Goal: Task Accomplishment & Management: Manage account settings

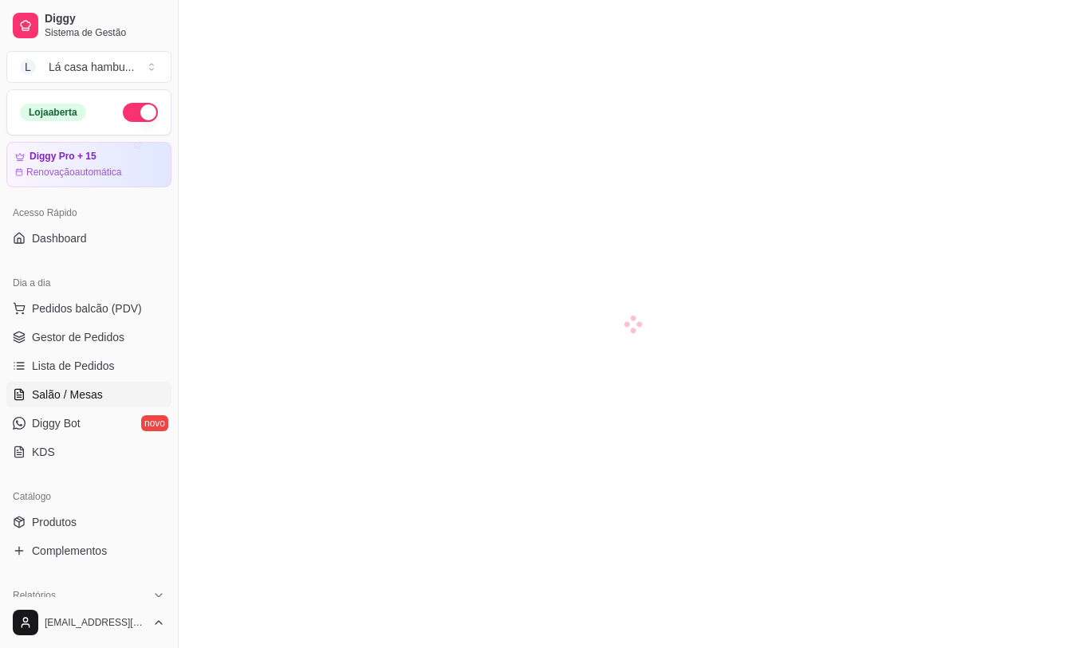
scroll to position [180, 0]
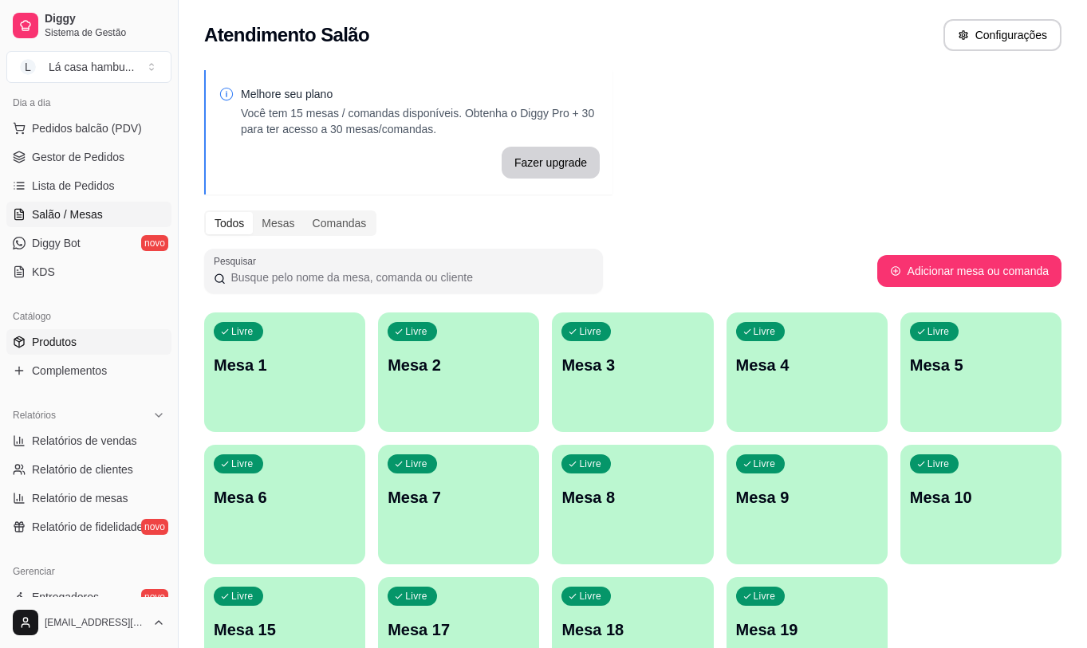
click at [79, 340] on link "Produtos" at bounding box center [88, 342] width 165 height 26
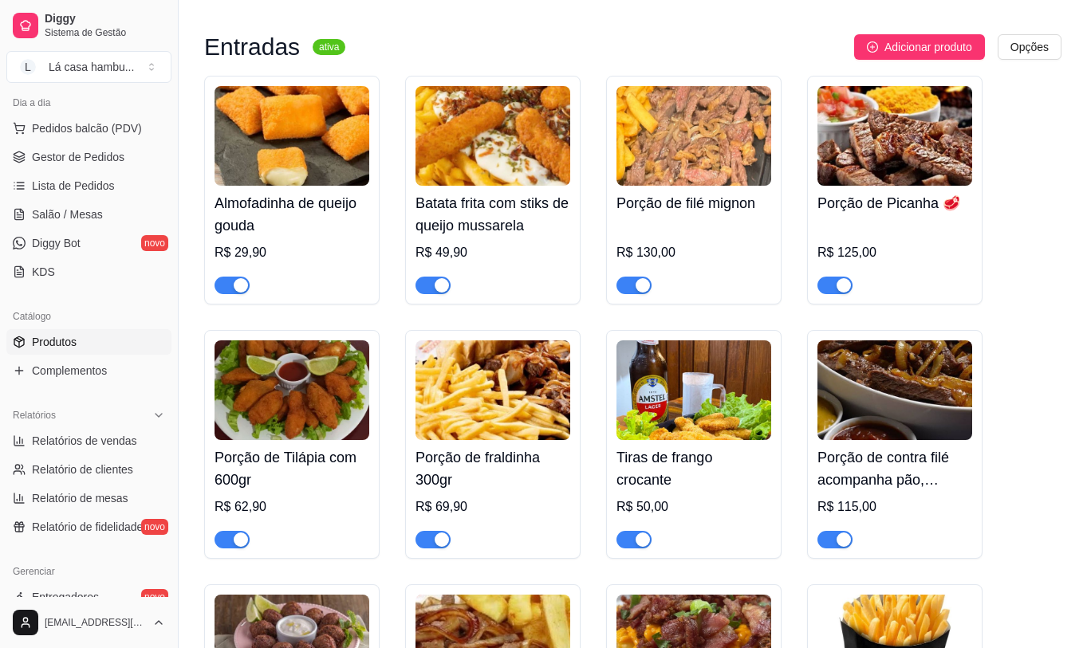
scroll to position [717, 0]
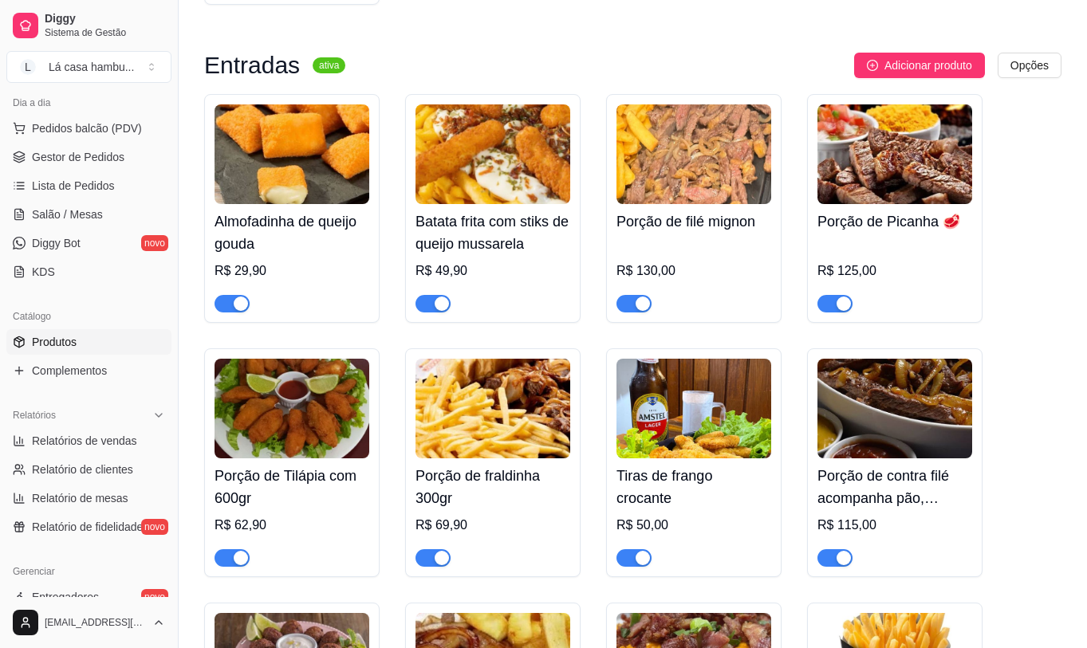
click at [234, 303] on div "button" at bounding box center [241, 304] width 14 height 14
click at [123, 185] on link "Lista de Pedidos" at bounding box center [88, 186] width 165 height 26
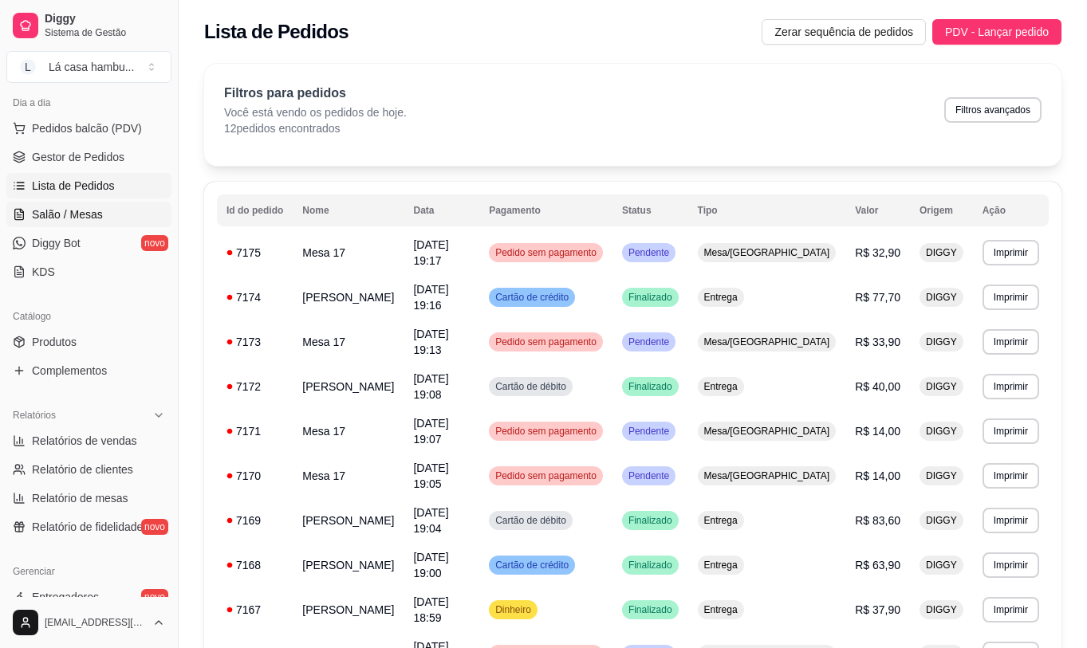
click at [65, 209] on span "Salão / Mesas" at bounding box center [67, 214] width 71 height 16
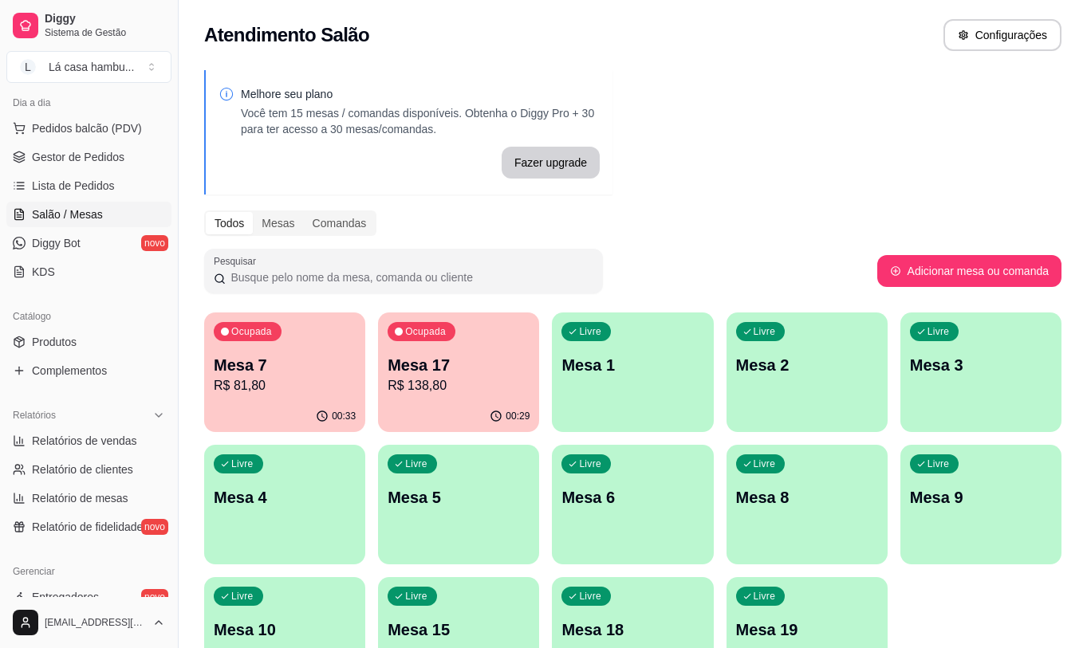
click at [286, 377] on p "R$ 81,80" at bounding box center [285, 385] width 142 height 19
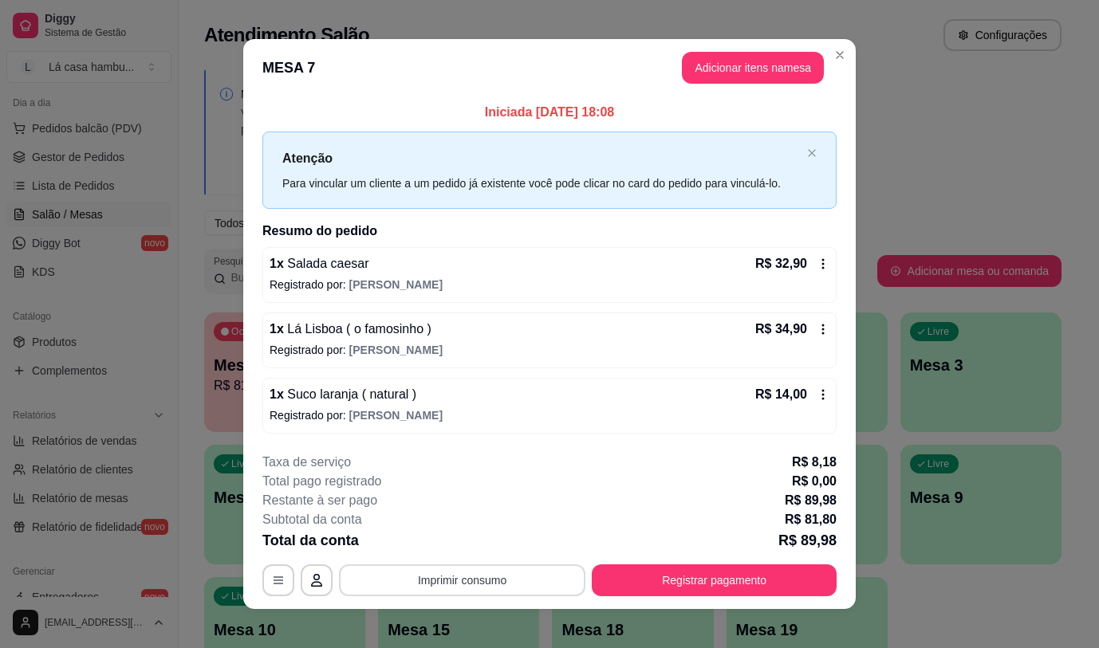
click at [437, 583] on button "Imprimir consumo" at bounding box center [462, 580] width 246 height 32
click at [438, 544] on button "IMPRESSORA" at bounding box center [461, 544] width 116 height 26
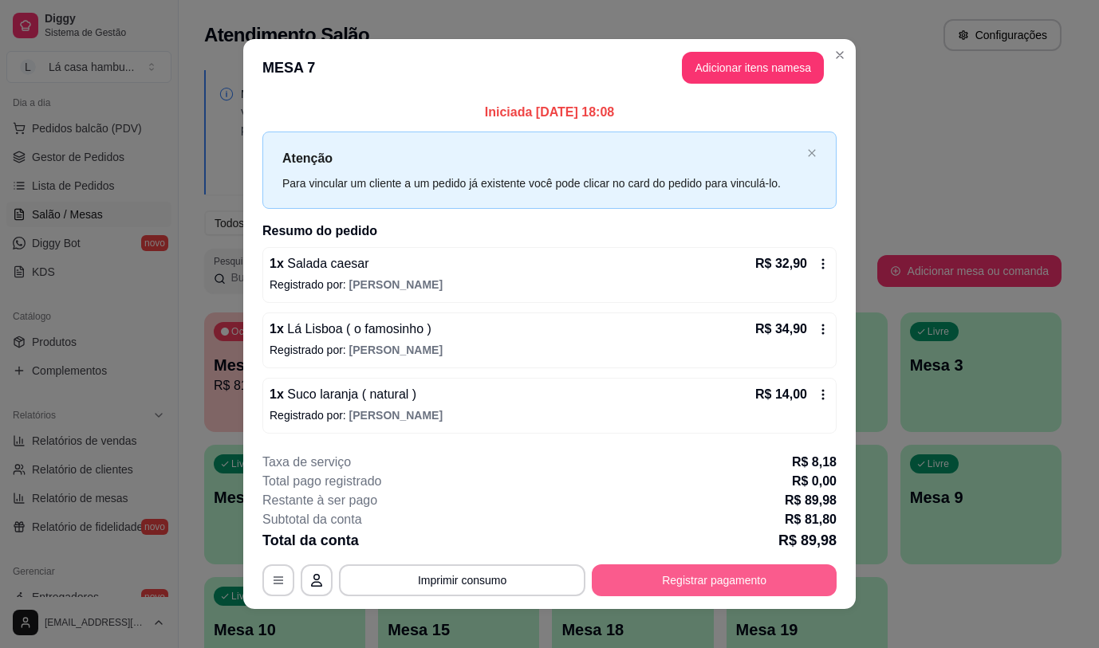
click at [758, 573] on button "Registrar pagamento" at bounding box center [714, 580] width 245 height 32
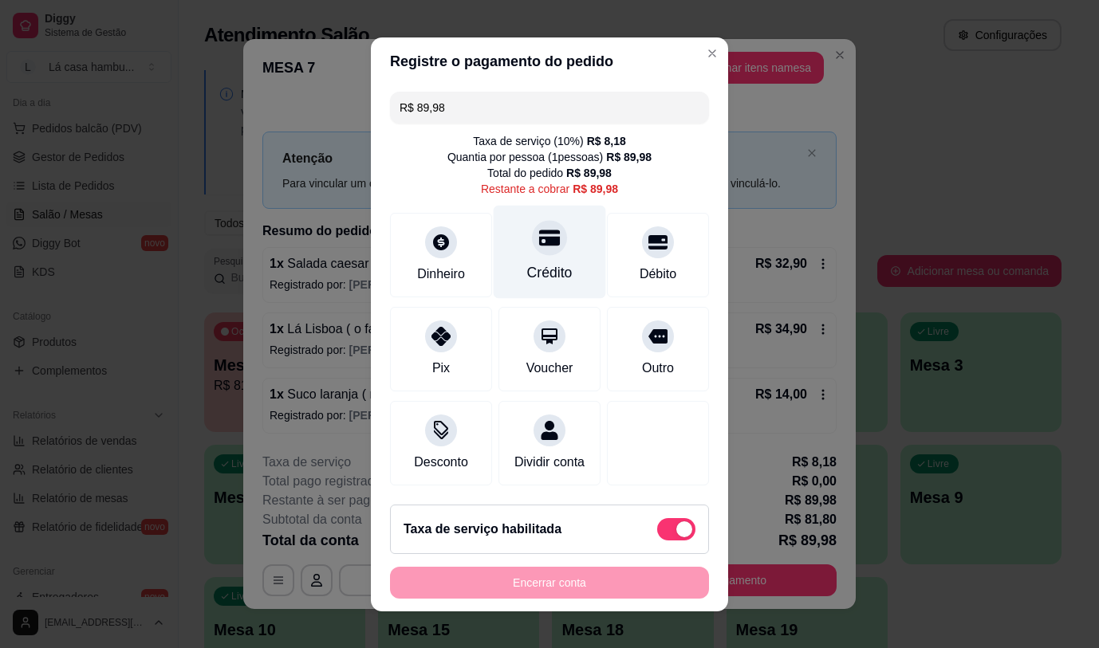
click at [529, 262] on div "Crédito" at bounding box center [549, 272] width 45 height 21
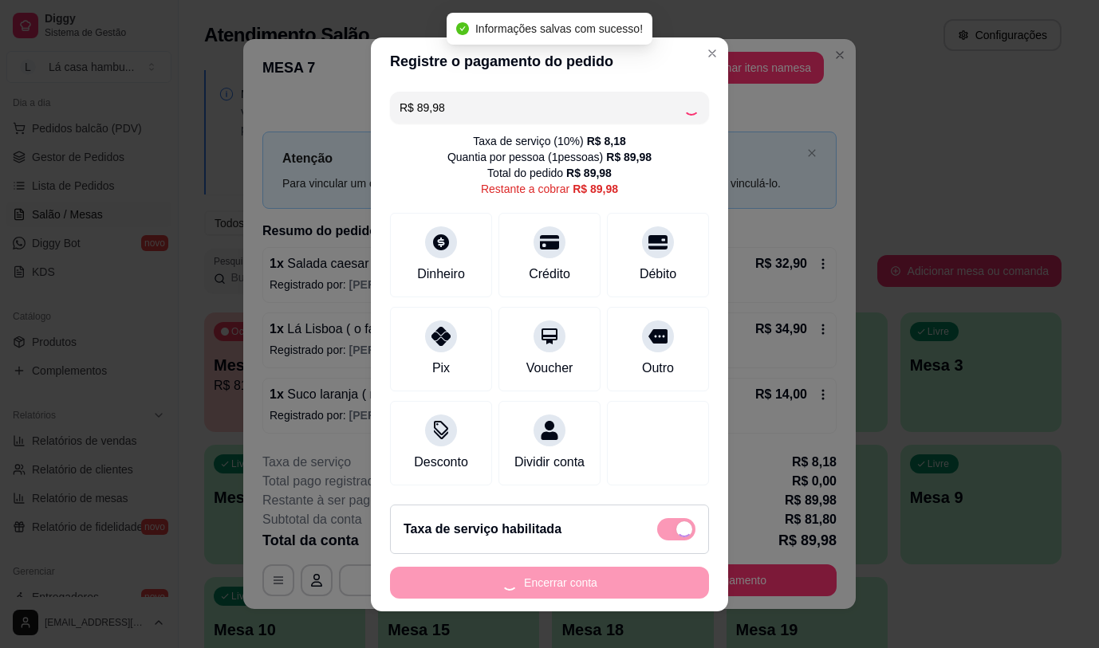
type input "R$ 0,00"
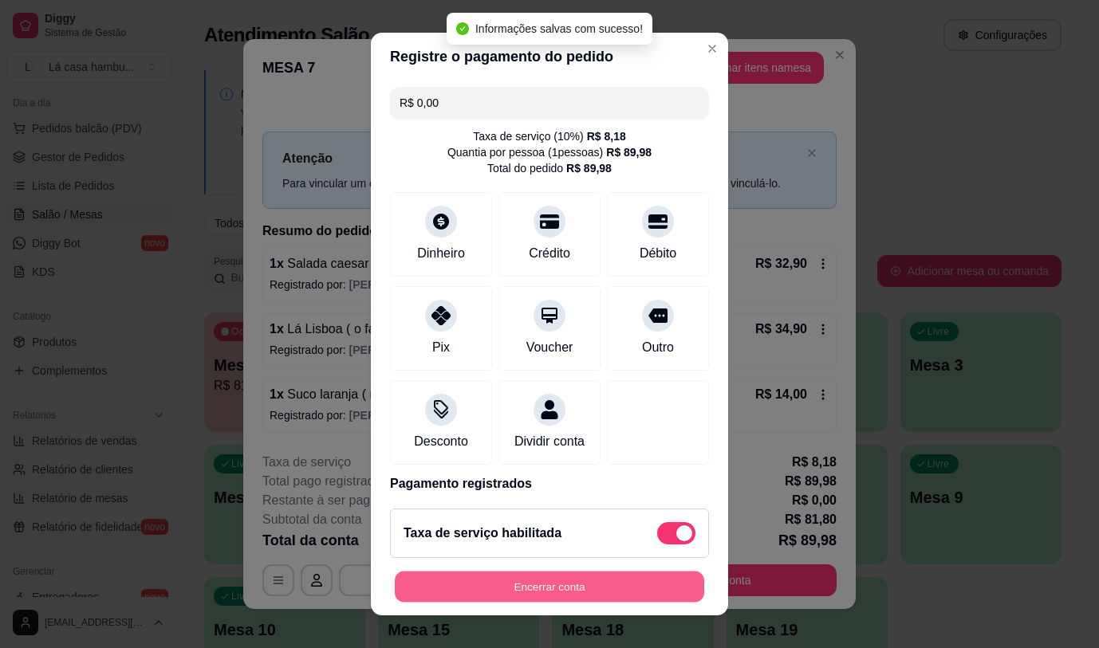
click at [644, 579] on button "Encerrar conta" at bounding box center [549, 587] width 309 height 31
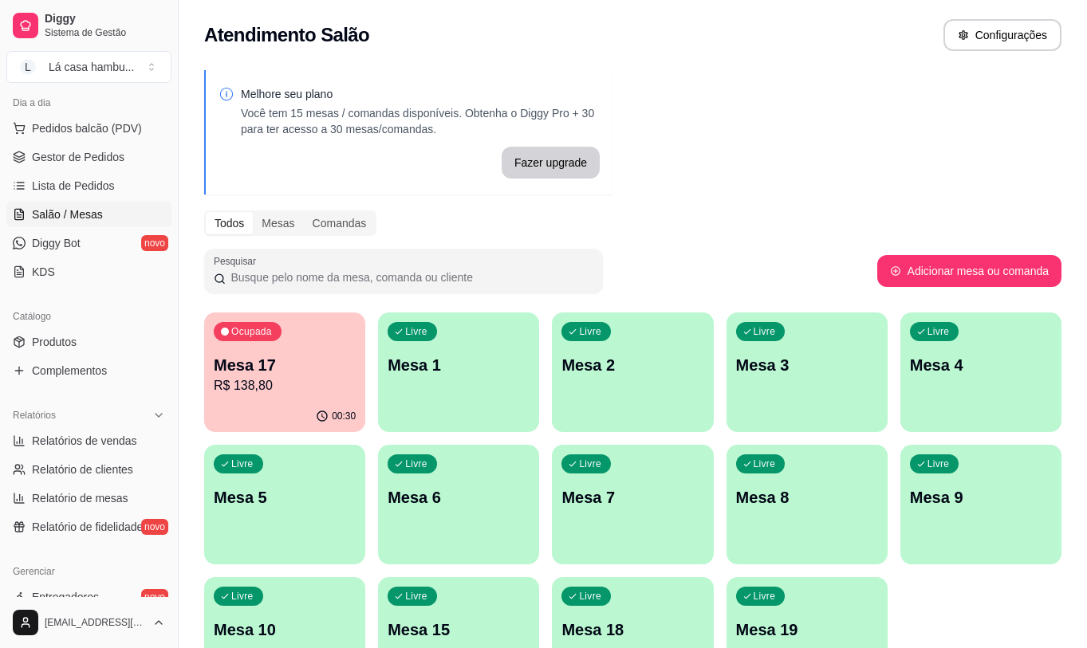
click at [623, 529] on div "Livre Mesa 7" at bounding box center [632, 495] width 161 height 100
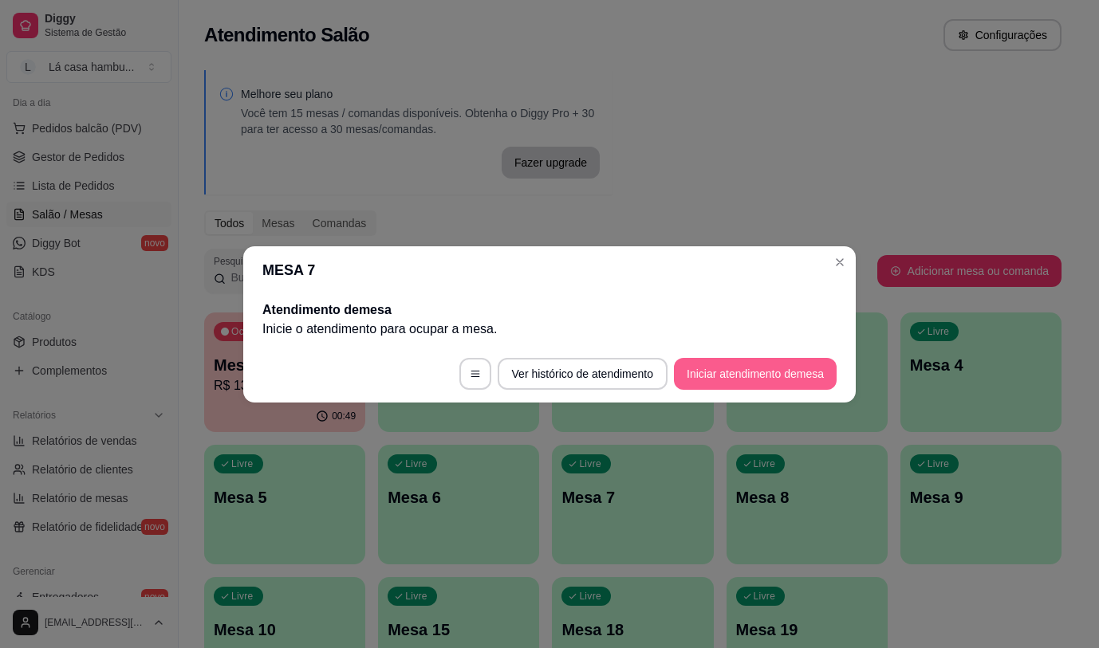
click at [698, 367] on button "Iniciar atendimento de mesa" at bounding box center [755, 374] width 163 height 32
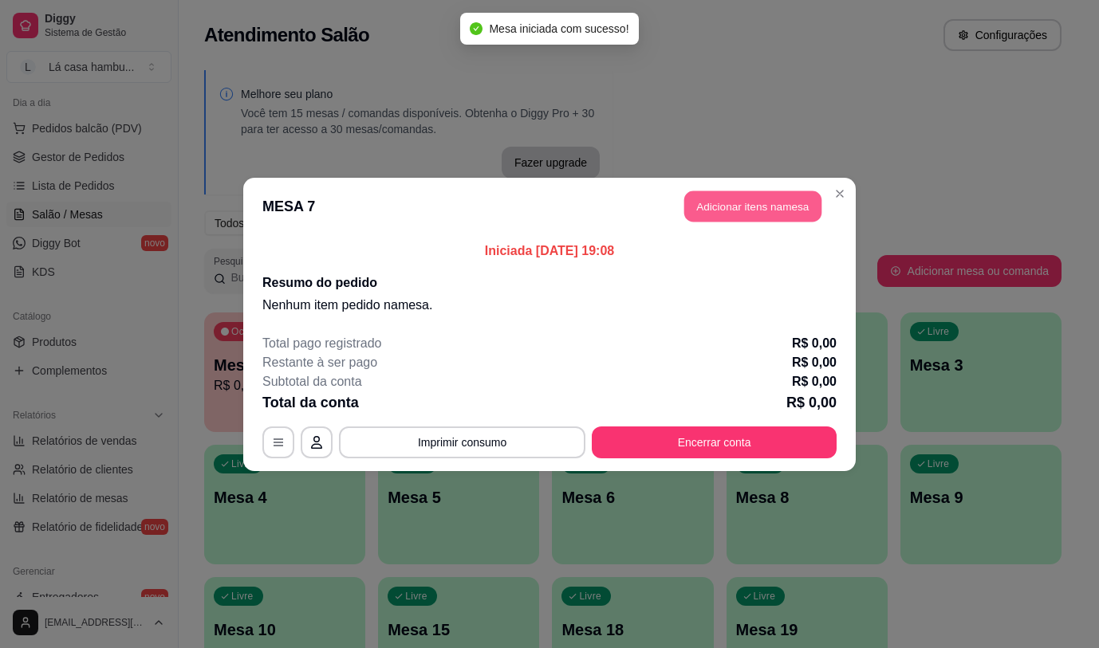
click at [774, 200] on button "Adicionar itens na mesa" at bounding box center [752, 206] width 137 height 31
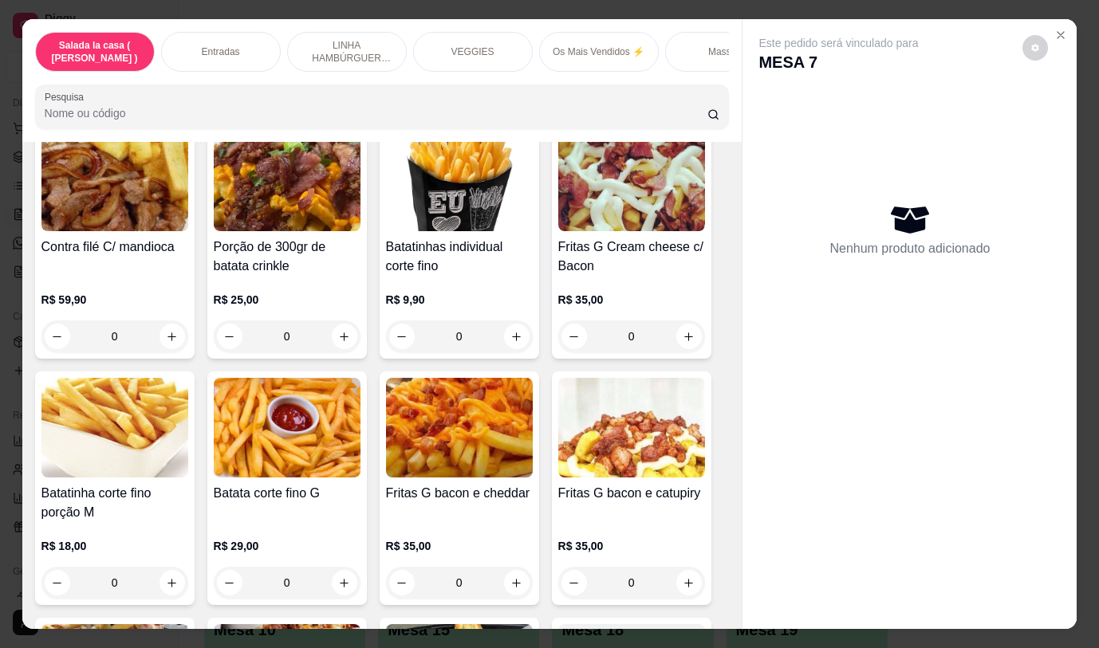
scroll to position [877, 0]
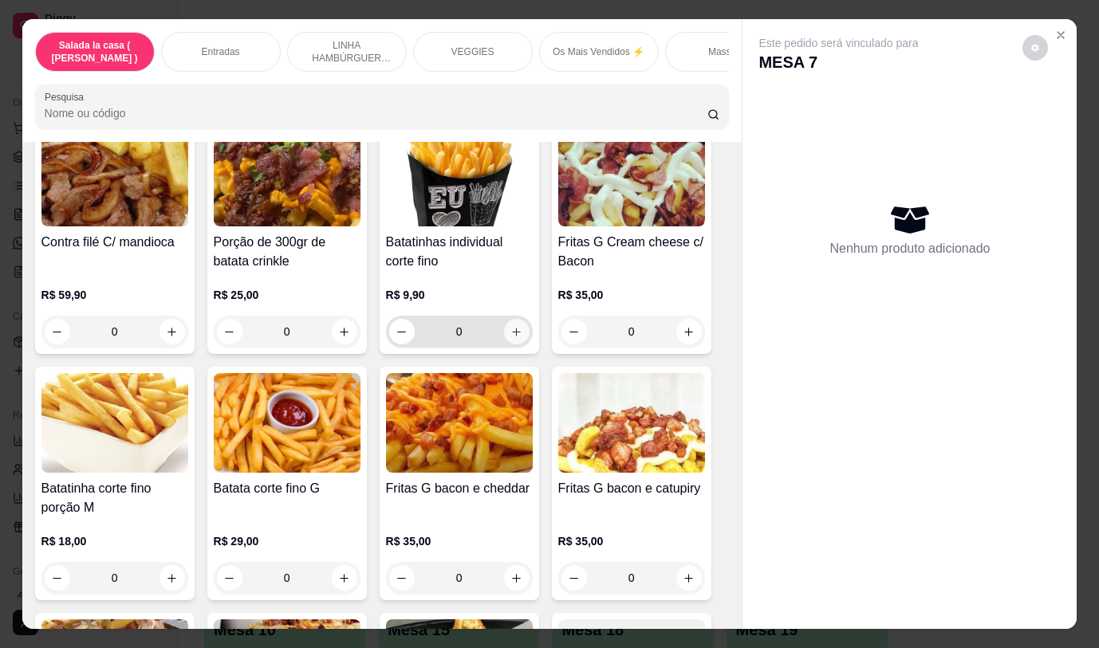
click at [510, 334] on icon "increase-product-quantity" at bounding box center [516, 332] width 12 height 12
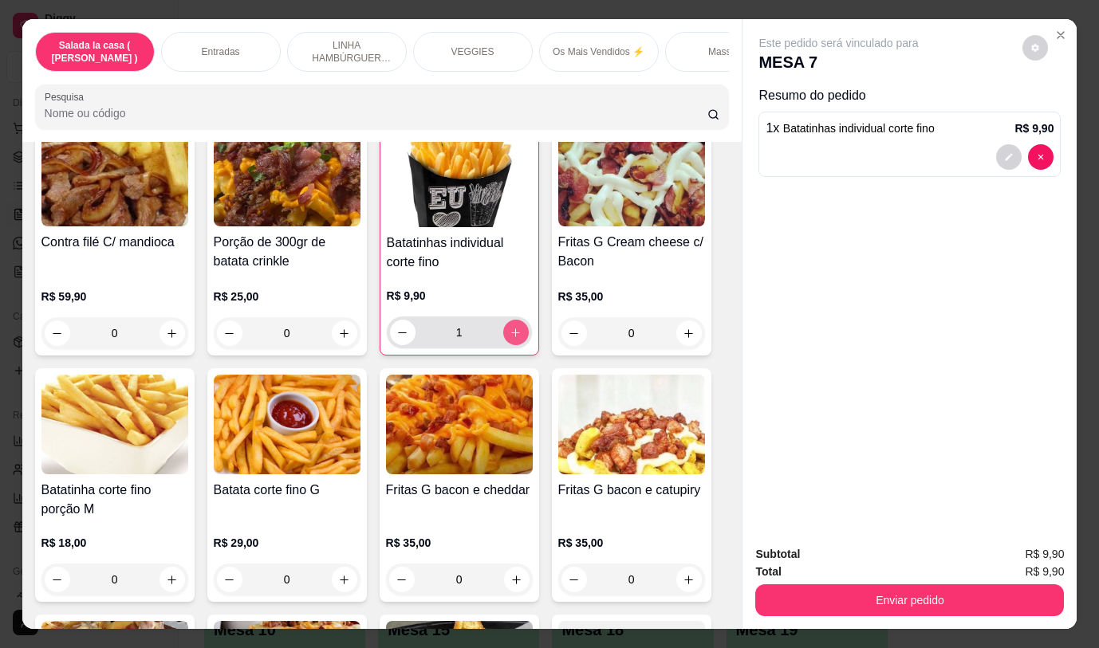
click at [509, 334] on icon "increase-product-quantity" at bounding box center [515, 333] width 12 height 12
type input "2"
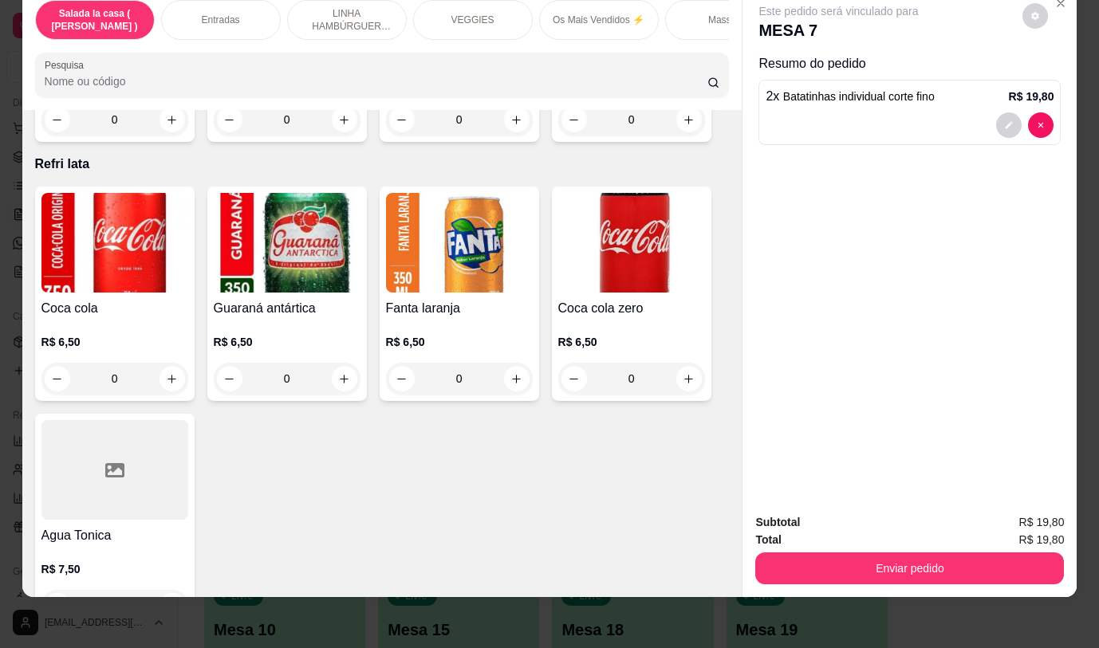
scroll to position [6554, 0]
click at [338, 374] on icon "increase-product-quantity" at bounding box center [344, 380] width 12 height 12
type input "1"
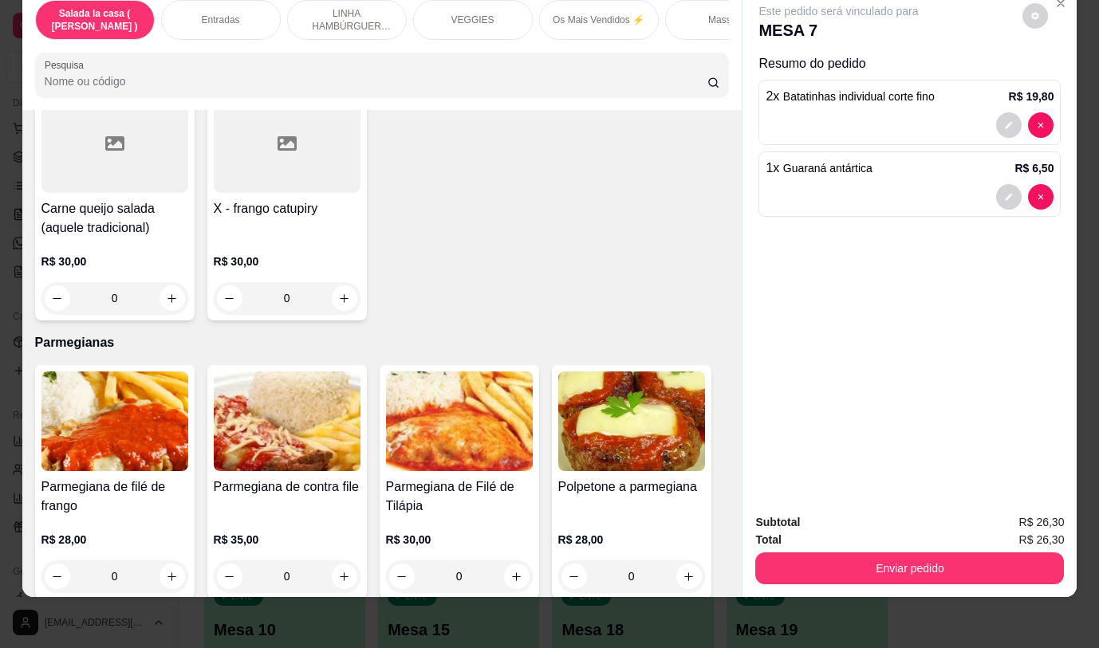
scroll to position [5858, 0]
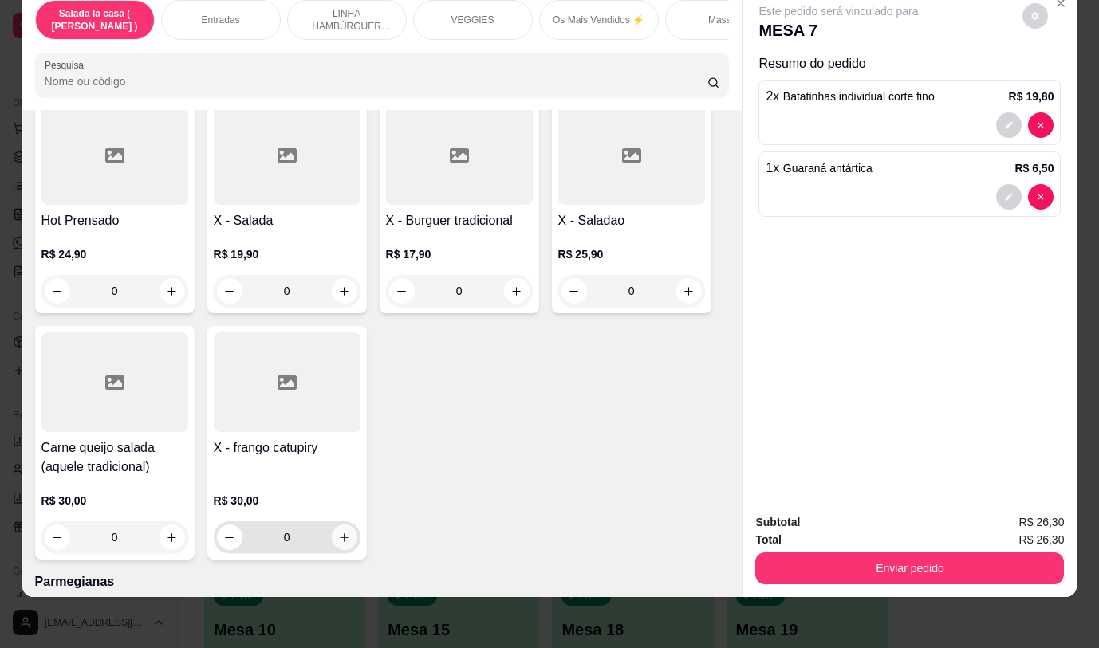
click at [340, 533] on icon "increase-product-quantity" at bounding box center [344, 537] width 9 height 9
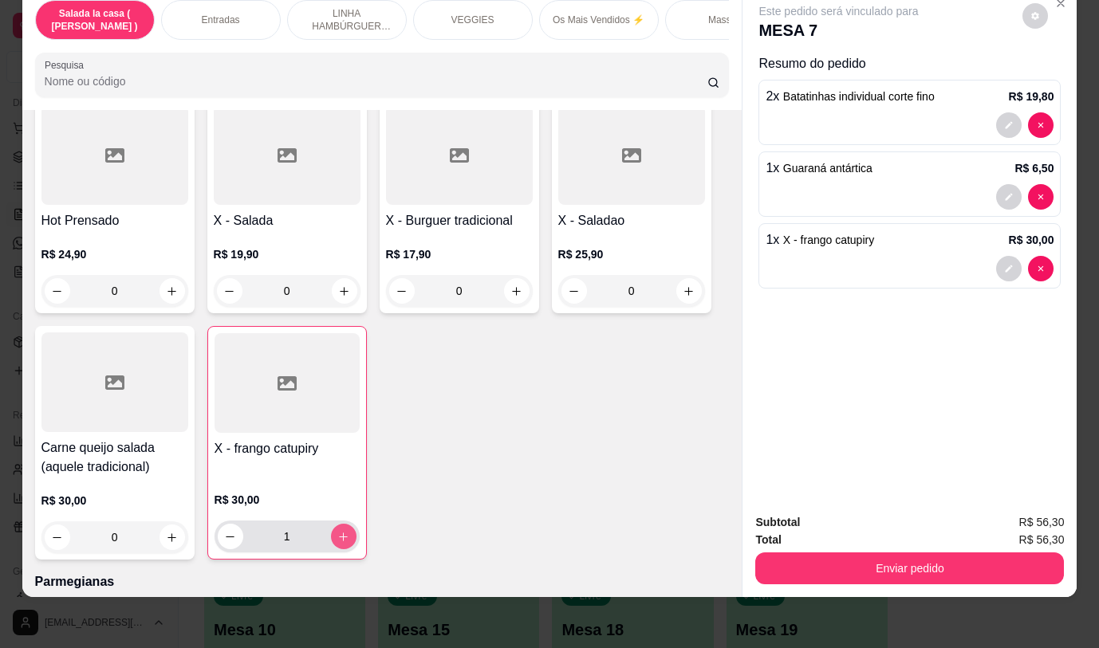
type input "1"
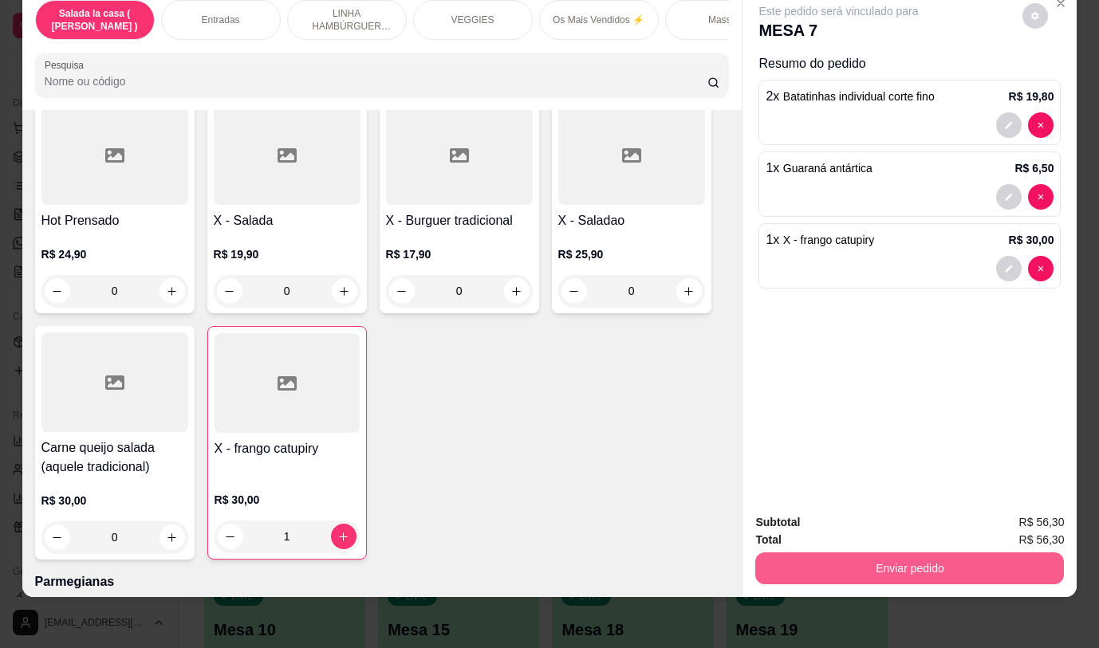
click at [804, 559] on button "Enviar pedido" at bounding box center [909, 568] width 309 height 32
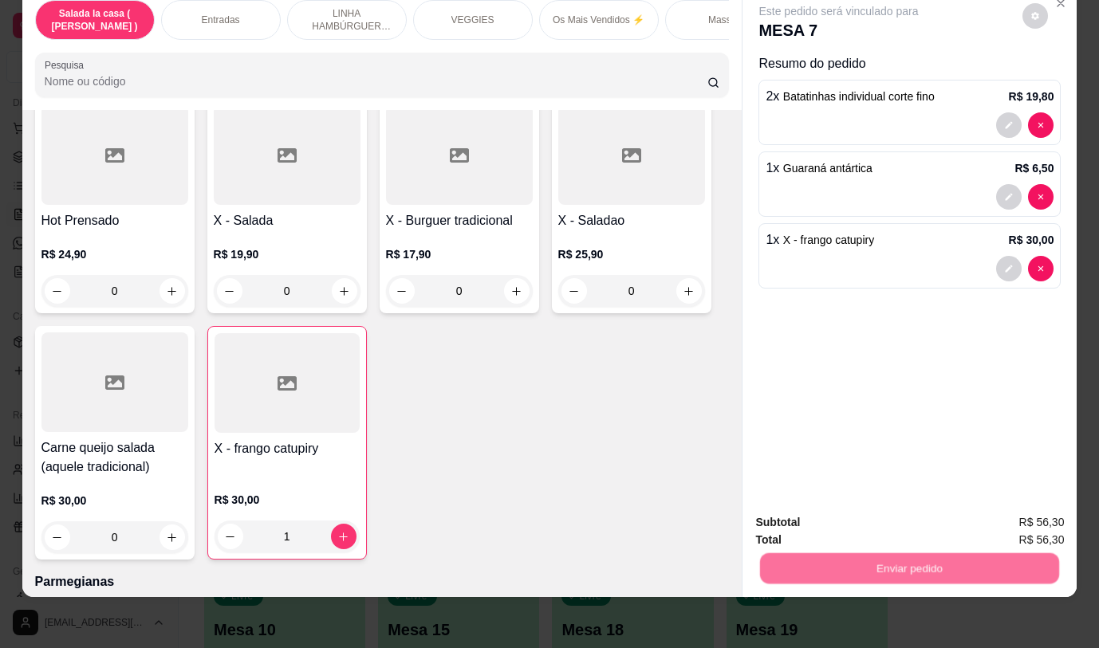
click at [801, 515] on button "Não registrar e enviar pedido" at bounding box center [857, 517] width 166 height 30
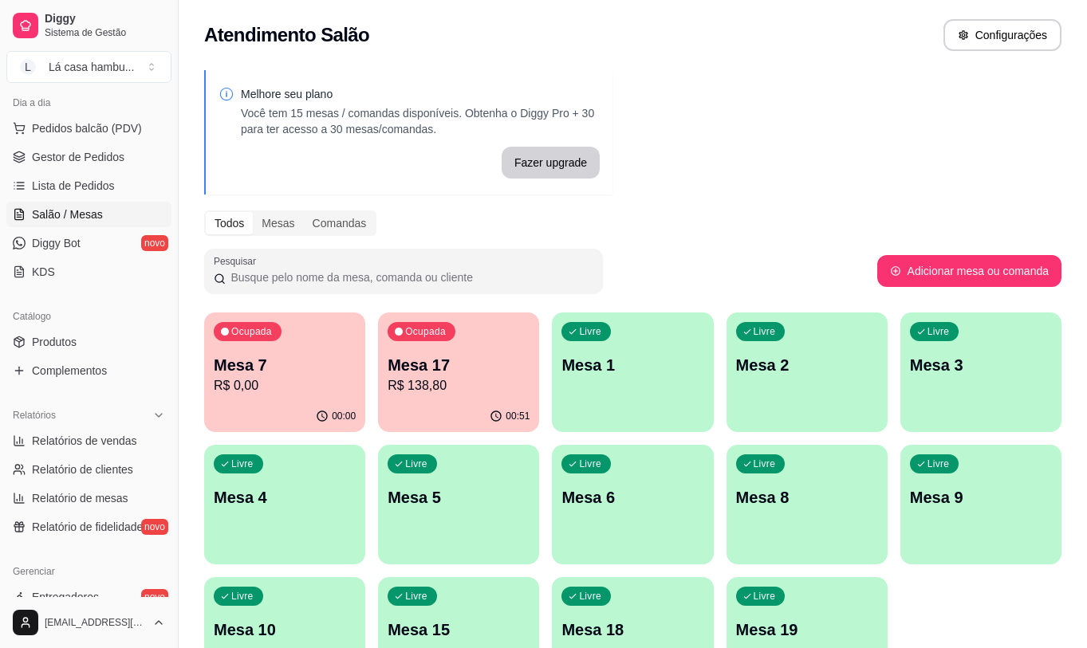
click at [819, 497] on p "Mesa 8" at bounding box center [807, 497] width 142 height 22
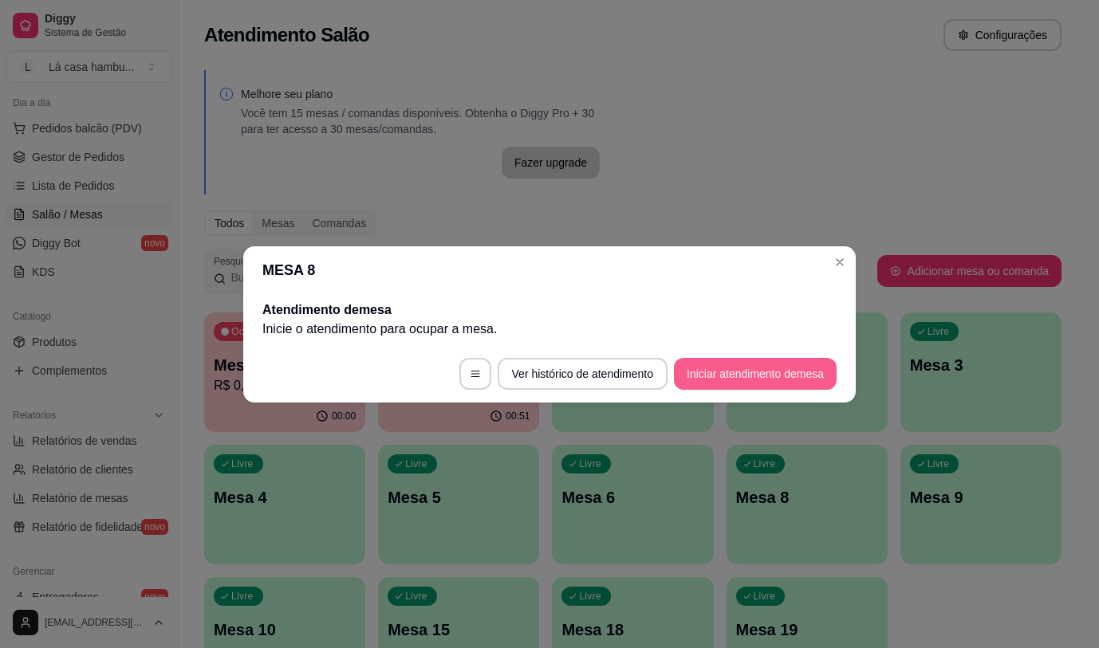
click at [731, 363] on button "Iniciar atendimento de mesa" at bounding box center [755, 374] width 163 height 32
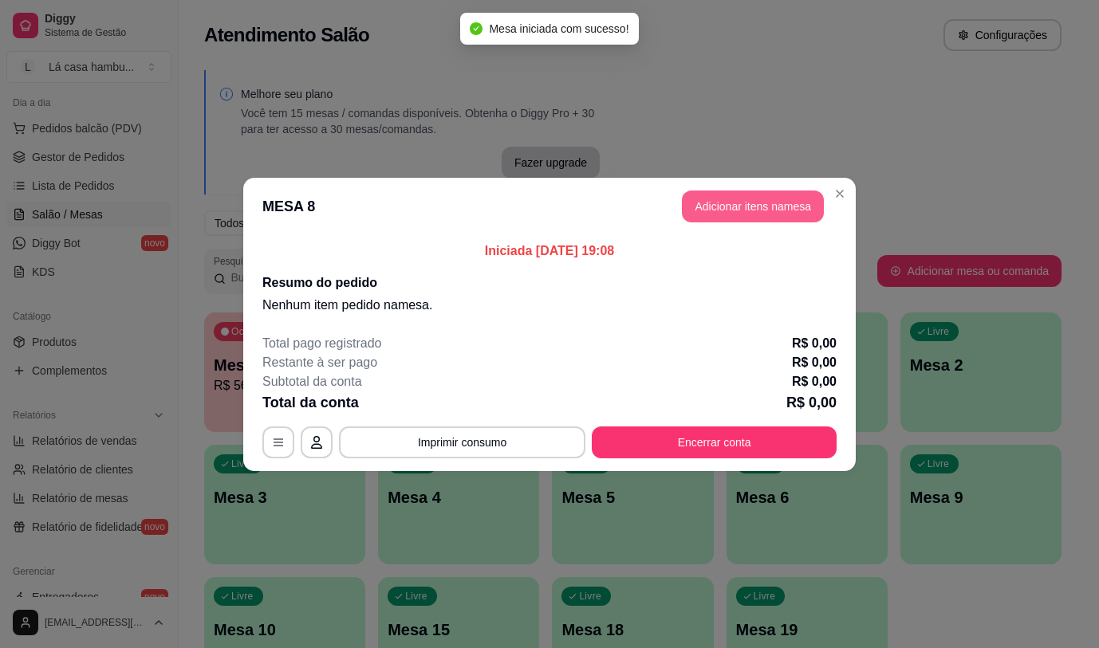
click at [766, 203] on button "Adicionar itens na mesa" at bounding box center [753, 207] width 142 height 32
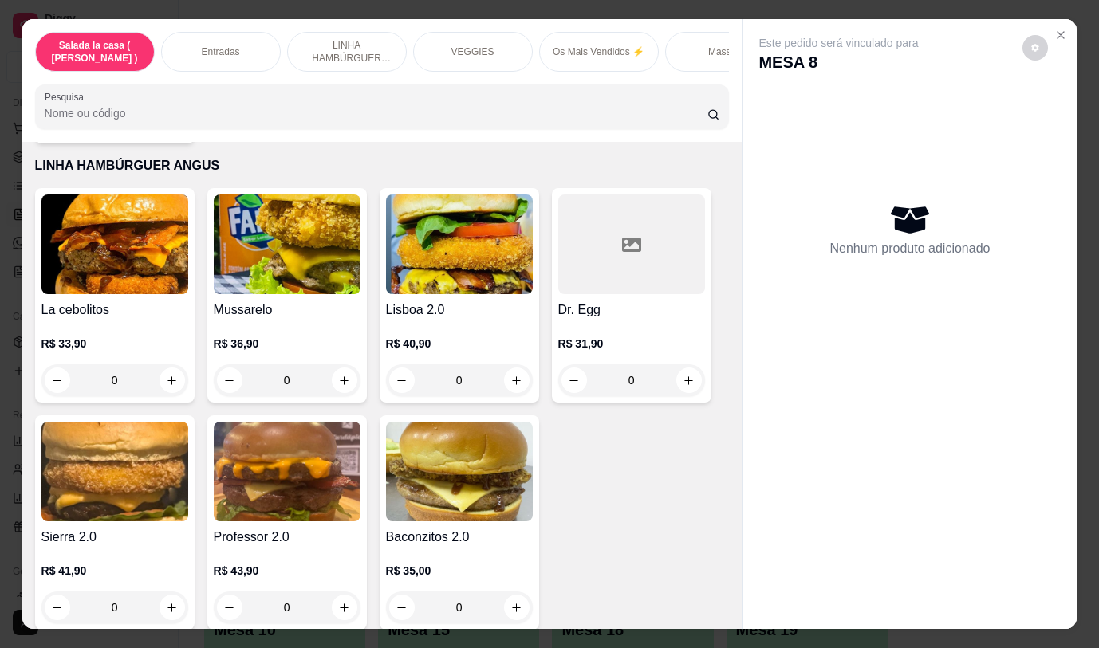
scroll to position [1913, 0]
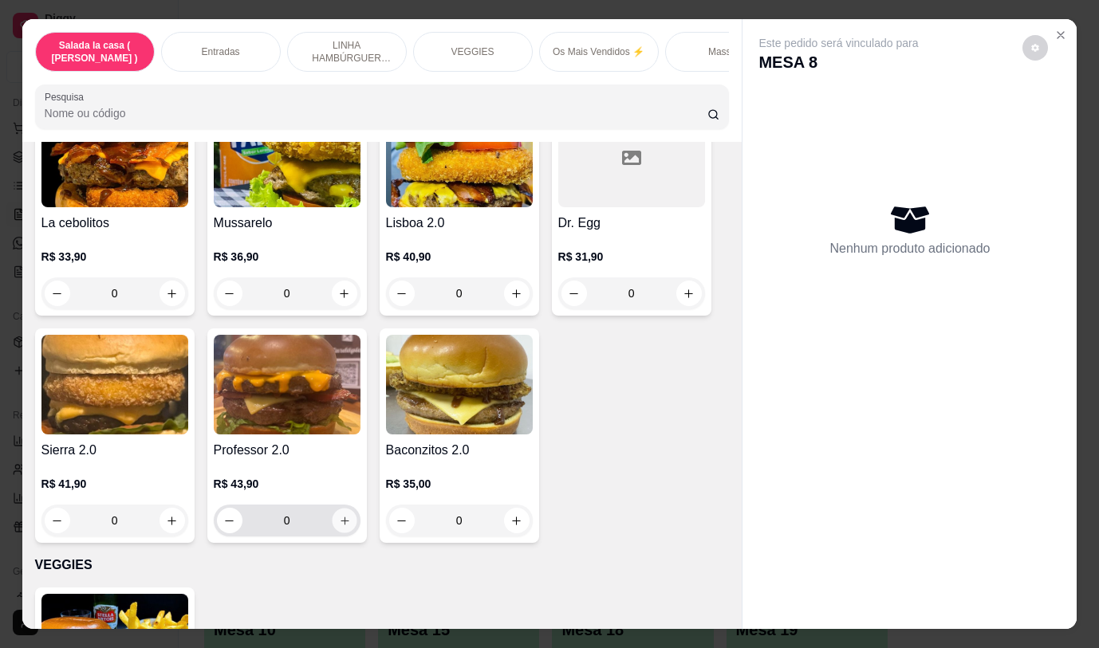
click at [340, 521] on icon "increase-product-quantity" at bounding box center [344, 521] width 12 height 12
type input "1"
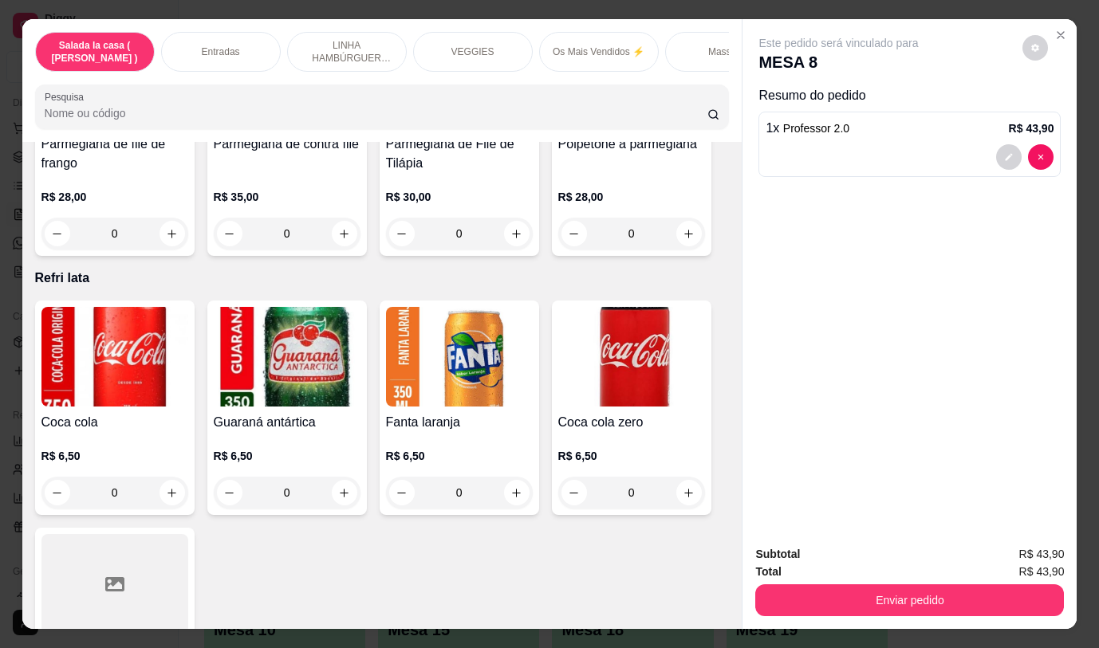
scroll to position [6537, 0]
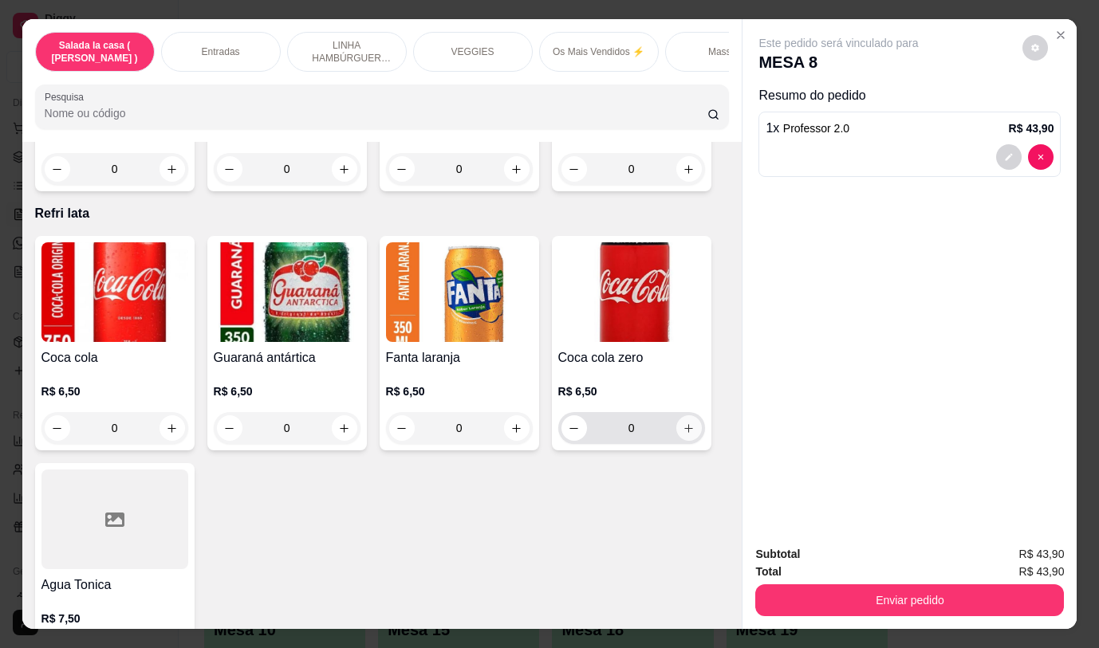
click at [683, 423] on icon "increase-product-quantity" at bounding box center [688, 429] width 12 height 12
type input "2"
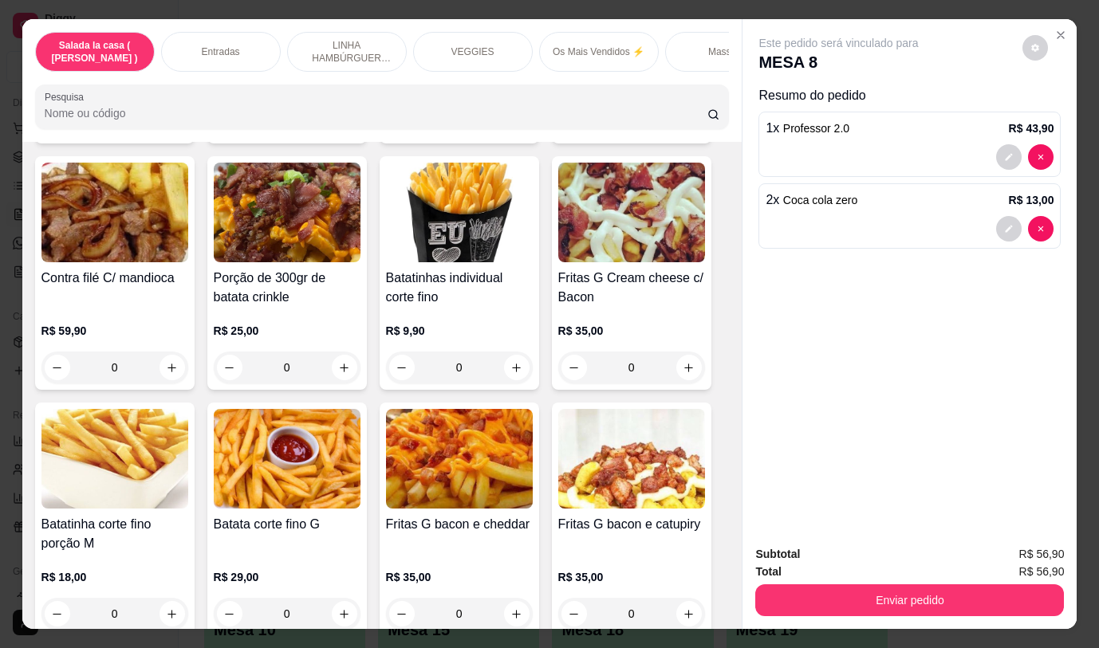
scroll to position [877, 0]
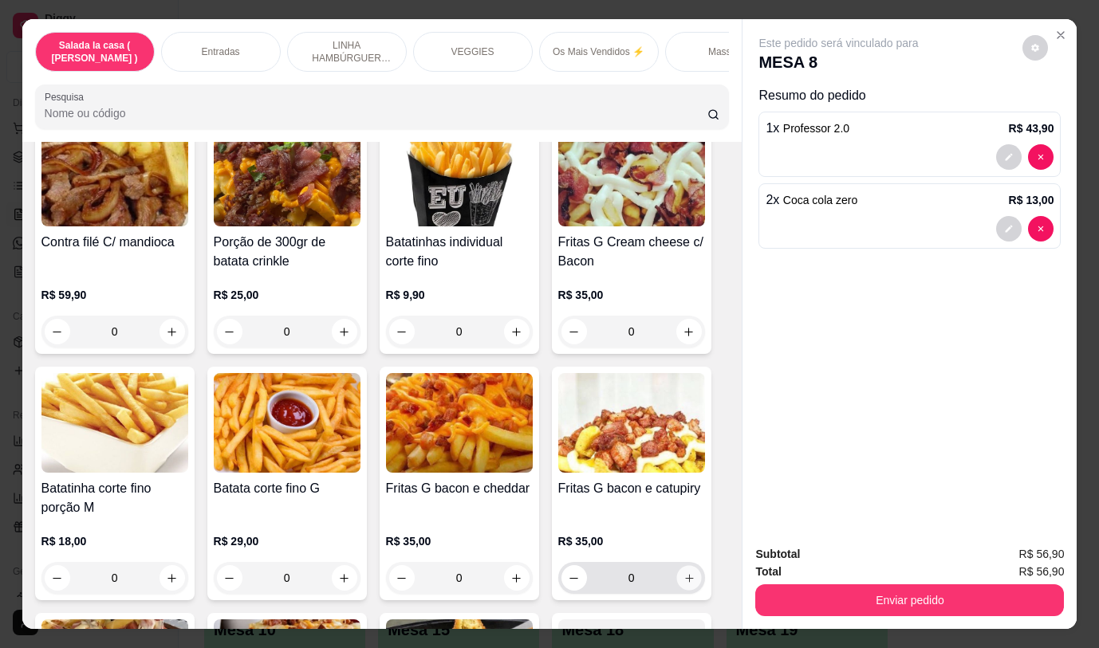
click at [685, 584] on icon "increase-product-quantity" at bounding box center [688, 578] width 12 height 12
type input "1"
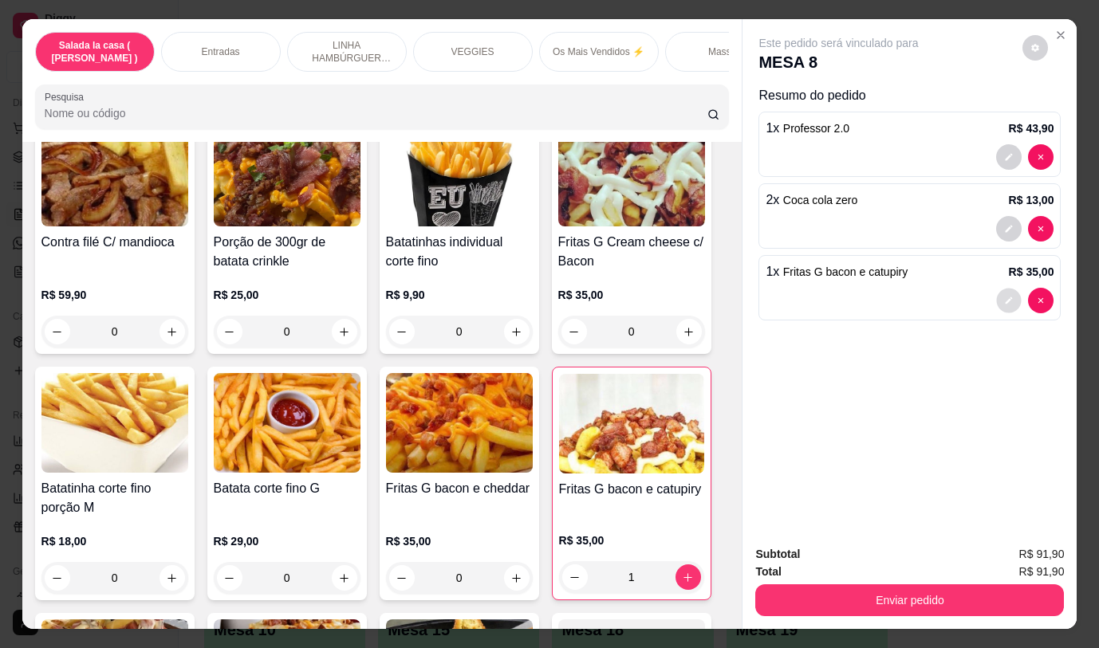
click at [1004, 297] on icon "decrease-product-quantity" at bounding box center [1009, 302] width 10 height 10
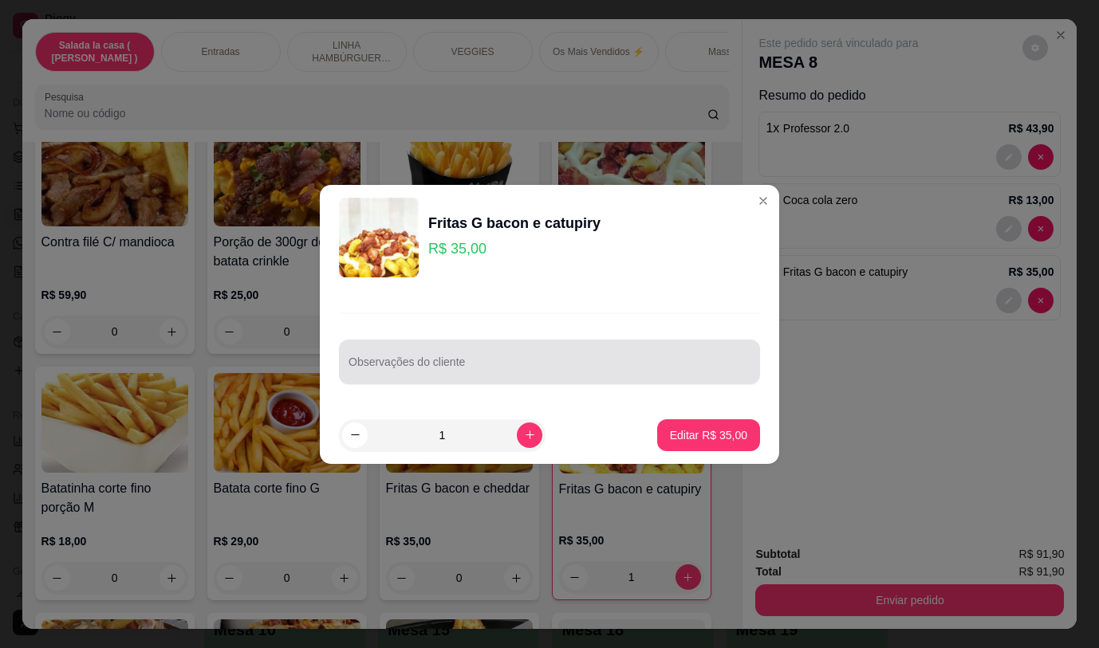
click at [600, 352] on div at bounding box center [549, 362] width 402 height 32
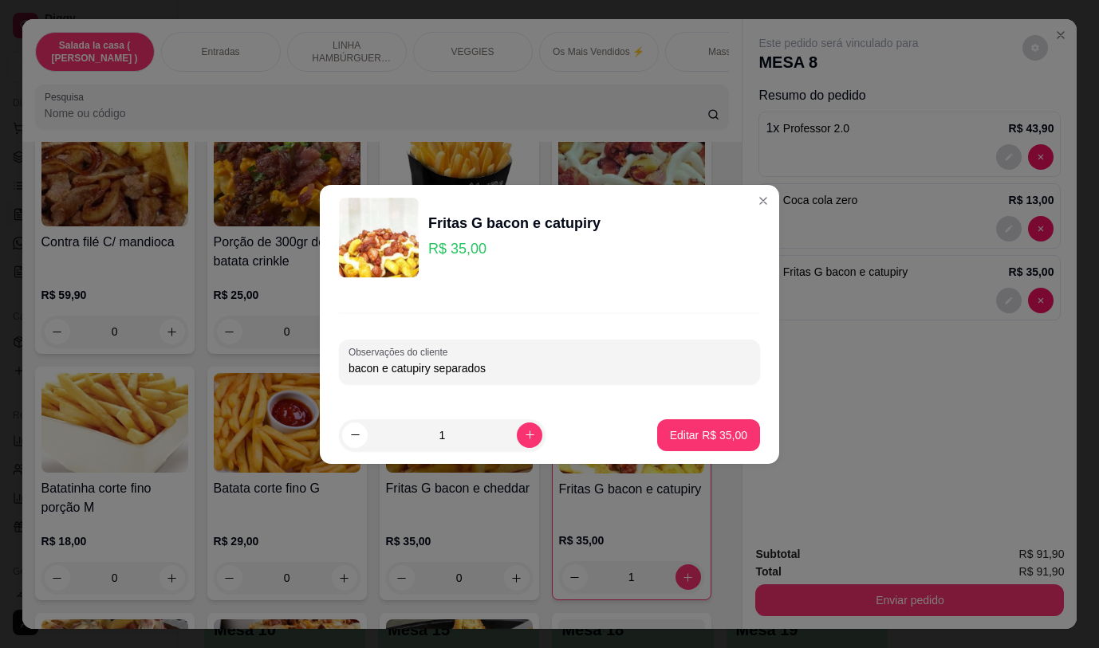
type input "bacon e catupiry separados"
click at [690, 441] on p "Editar R$ 35,00" at bounding box center [707, 434] width 75 height 15
type input "0"
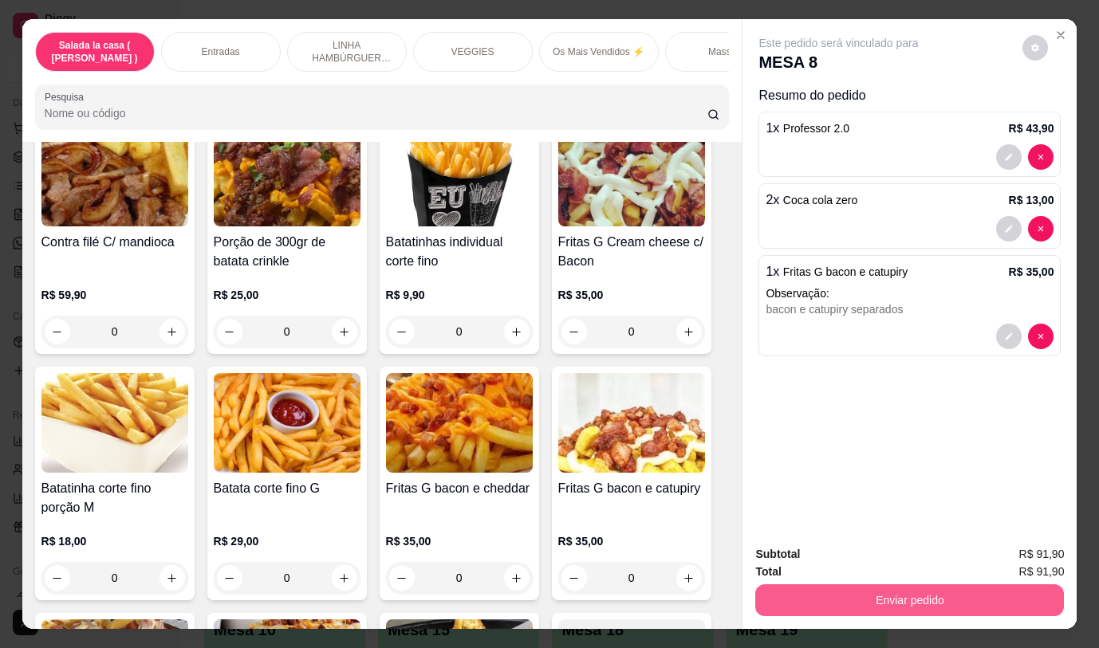
click at [920, 603] on button "Enviar pedido" at bounding box center [909, 600] width 309 height 32
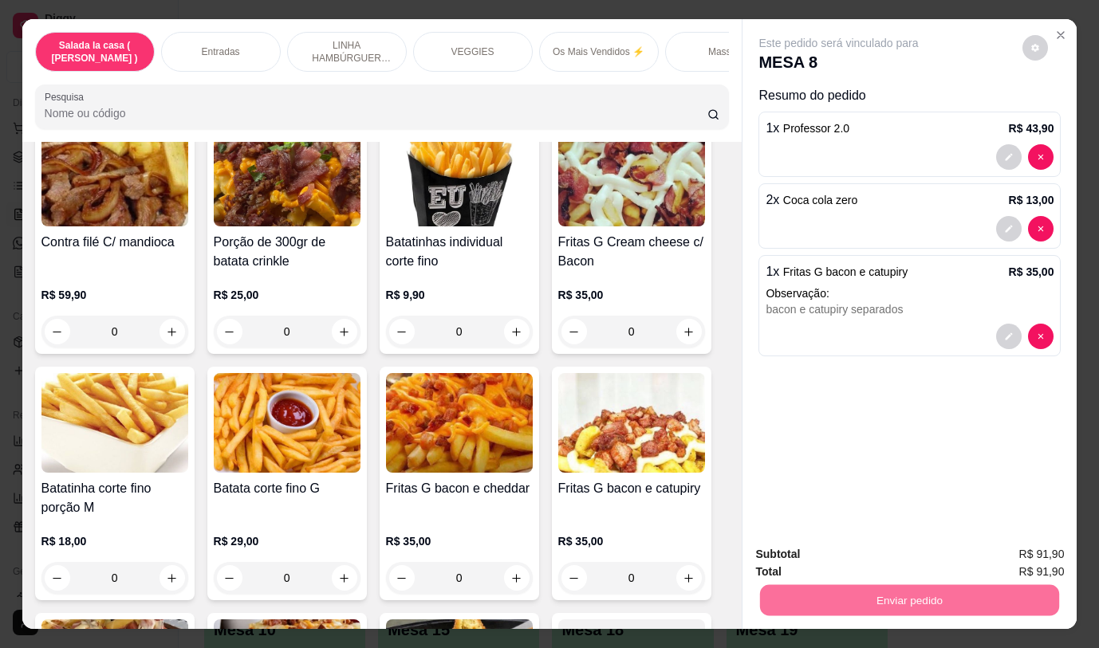
click at [812, 544] on button "Não registrar e enviar pedido" at bounding box center [857, 555] width 166 height 30
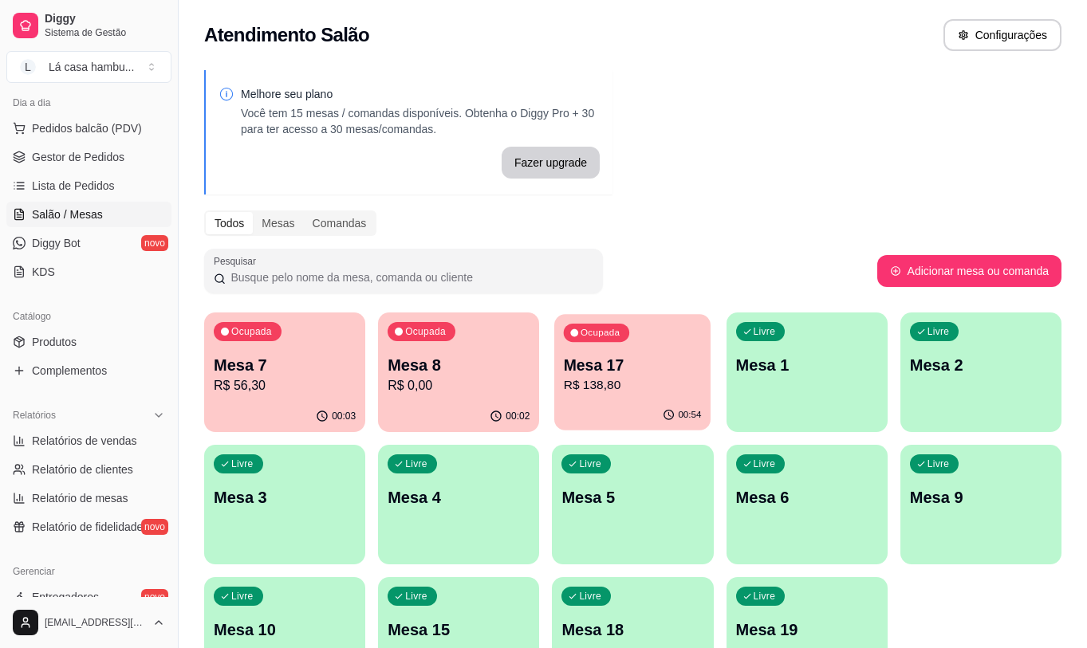
click at [637, 365] on p "Mesa 17" at bounding box center [633, 366] width 138 height 22
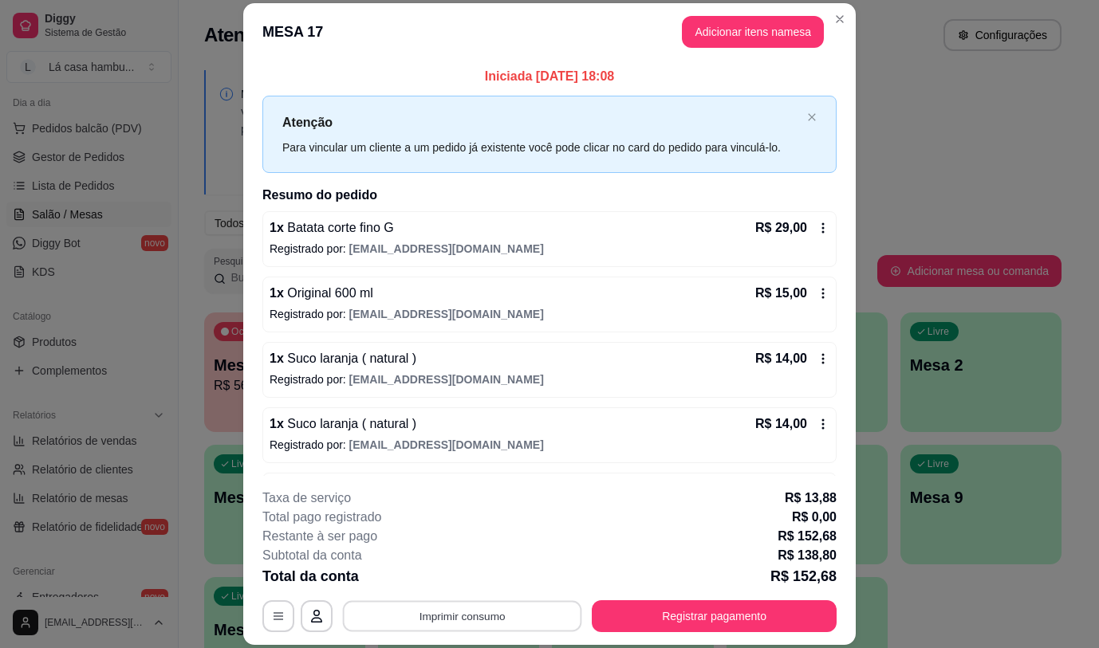
click at [492, 620] on button "Imprimir consumo" at bounding box center [462, 616] width 239 height 31
click at [477, 582] on button "IMPRESSORA" at bounding box center [461, 579] width 112 height 25
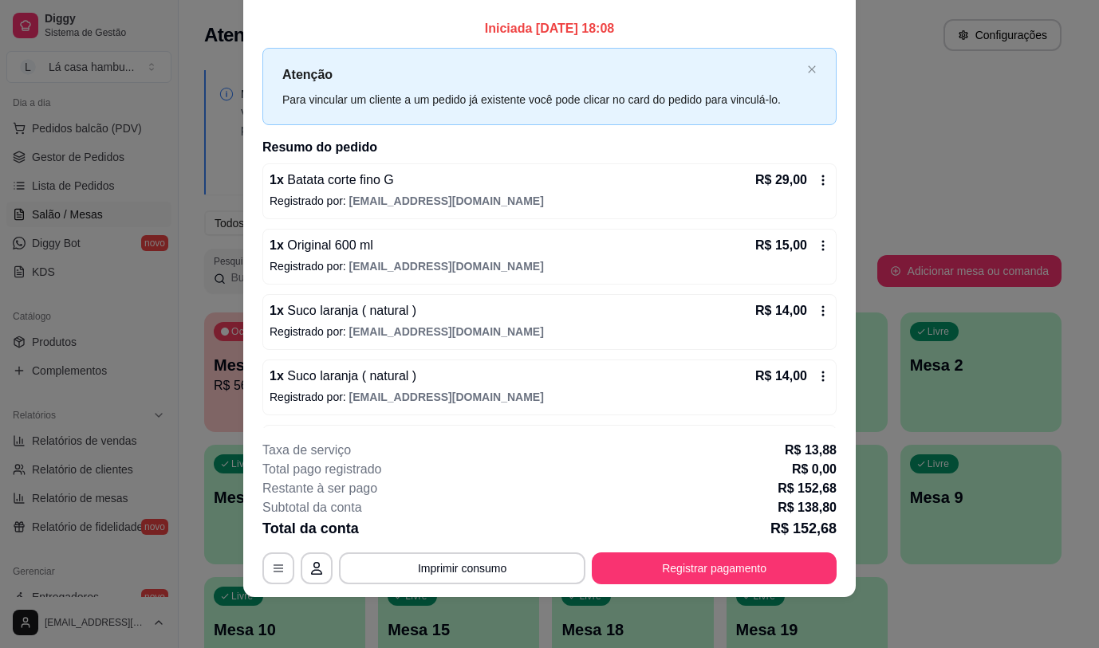
scroll to position [0, 0]
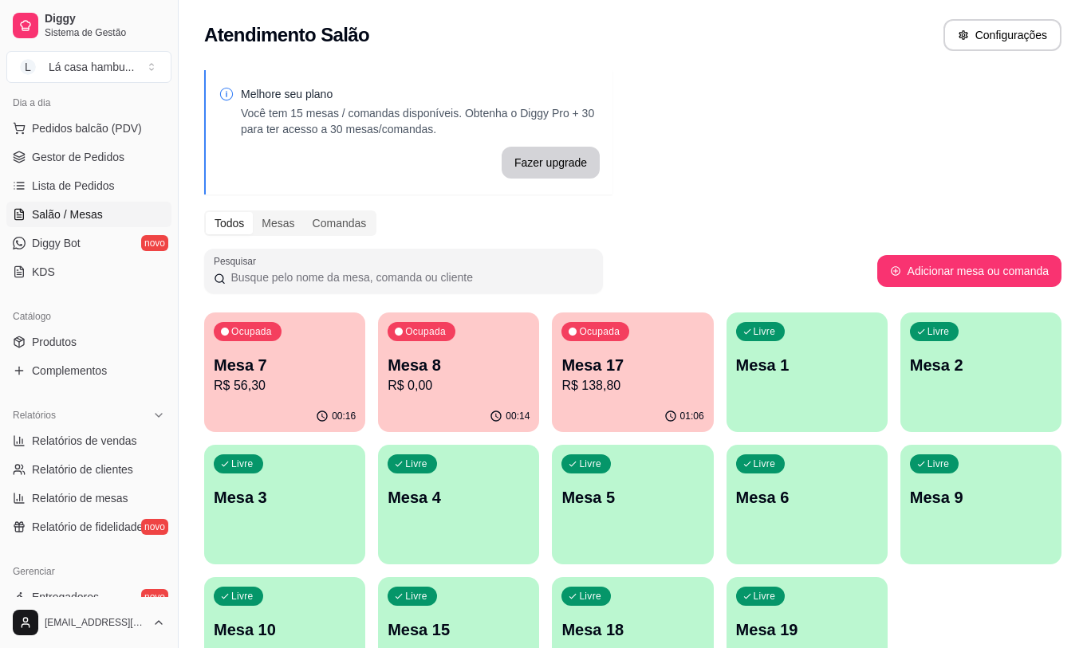
click at [447, 397] on div "Ocupada Mesa 8 R$ 0,00" at bounding box center [458, 356] width 161 height 88
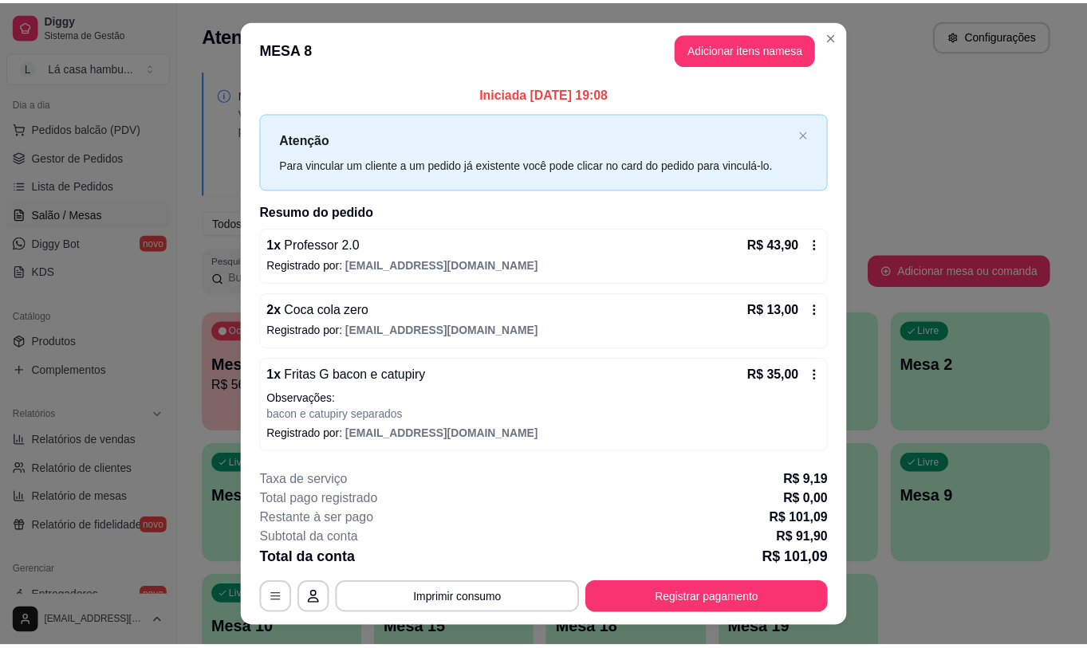
scroll to position [31, 0]
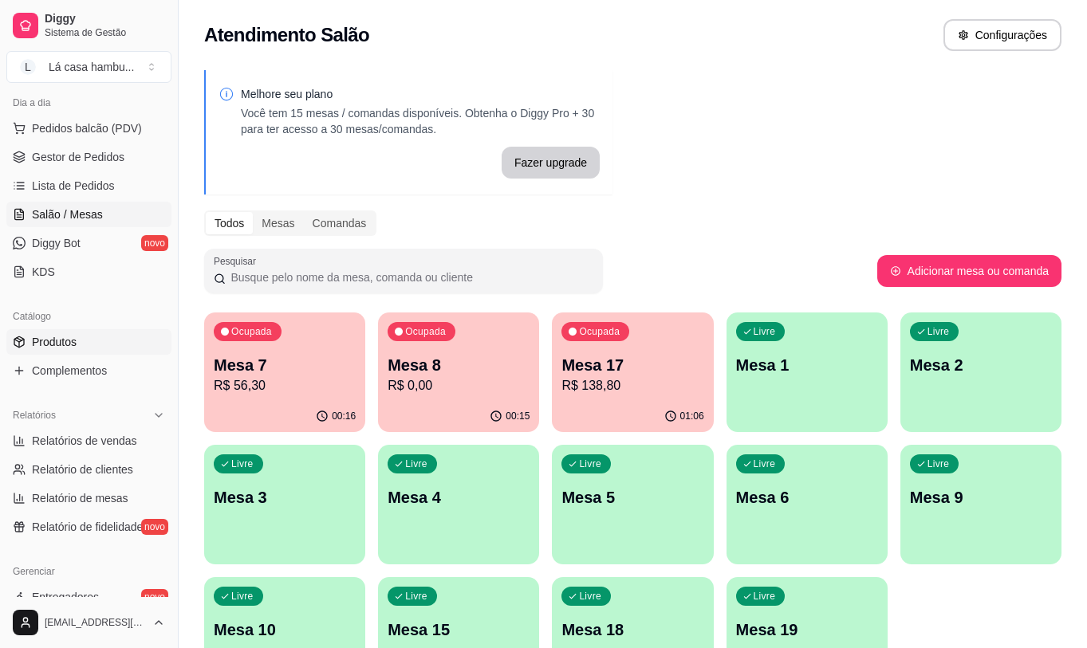
click at [136, 335] on link "Produtos" at bounding box center [88, 342] width 165 height 26
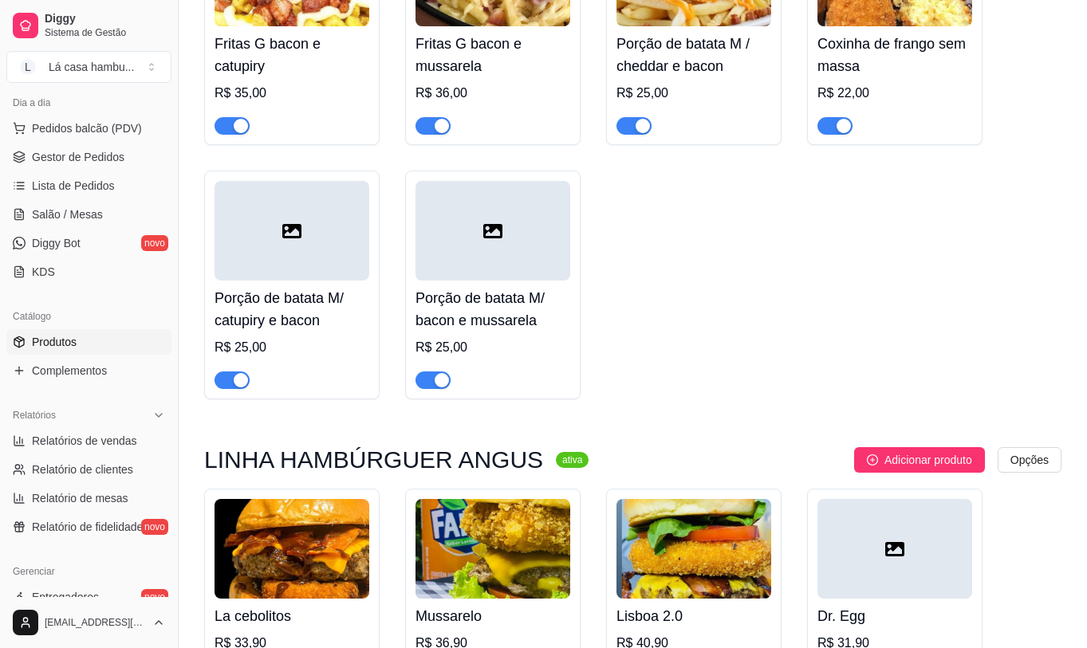
scroll to position [2152, 0]
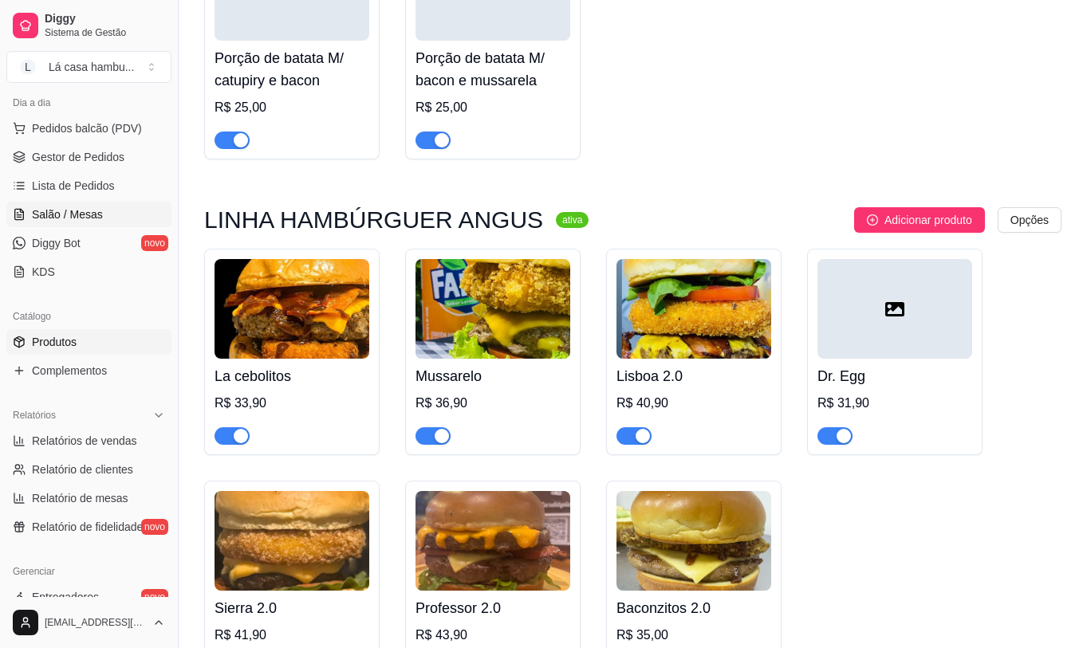
click at [93, 210] on span "Salão / Mesas" at bounding box center [67, 214] width 71 height 16
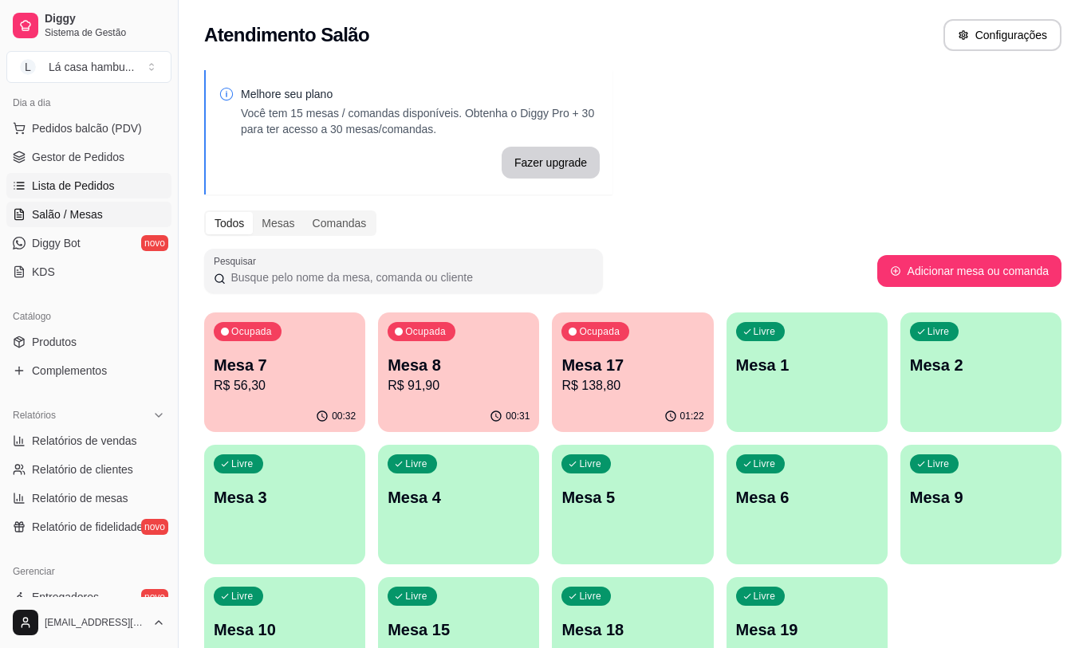
click at [65, 195] on link "Lista de Pedidos" at bounding box center [88, 186] width 165 height 26
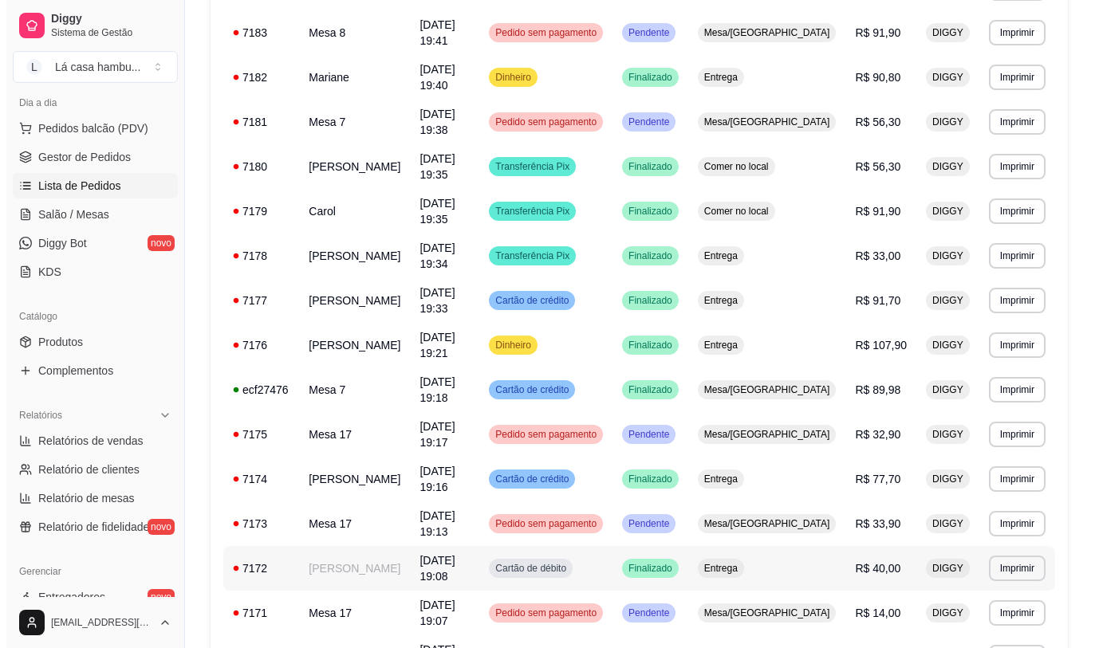
scroll to position [478, 0]
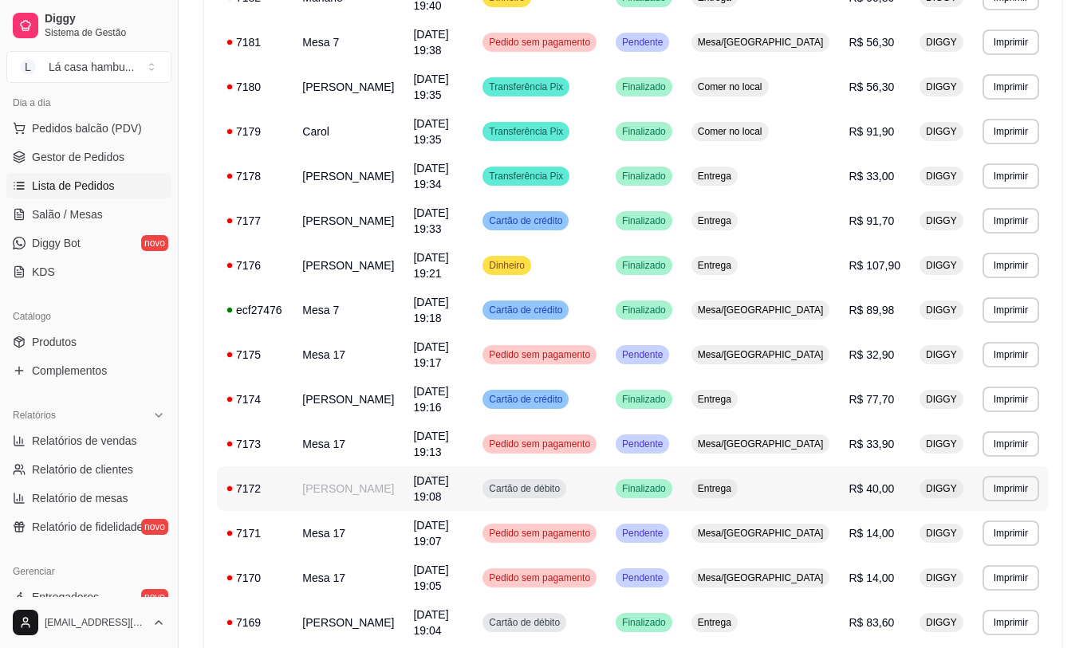
click at [876, 482] on span "R$ 40,00" at bounding box center [870, 488] width 45 height 13
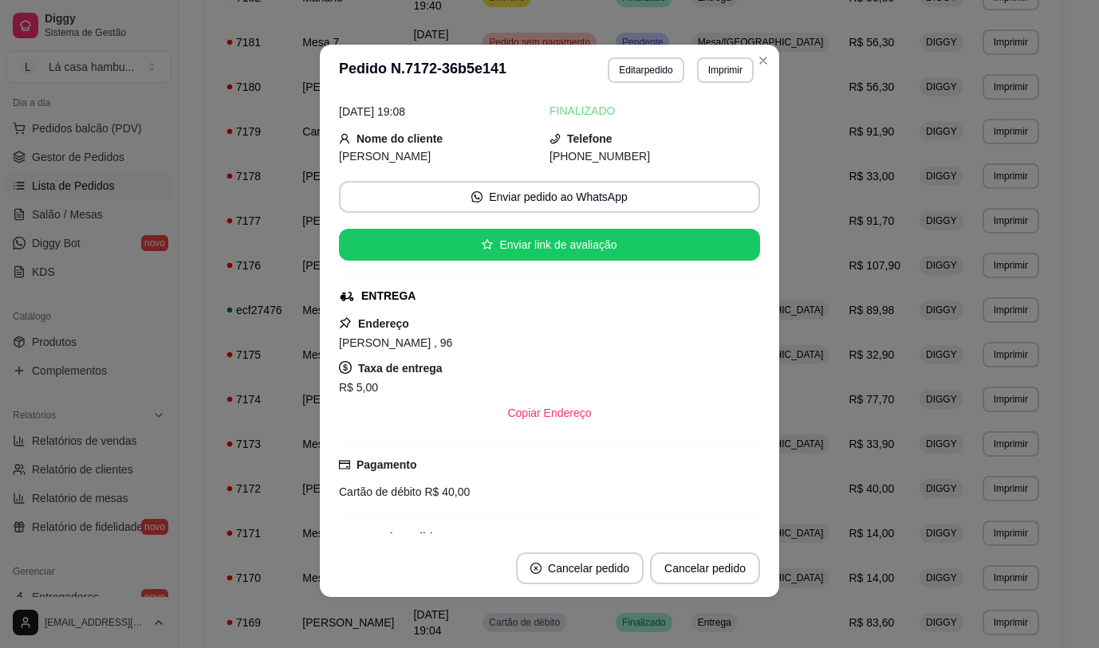
scroll to position [0, 0]
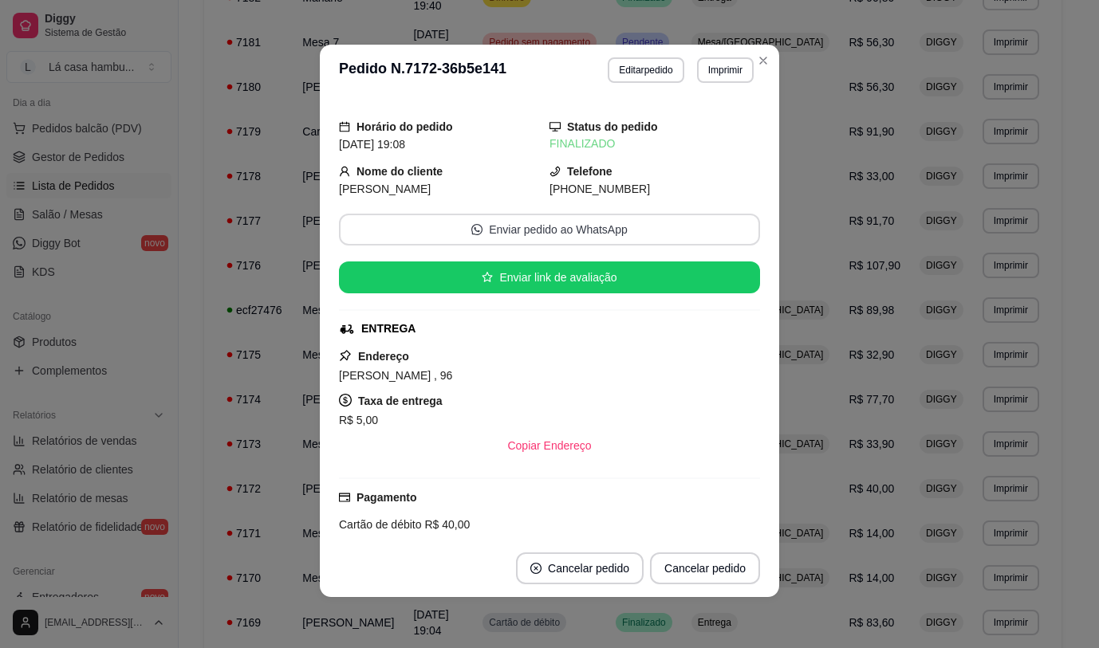
click at [576, 231] on button "Enviar pedido ao WhatsApp" at bounding box center [549, 230] width 421 height 32
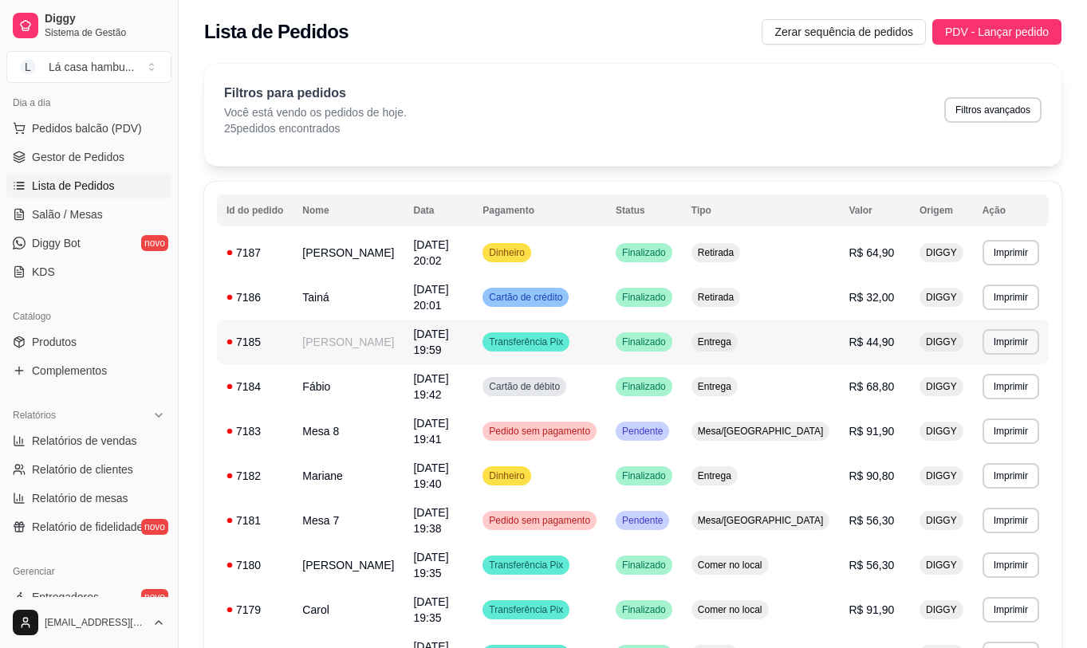
click at [332, 328] on td "[PERSON_NAME]" at bounding box center [348, 342] width 111 height 45
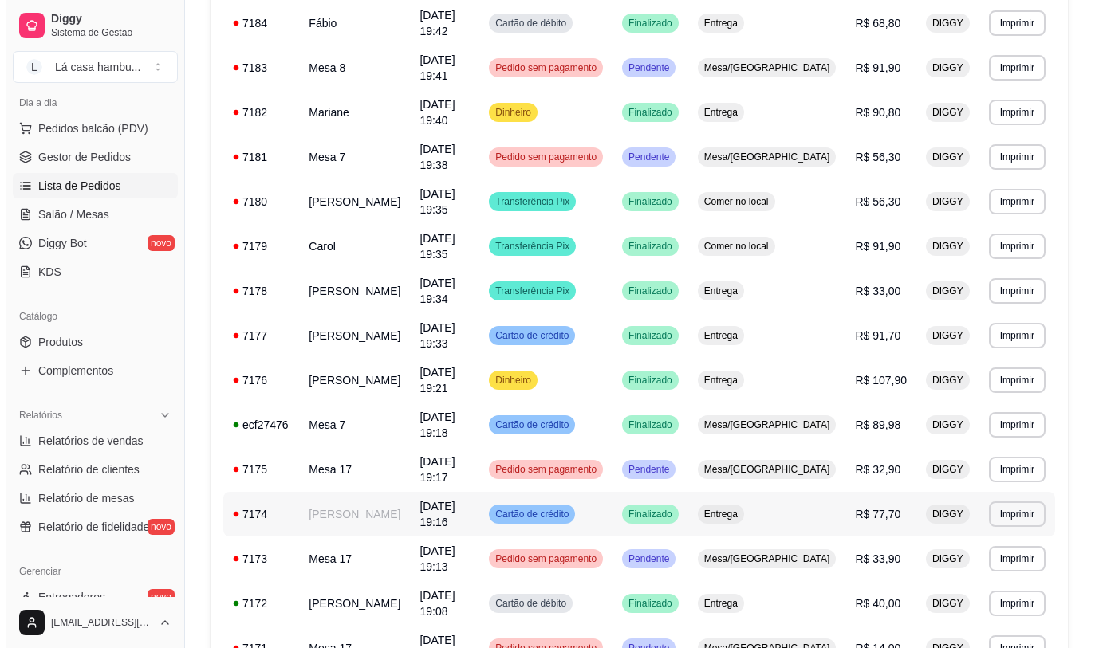
scroll to position [336, 0]
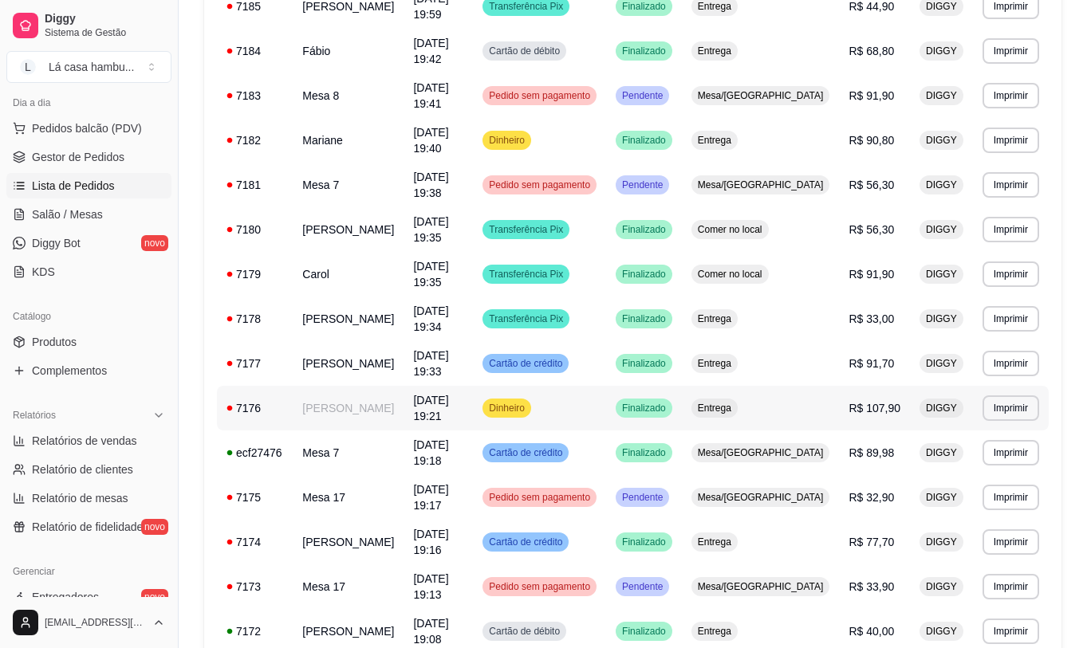
click at [321, 386] on td "[PERSON_NAME]" at bounding box center [348, 408] width 111 height 45
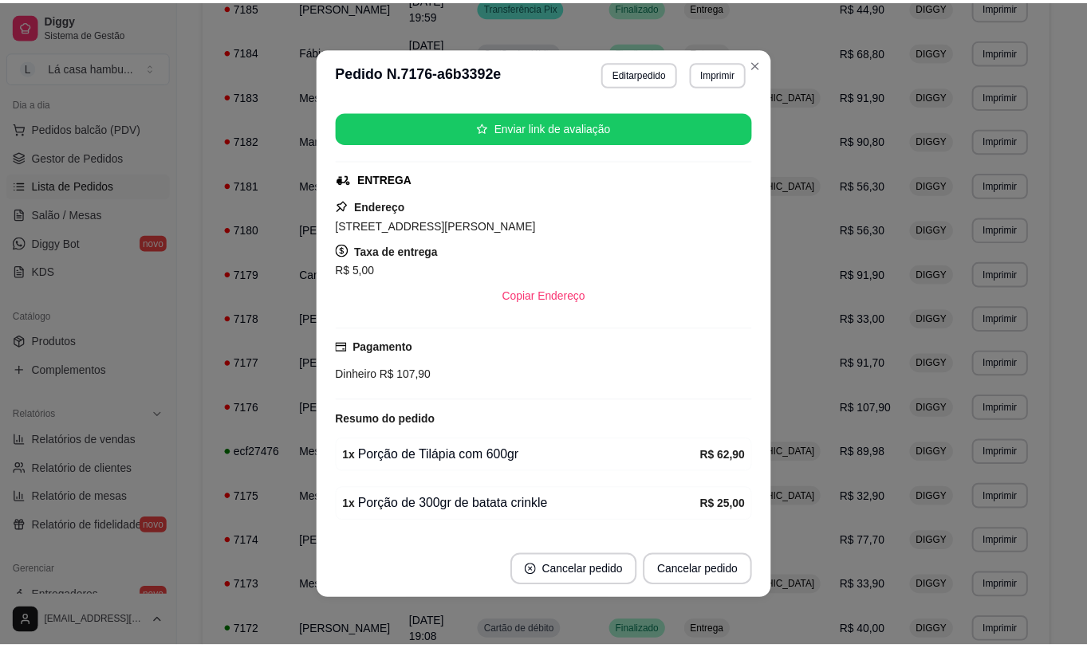
scroll to position [0, 0]
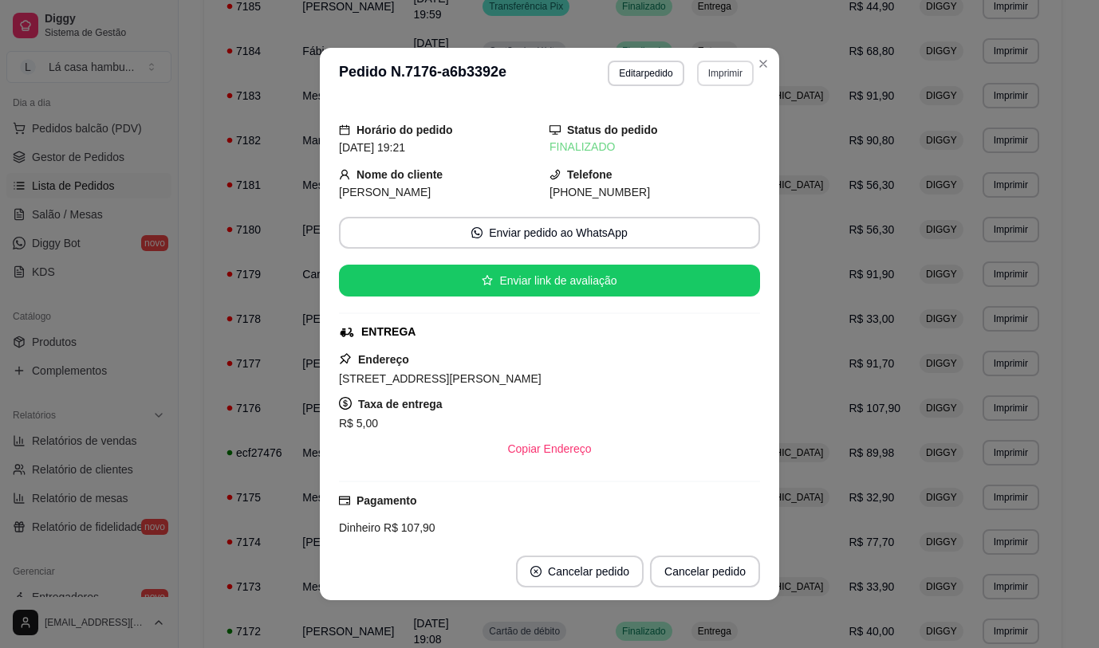
click at [710, 69] on button "Imprimir" at bounding box center [725, 74] width 57 height 26
click at [684, 123] on button "IMPRESSORA" at bounding box center [691, 128] width 112 height 25
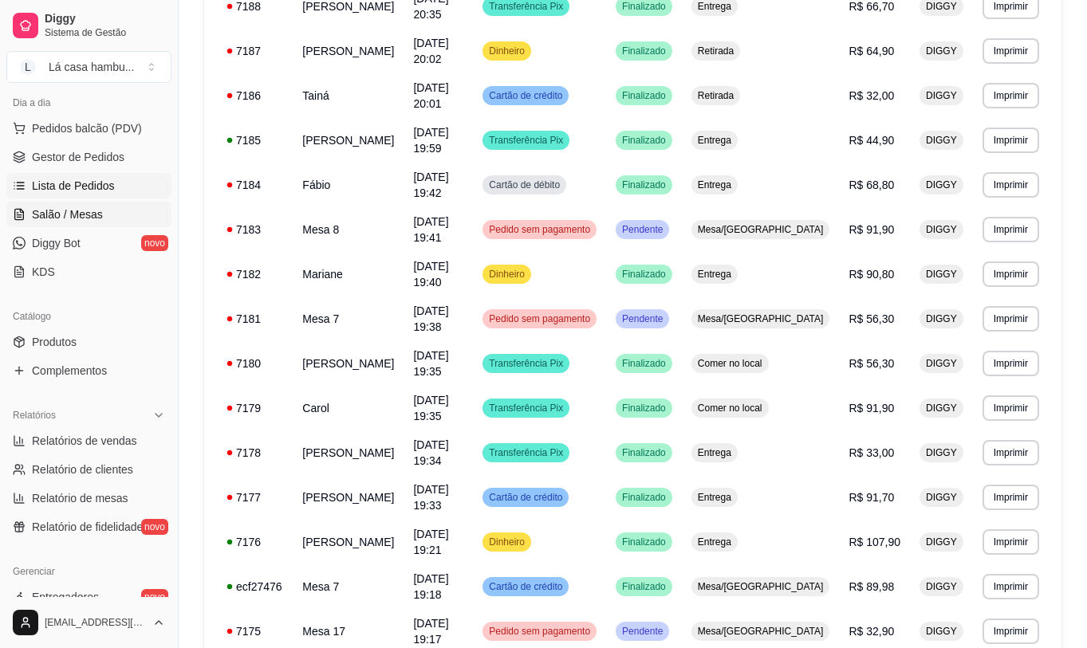
click at [98, 210] on span "Salão / Mesas" at bounding box center [67, 214] width 71 height 16
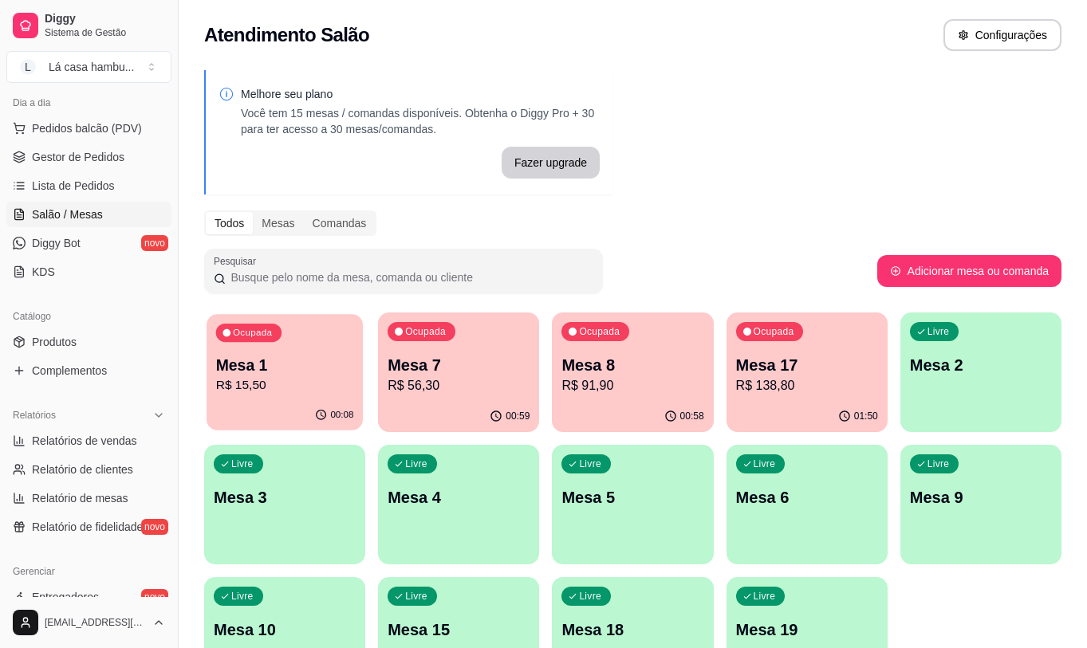
click at [285, 380] on p "R$ 15,50" at bounding box center [285, 385] width 138 height 18
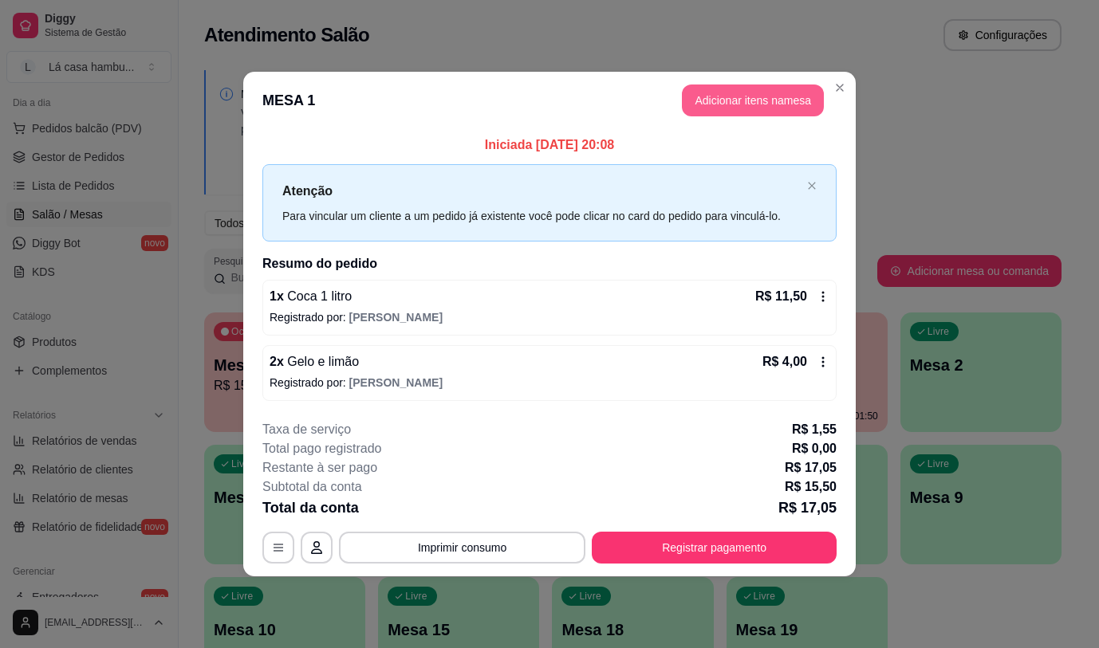
click at [755, 102] on button "Adicionar itens na mesa" at bounding box center [753, 101] width 142 height 32
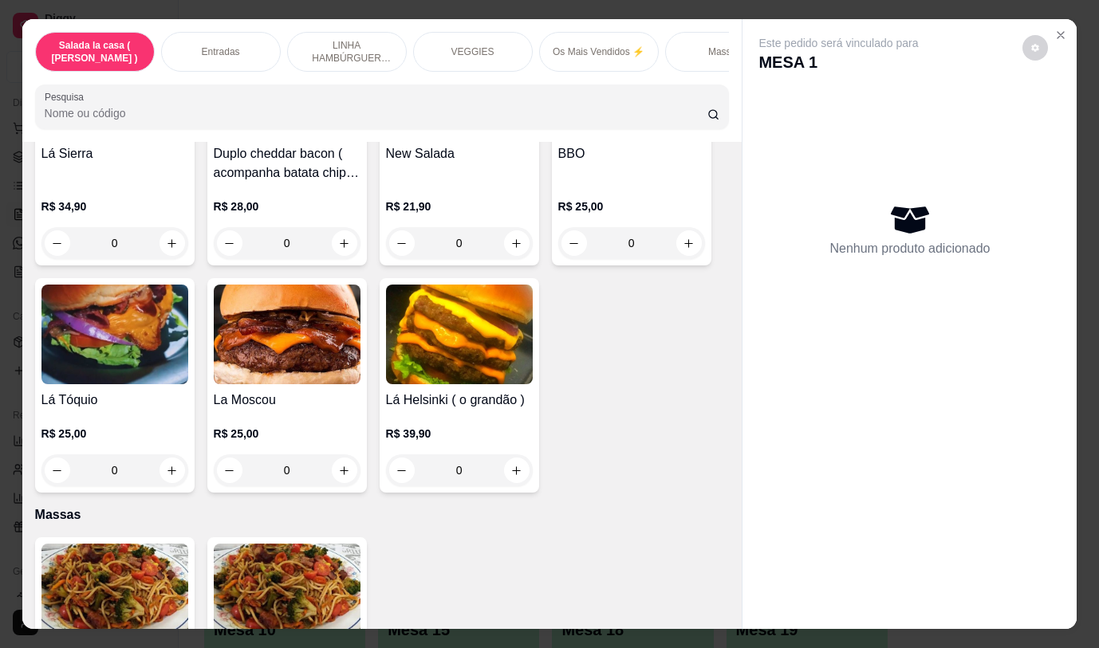
scroll to position [3598, 0]
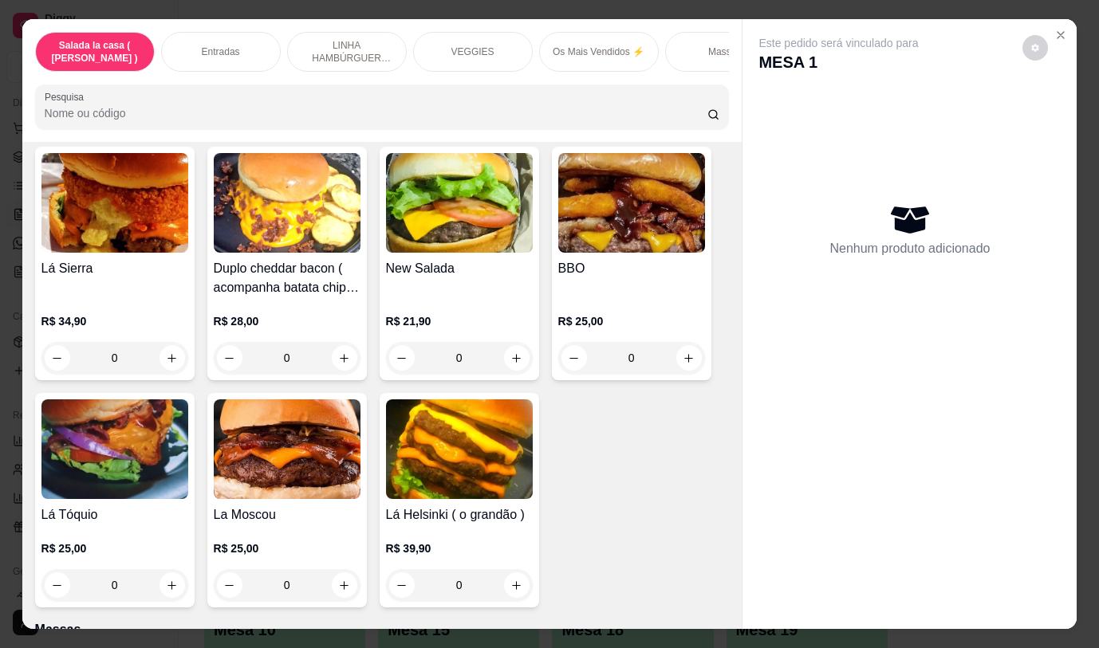
click at [336, 348] on div "0" at bounding box center [287, 358] width 147 height 32
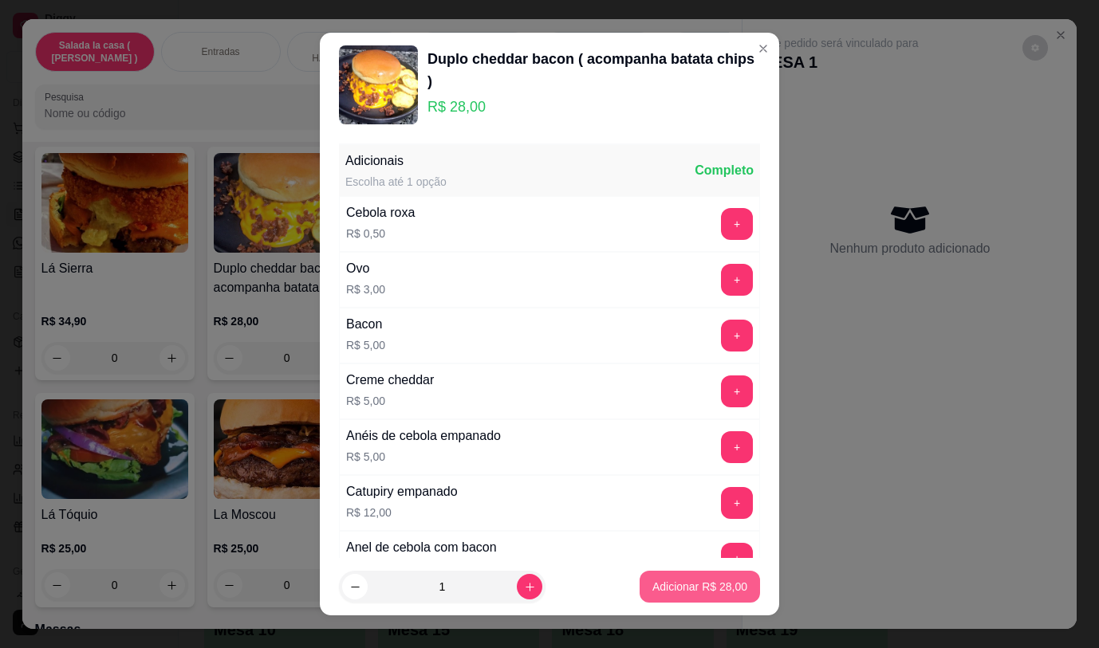
click at [689, 585] on p "Adicionar R$ 28,00" at bounding box center [699, 587] width 95 height 16
type input "1"
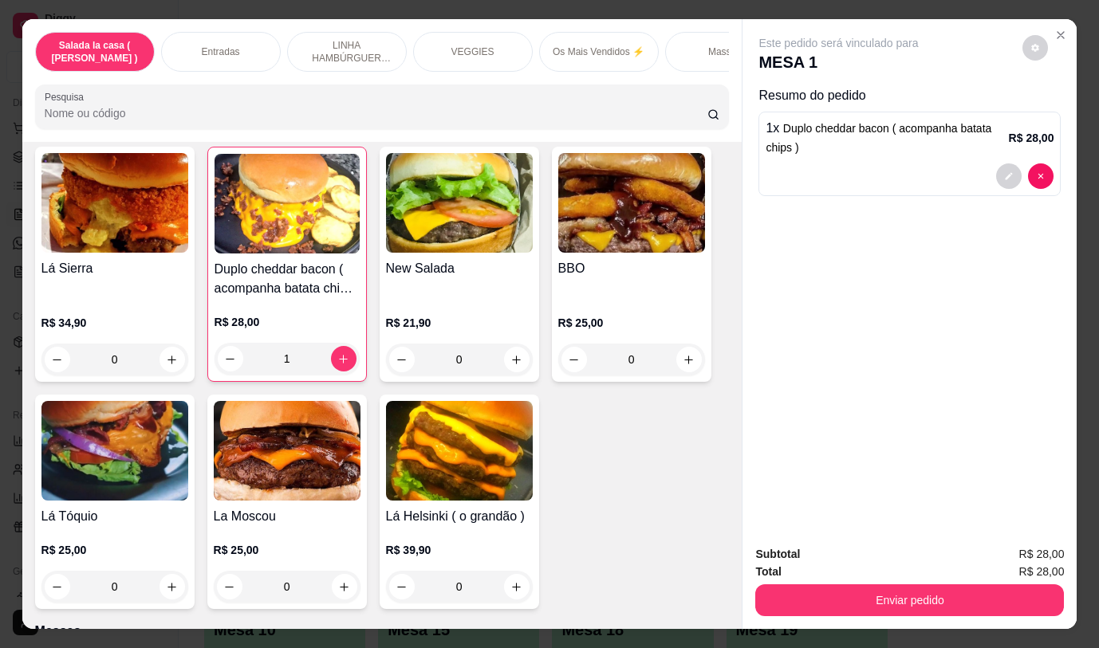
scroll to position [3519, 0]
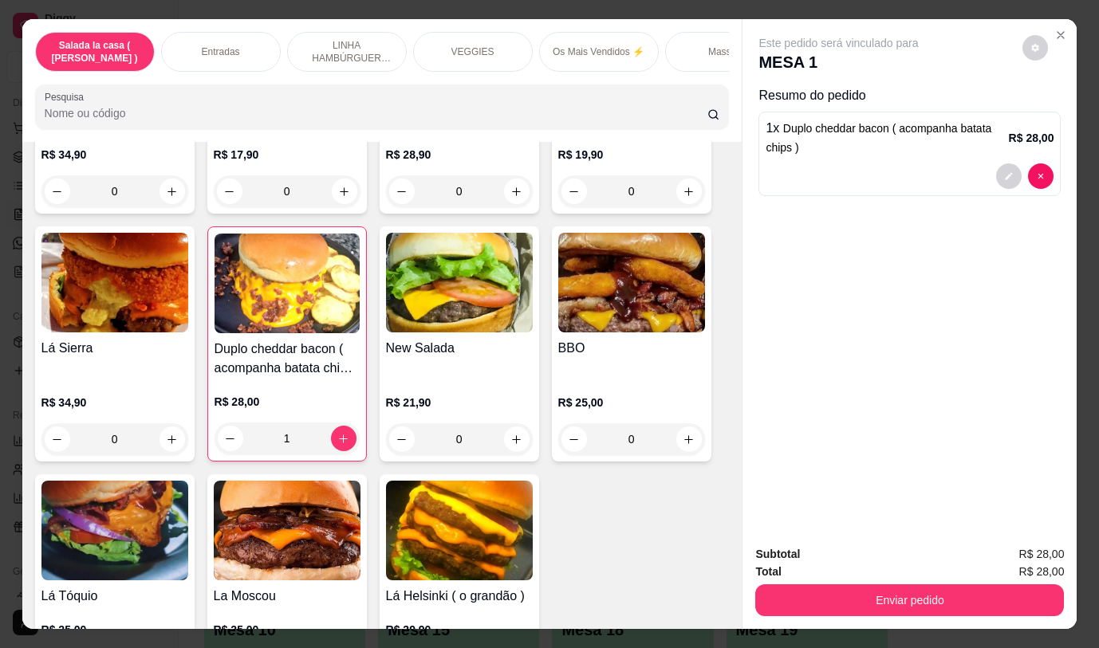
click at [681, 426] on div "0" at bounding box center [631, 439] width 147 height 32
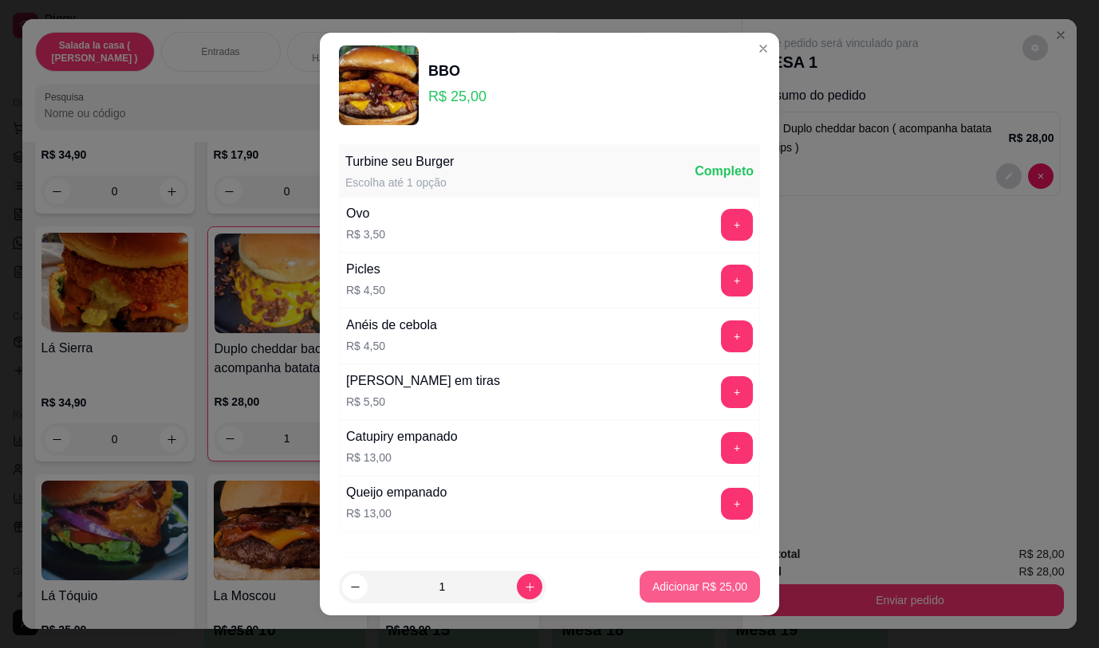
click at [697, 574] on button "Adicionar R$ 25,00" at bounding box center [699, 587] width 120 height 32
type input "1"
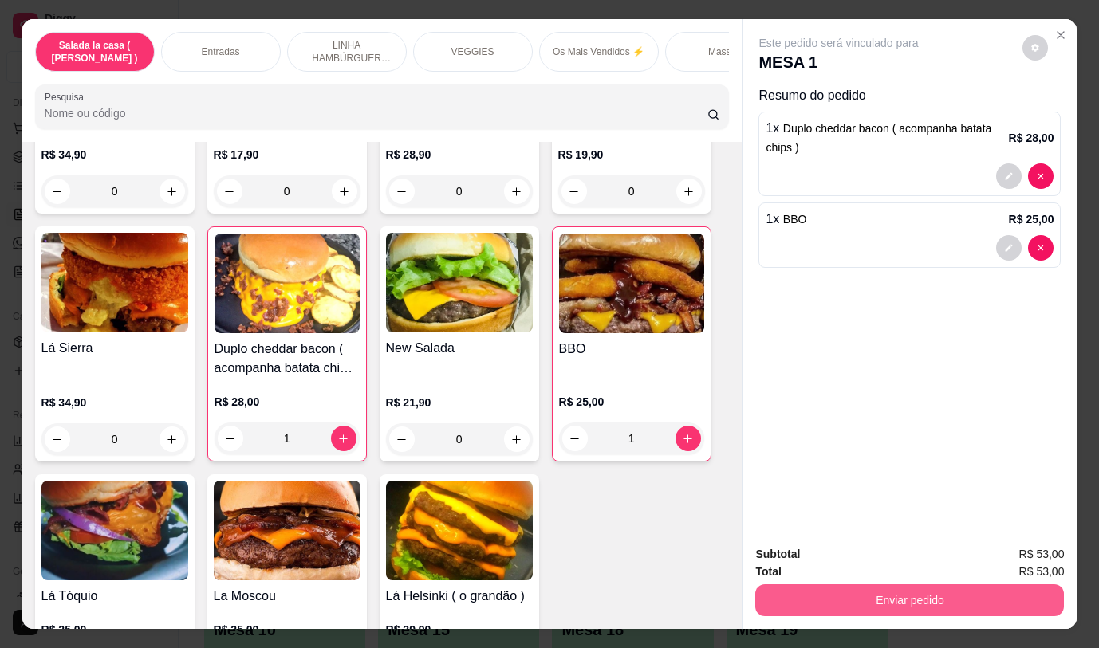
click at [828, 596] on button "Enviar pedido" at bounding box center [909, 600] width 309 height 32
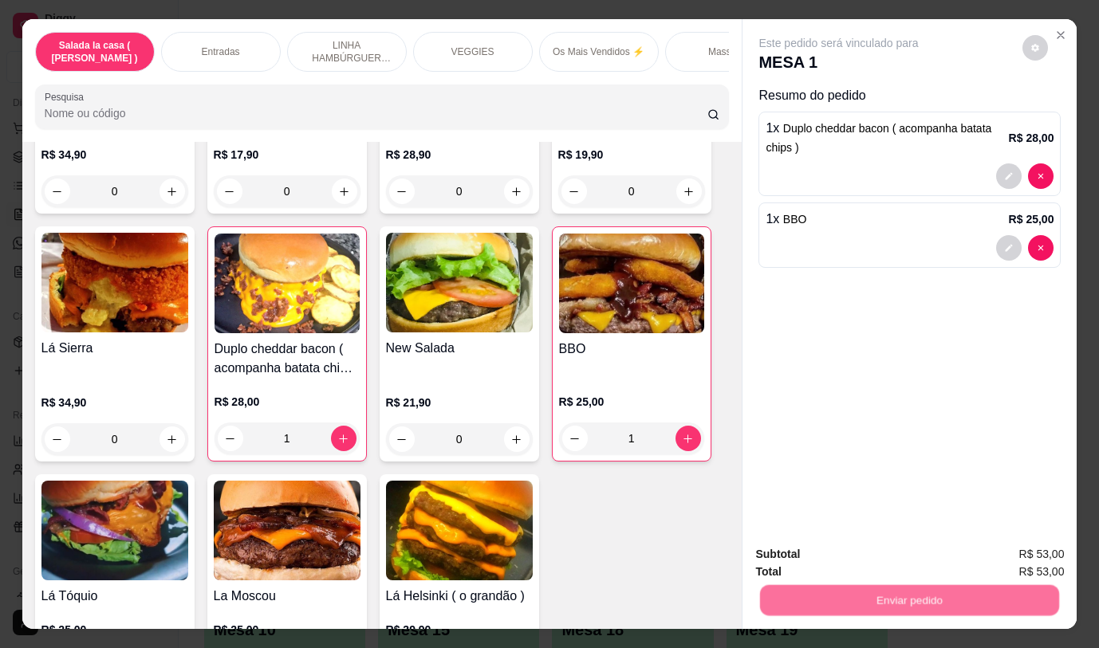
click at [808, 552] on button "Não registrar e enviar pedido" at bounding box center [857, 555] width 166 height 30
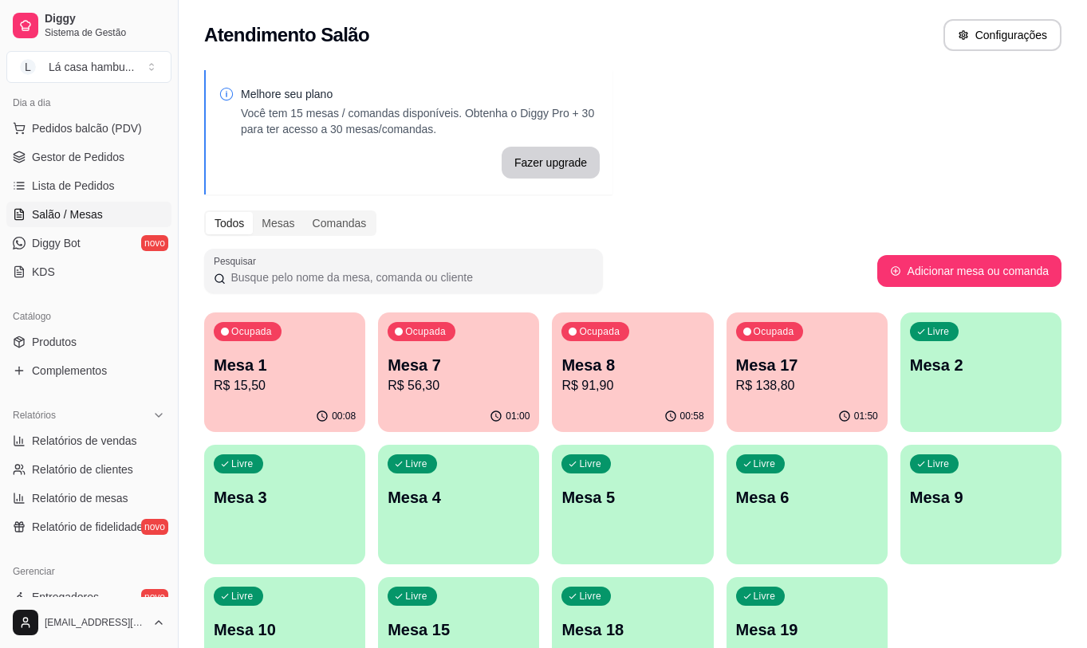
click at [273, 391] on p "R$ 15,50" at bounding box center [285, 385] width 142 height 19
click at [301, 383] on p "R$ 15,50" at bounding box center [285, 385] width 142 height 19
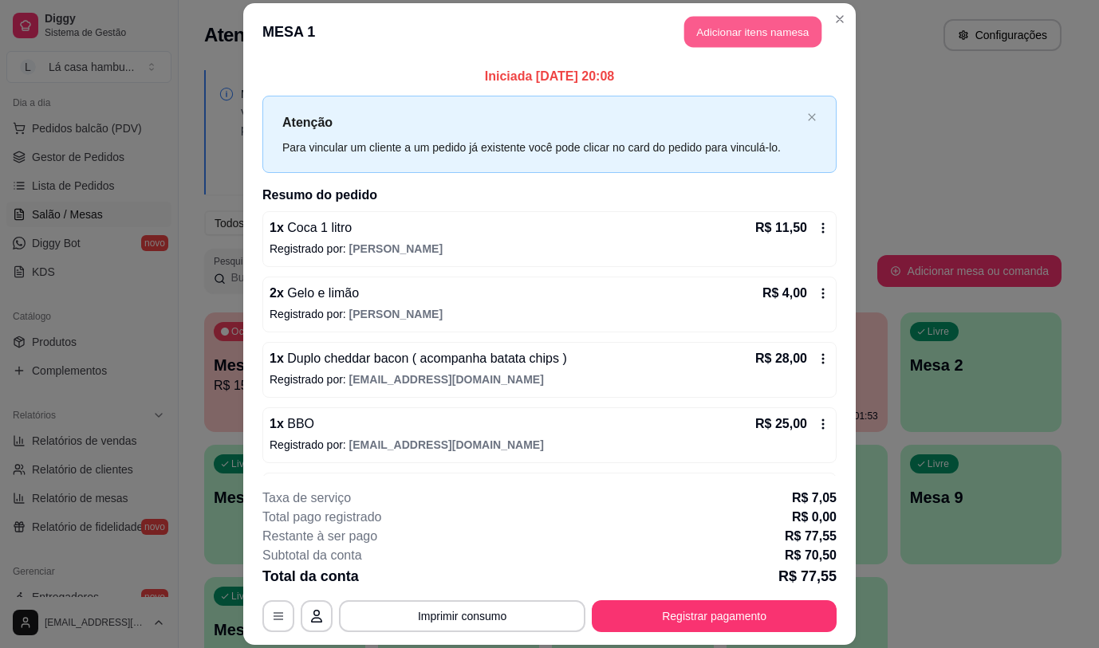
click at [720, 26] on button "Adicionar itens na mesa" at bounding box center [752, 32] width 137 height 31
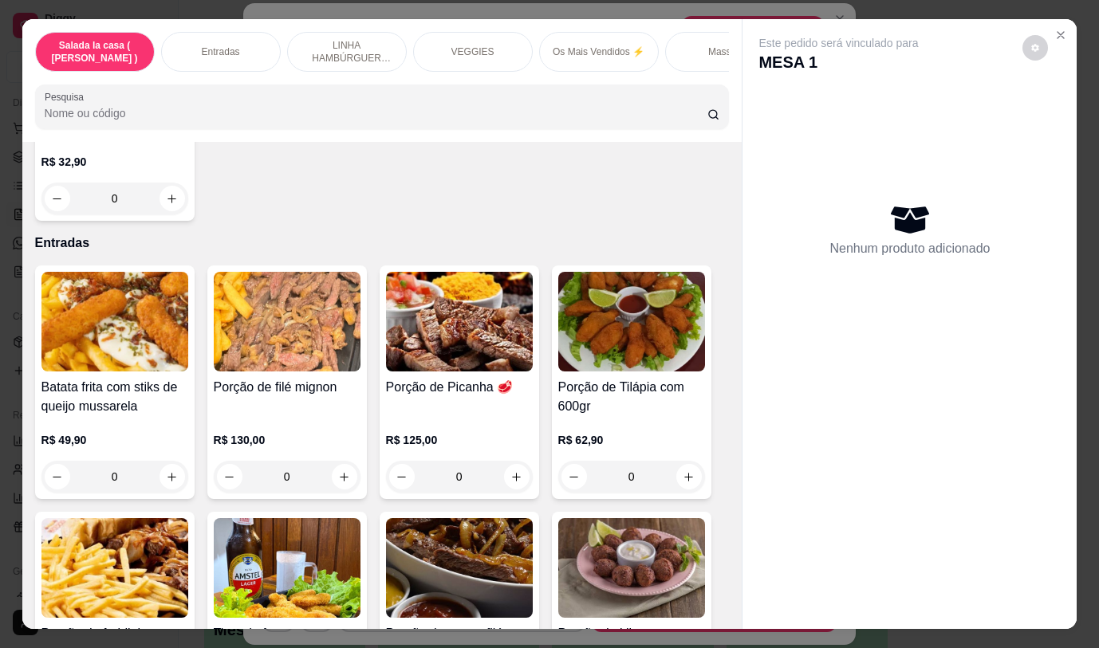
scroll to position [0, 0]
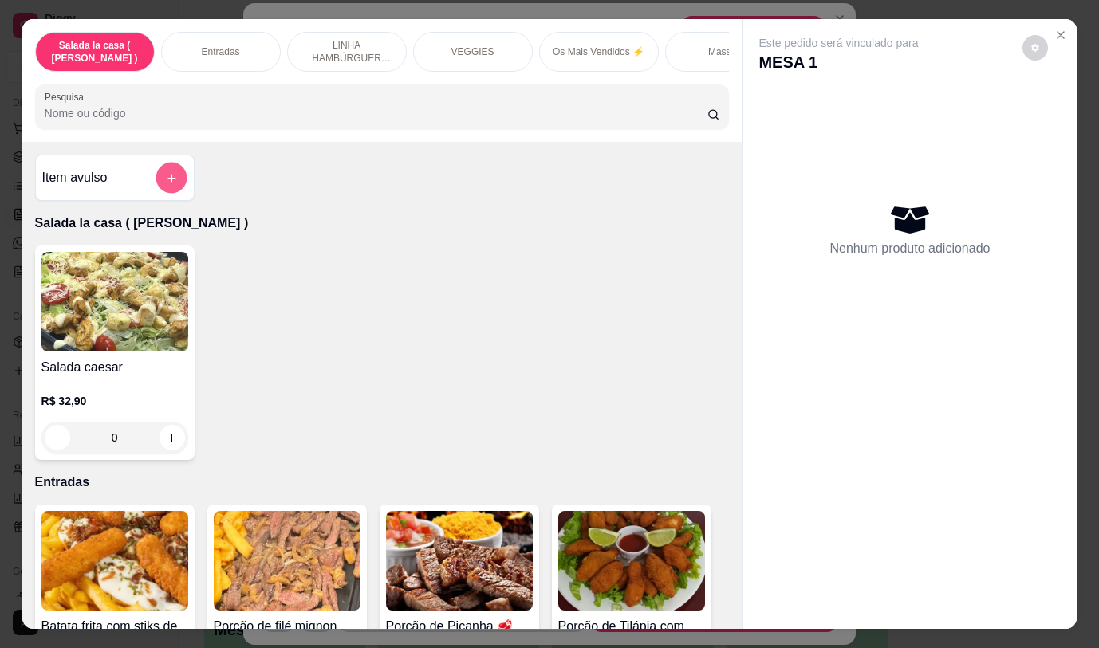
click at [167, 182] on icon "add-separate-item" at bounding box center [171, 178] width 8 height 8
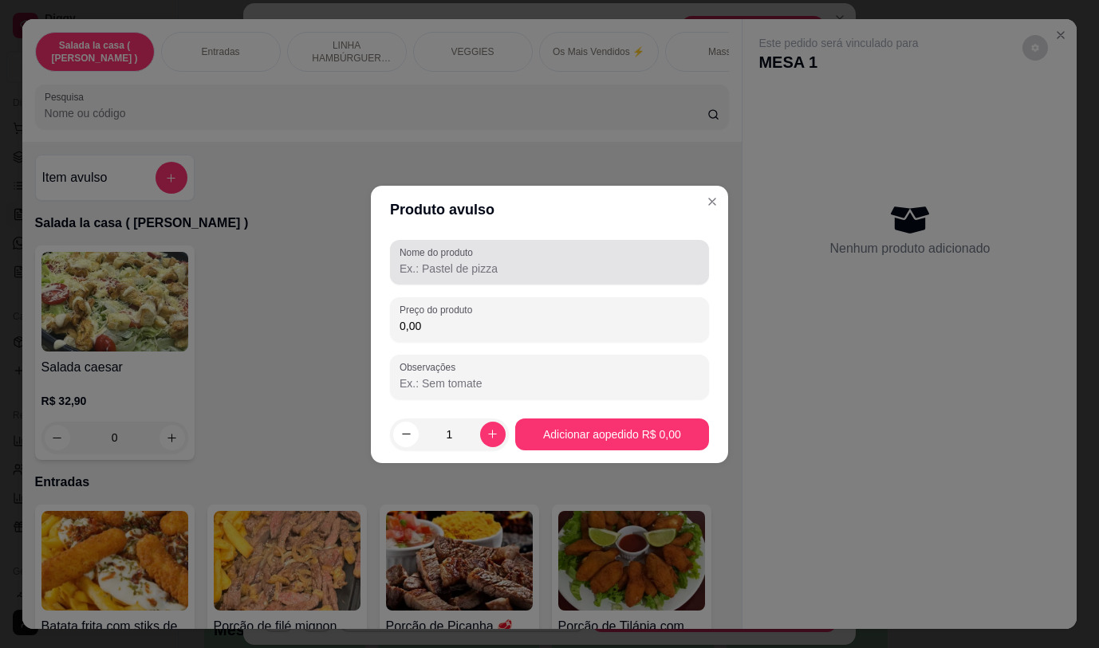
click at [493, 270] on input "Nome do produto" at bounding box center [549, 269] width 300 height 16
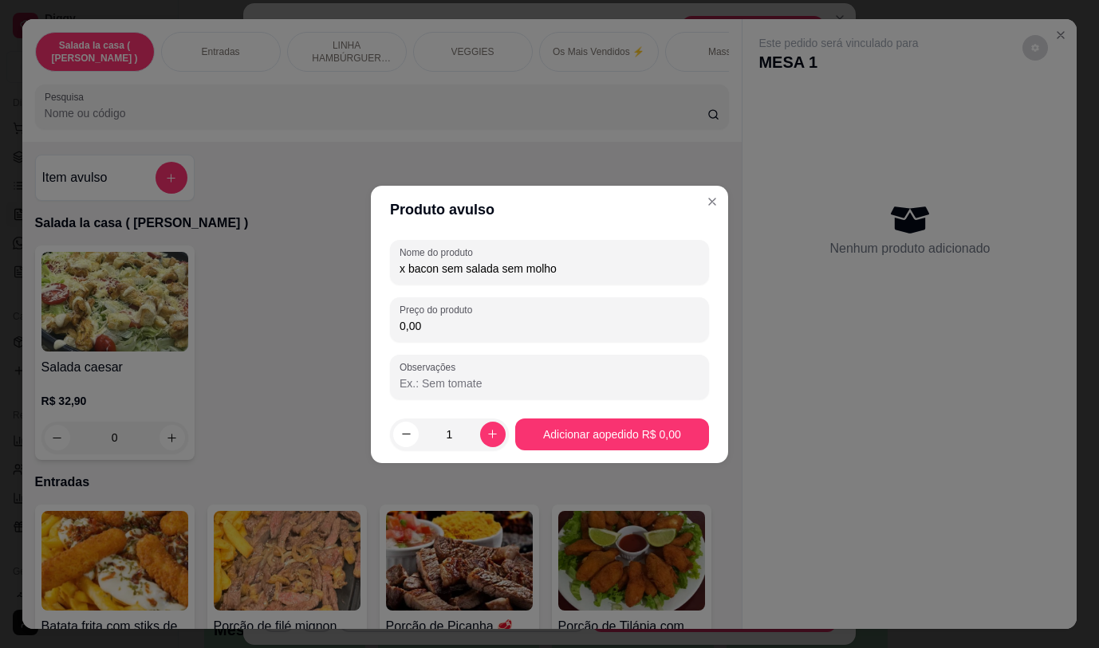
click at [437, 273] on input "x bacon sem salada sem molho" at bounding box center [549, 269] width 300 height 16
click at [585, 272] on input "x bacon, sem salada sem molho" at bounding box center [549, 269] width 300 height 16
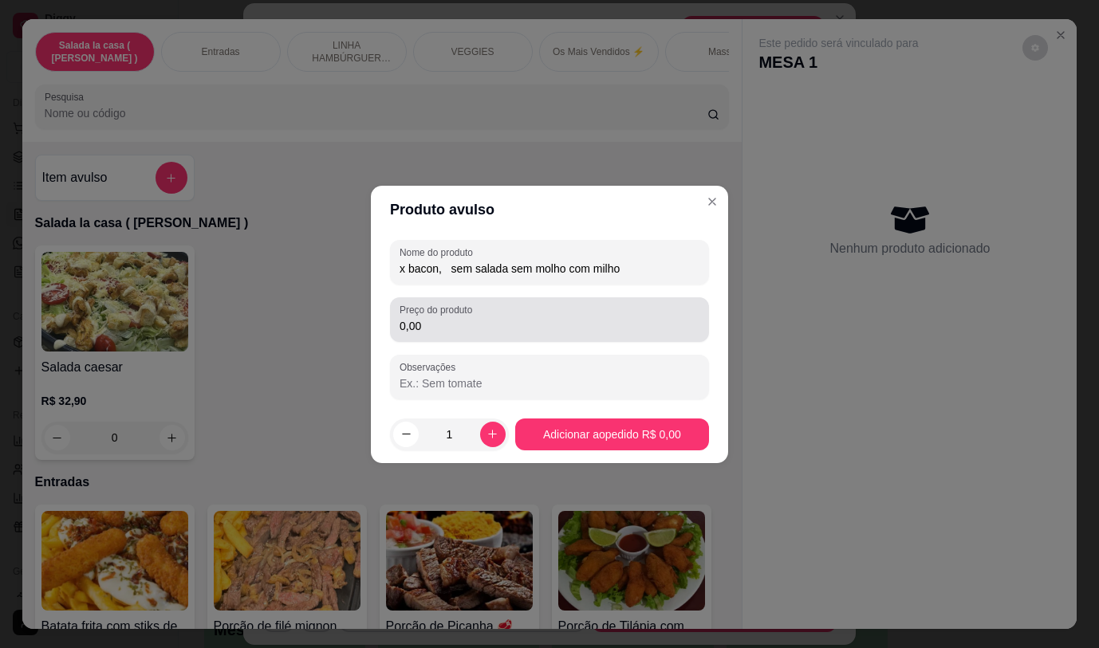
type input "x bacon, sem salada sem molho com milho"
click at [587, 325] on input "0,00" at bounding box center [549, 326] width 300 height 16
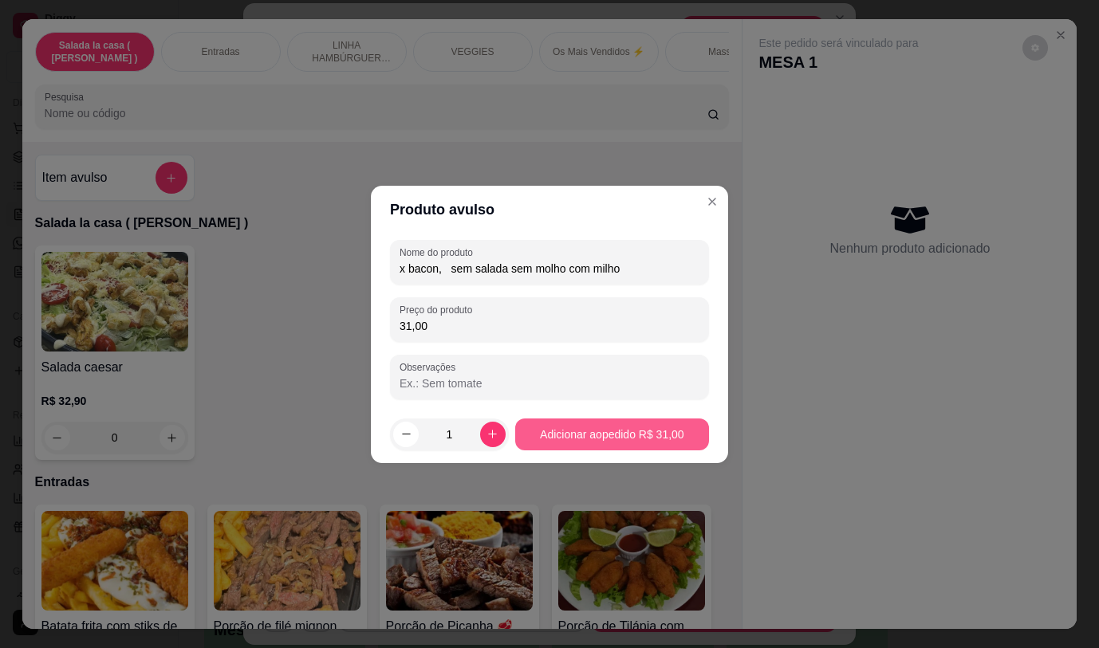
type input "31,00"
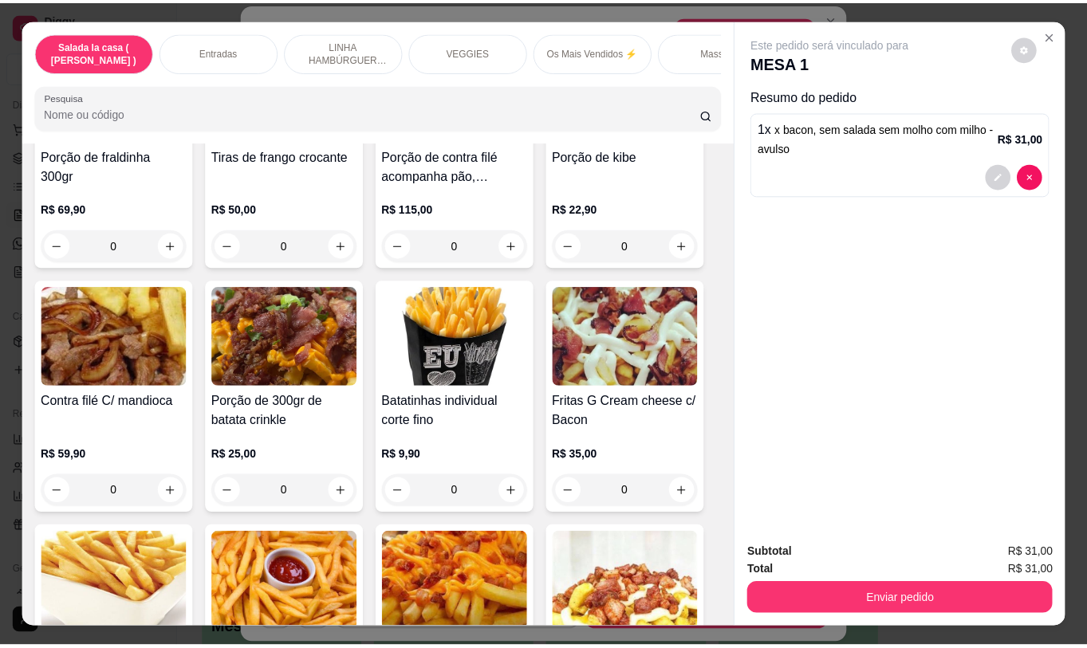
scroll to position [717, 0]
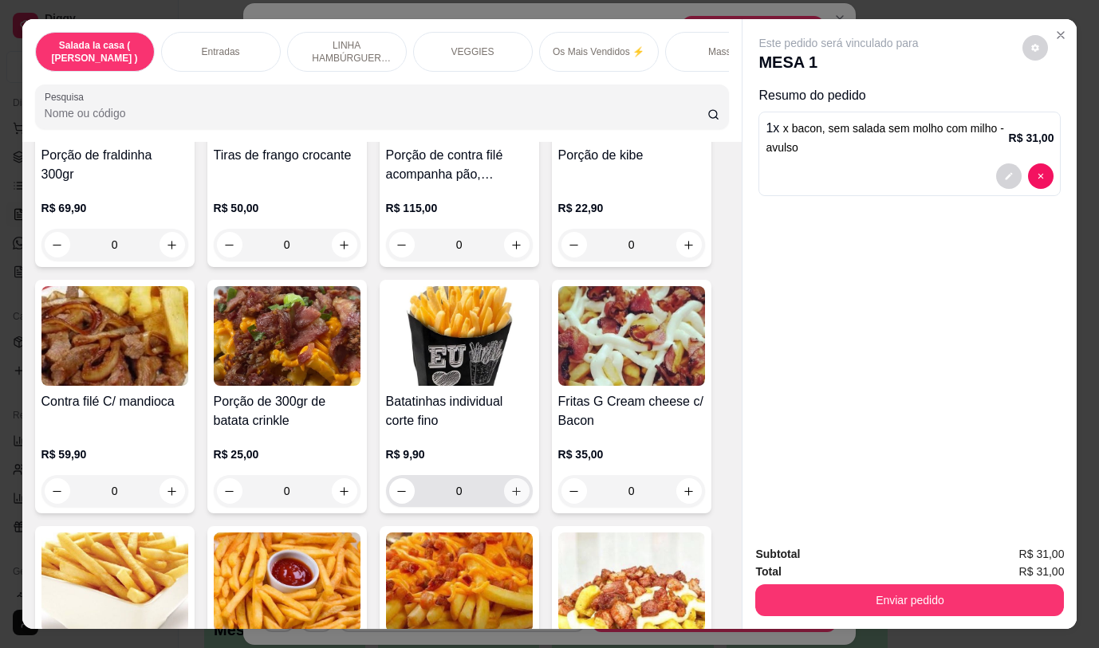
click at [517, 501] on button "increase-product-quantity" at bounding box center [517, 491] width 26 height 26
type input "1"
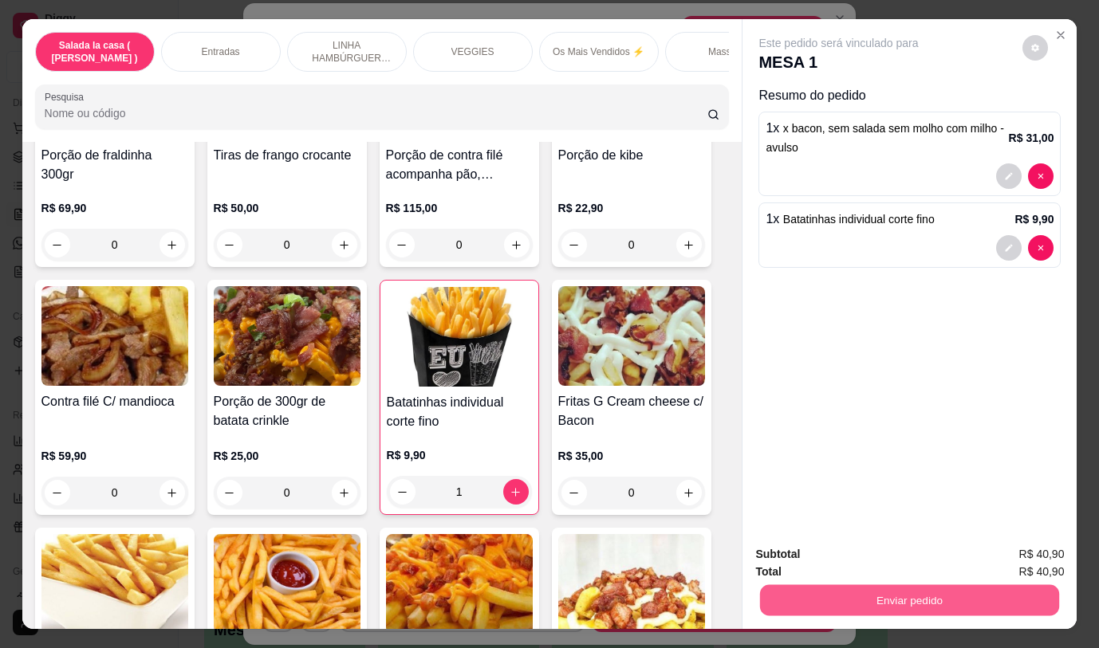
click at [783, 596] on button "Enviar pedido" at bounding box center [909, 599] width 299 height 31
click at [816, 549] on button "Não registrar e enviar pedido" at bounding box center [857, 555] width 166 height 30
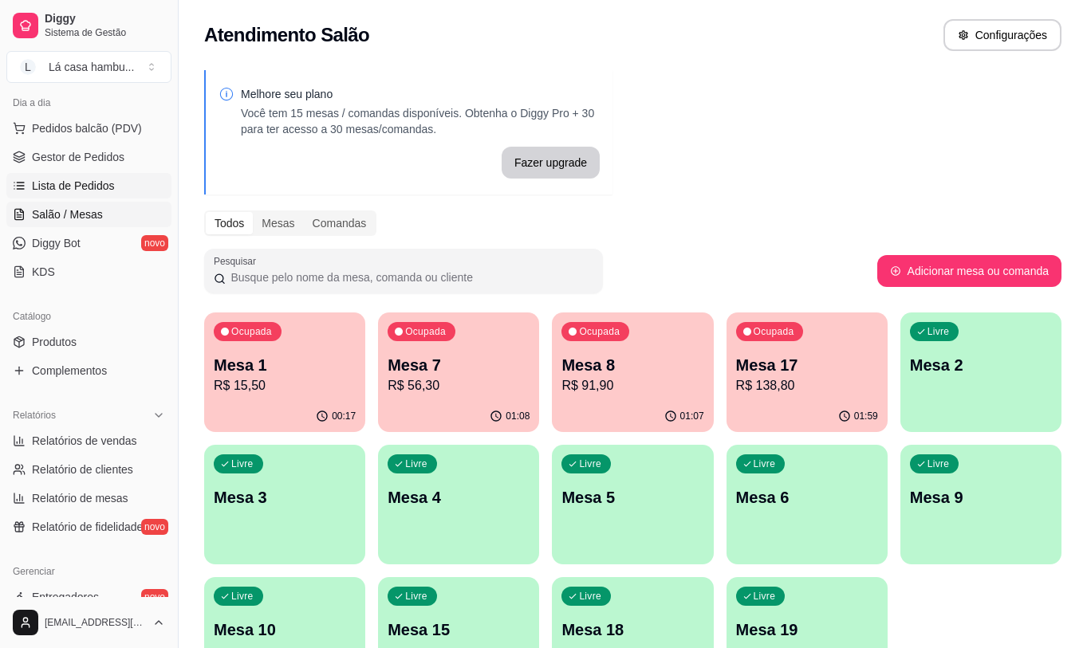
click at [90, 184] on span "Lista de Pedidos" at bounding box center [73, 186] width 83 height 16
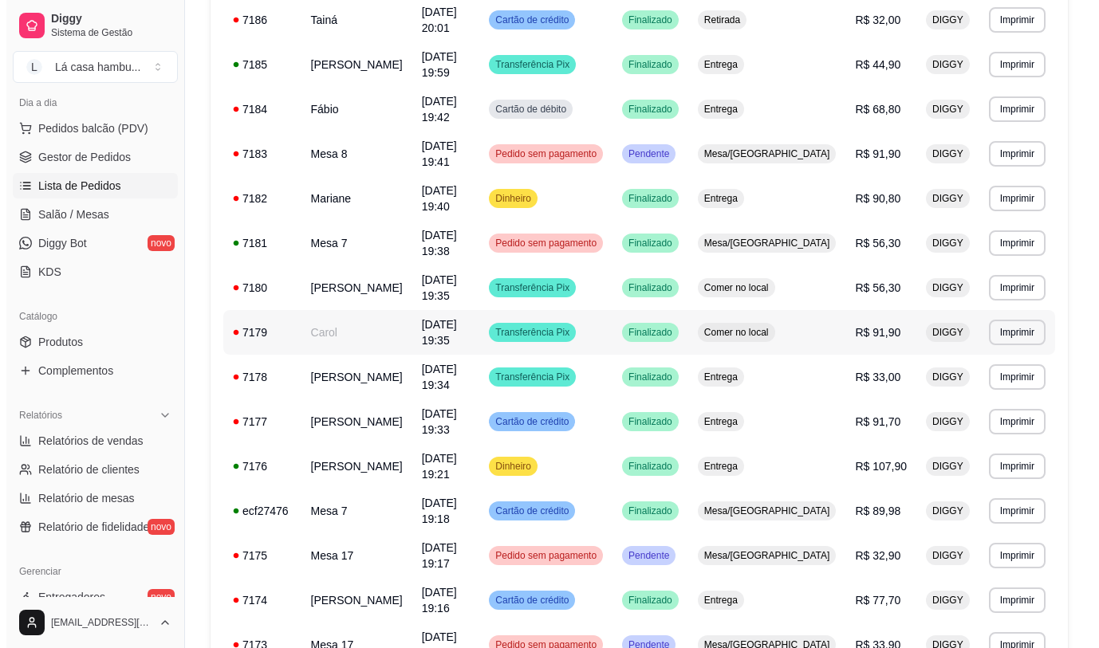
scroll to position [638, 0]
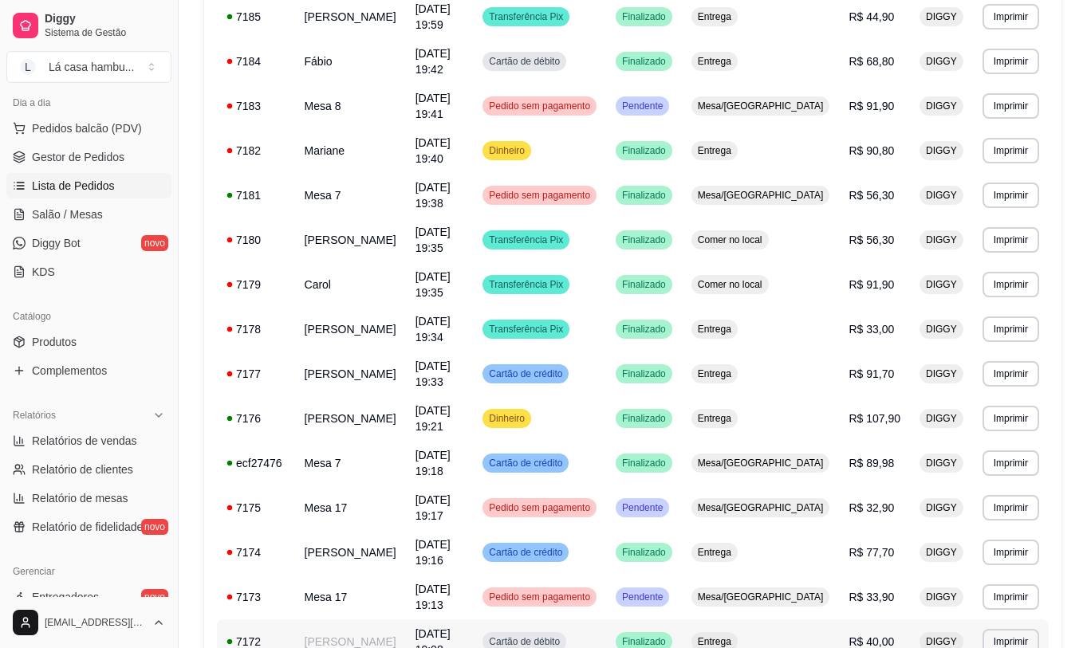
click at [325, 619] on td "[PERSON_NAME]" at bounding box center [350, 641] width 111 height 45
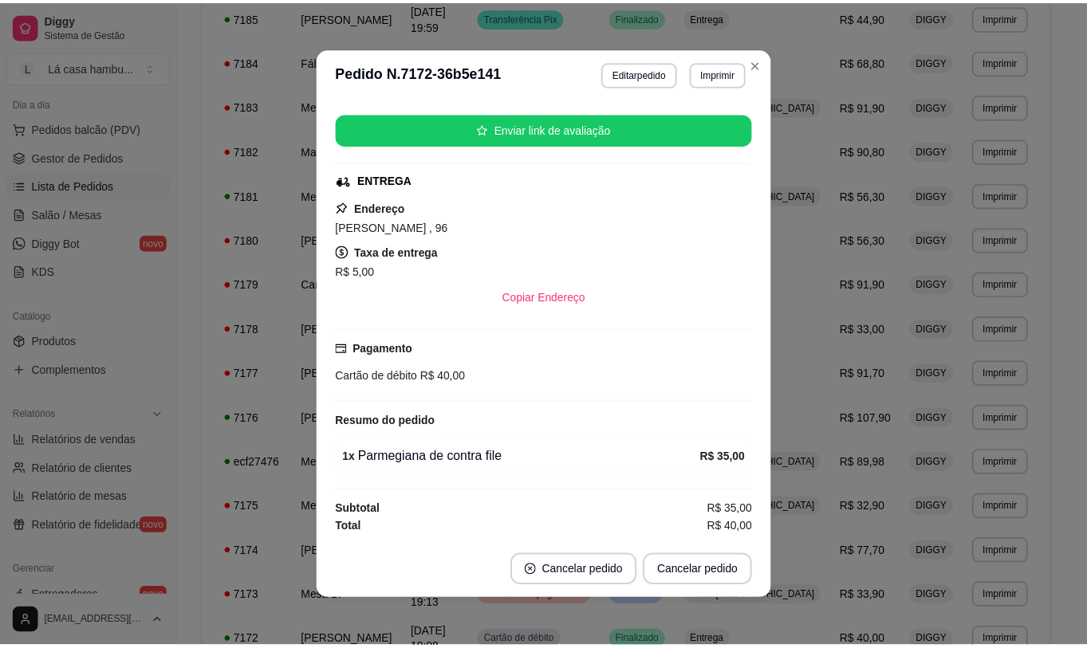
scroll to position [3, 0]
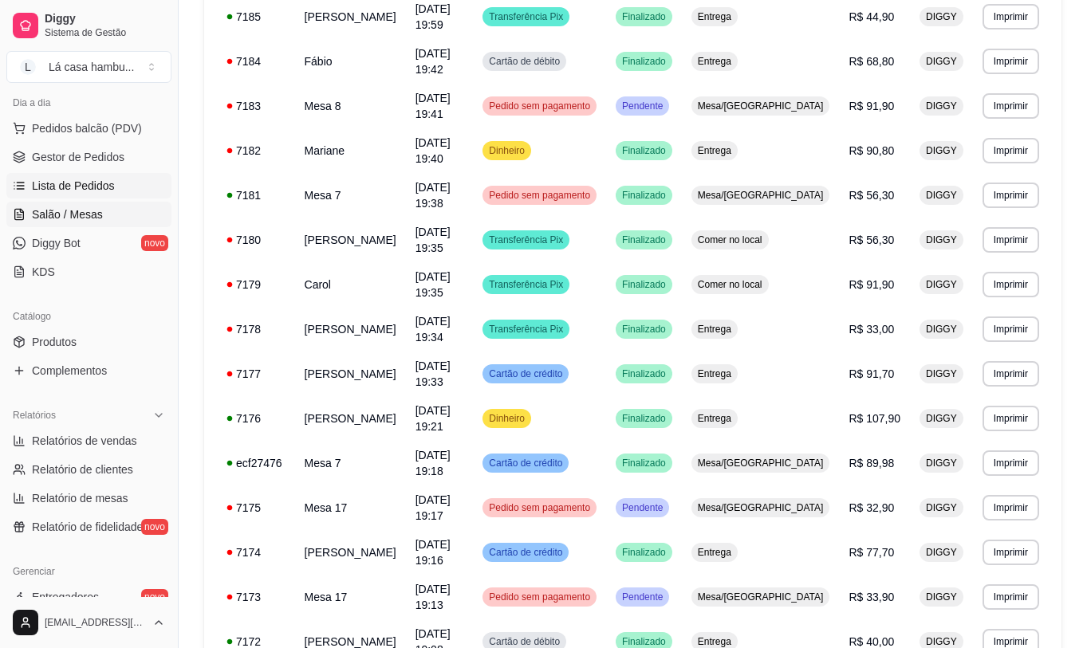
click at [76, 205] on link "Salão / Mesas" at bounding box center [88, 215] width 165 height 26
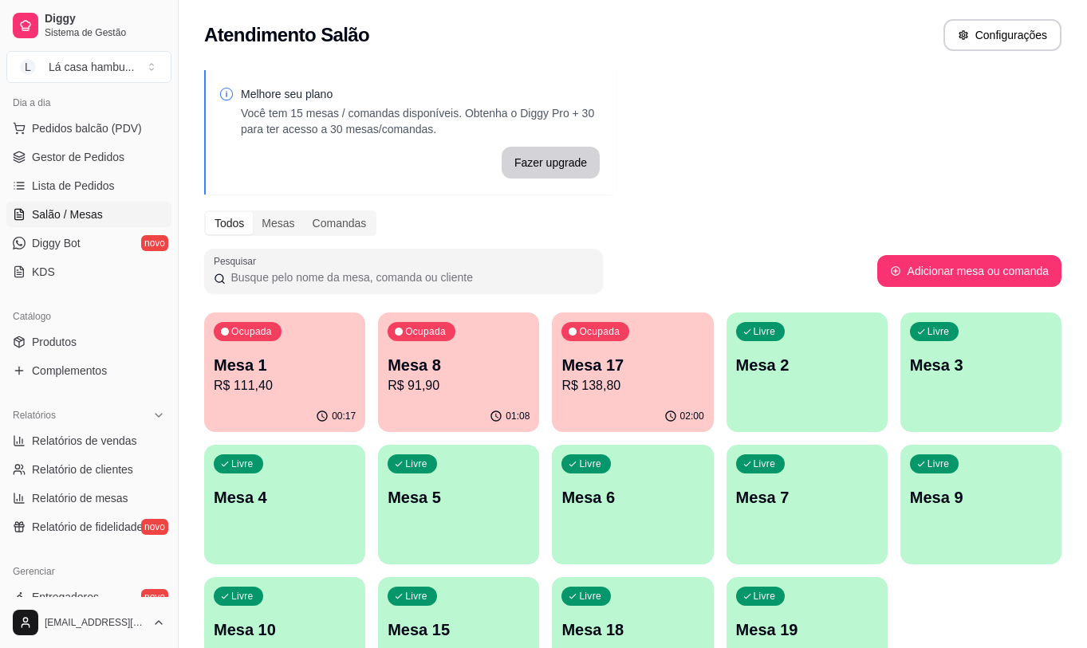
click at [440, 360] on p "Mesa 8" at bounding box center [458, 365] width 142 height 22
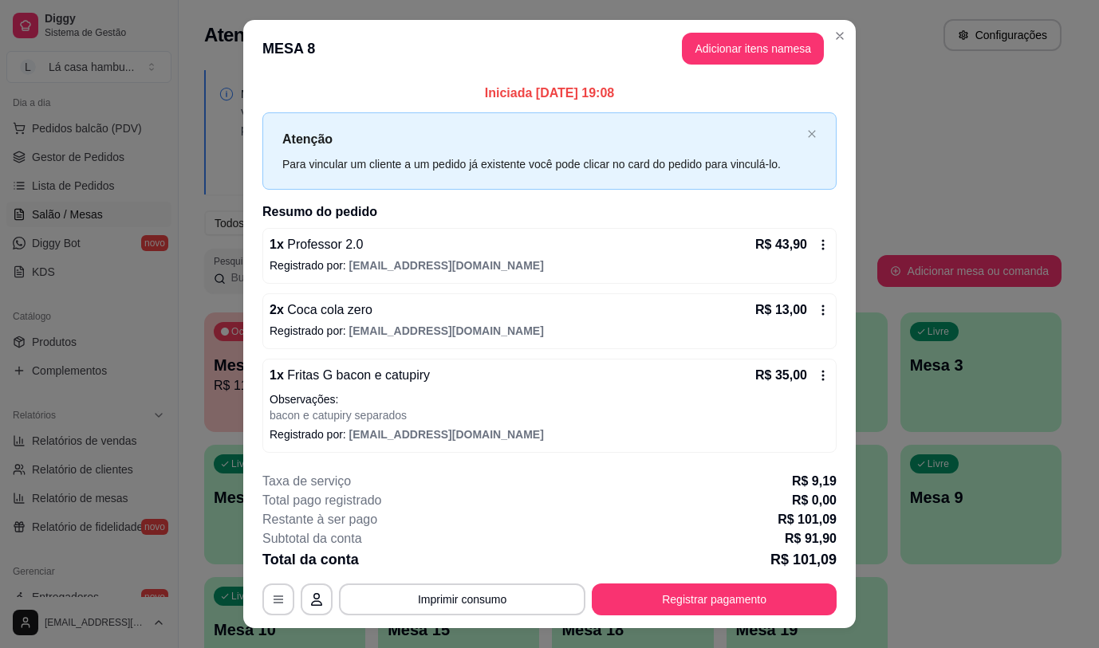
scroll to position [31, 0]
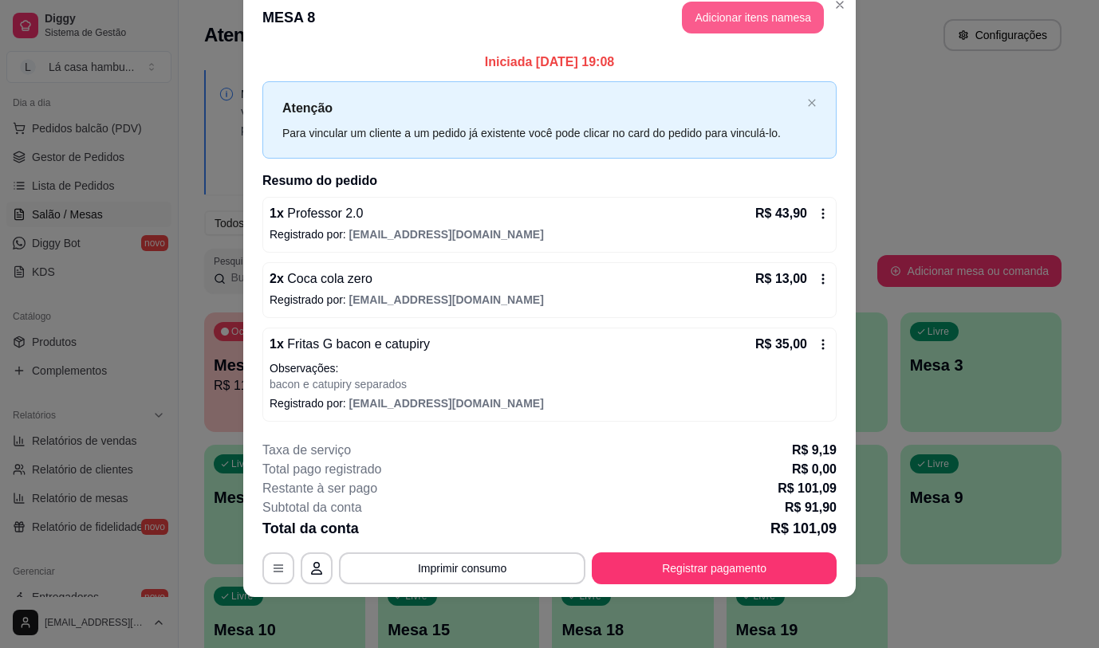
click at [764, 17] on button "Adicionar itens na mesa" at bounding box center [753, 18] width 142 height 32
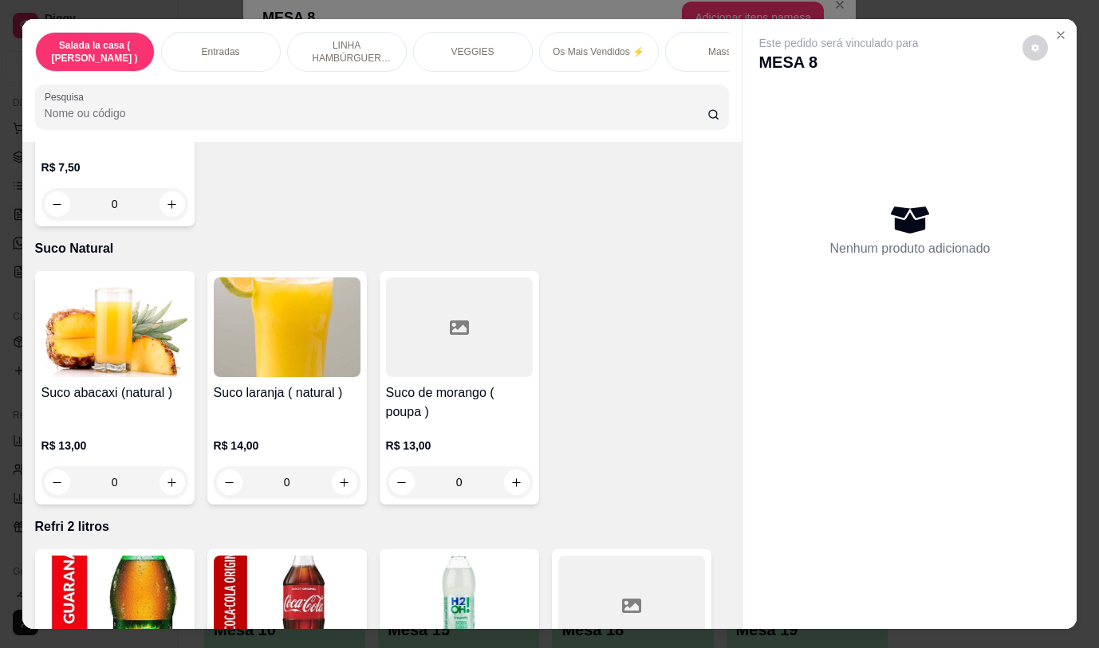
scroll to position [7015, 0]
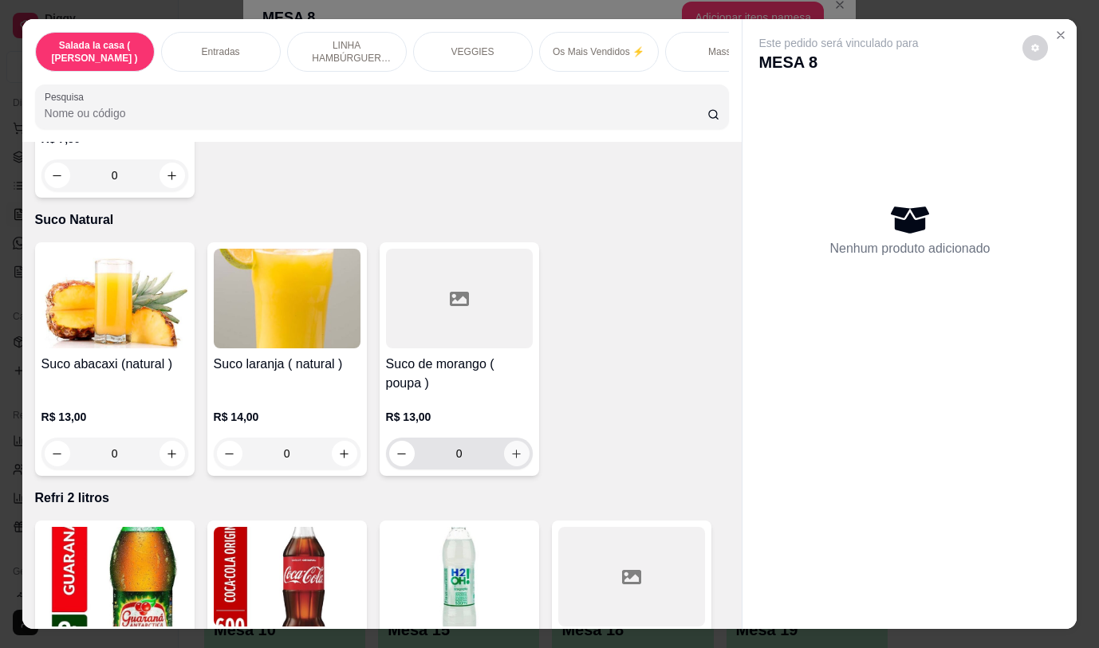
click at [511, 448] on icon "increase-product-quantity" at bounding box center [516, 454] width 12 height 12
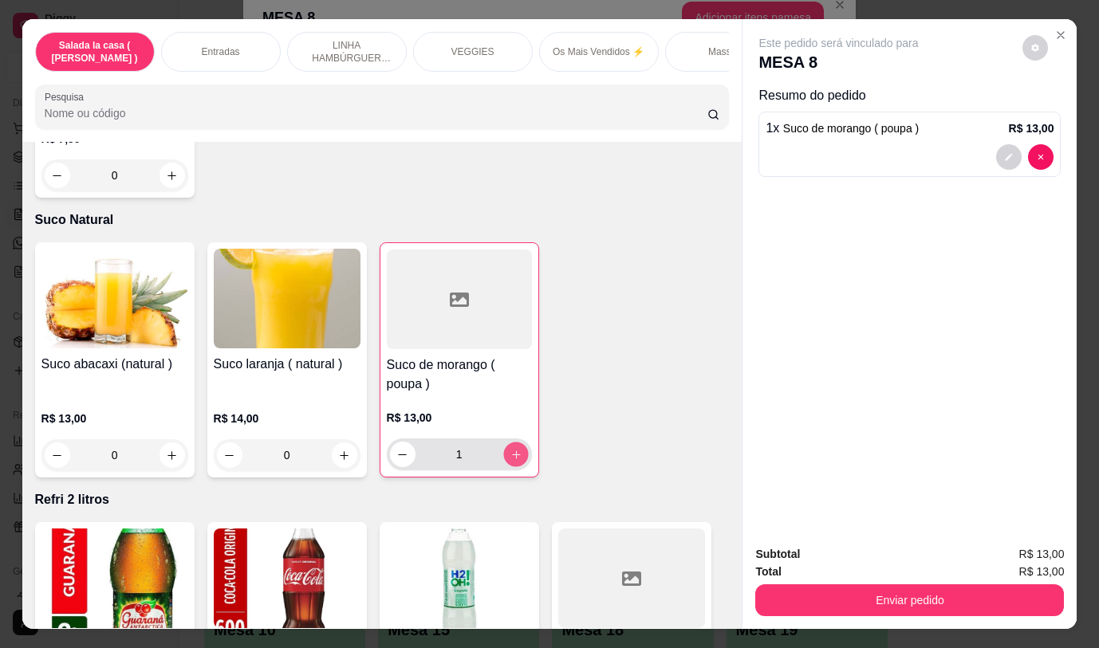
click at [511, 450] on icon "increase-product-quantity" at bounding box center [515, 454] width 8 height 8
type input "2"
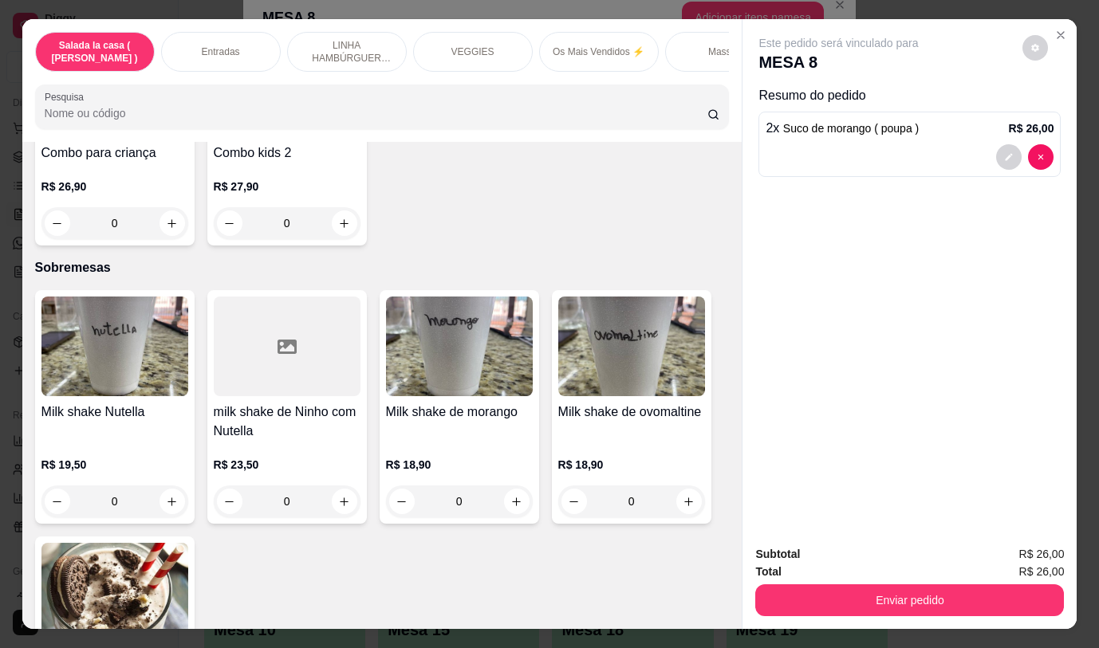
scroll to position [4942, 0]
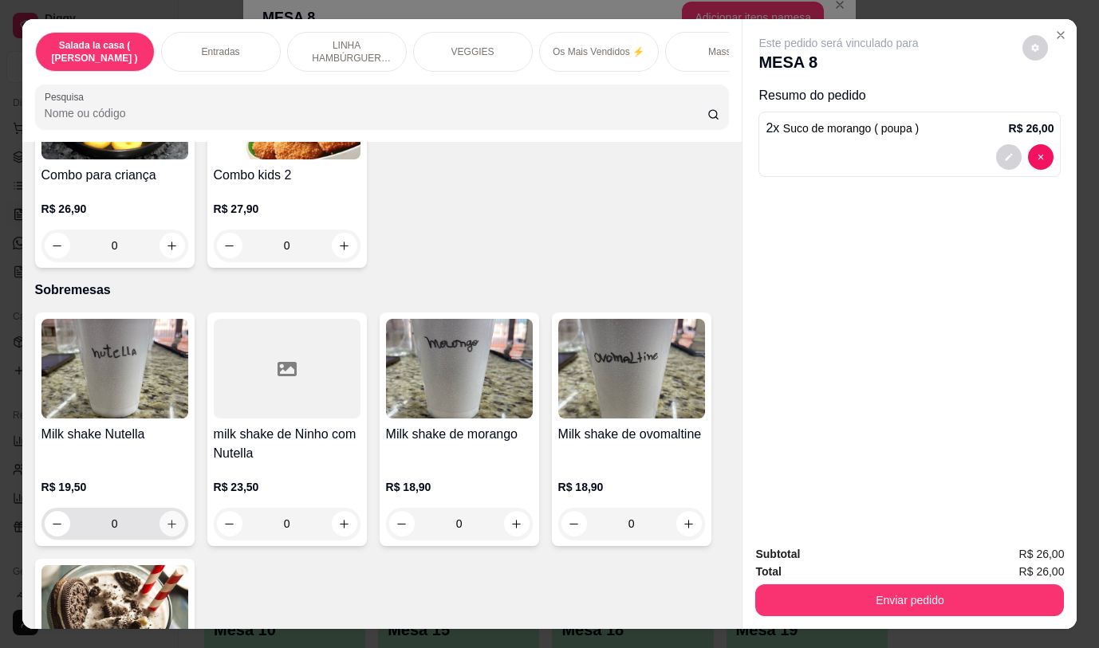
click at [167, 520] on icon "increase-product-quantity" at bounding box center [171, 524] width 9 height 9
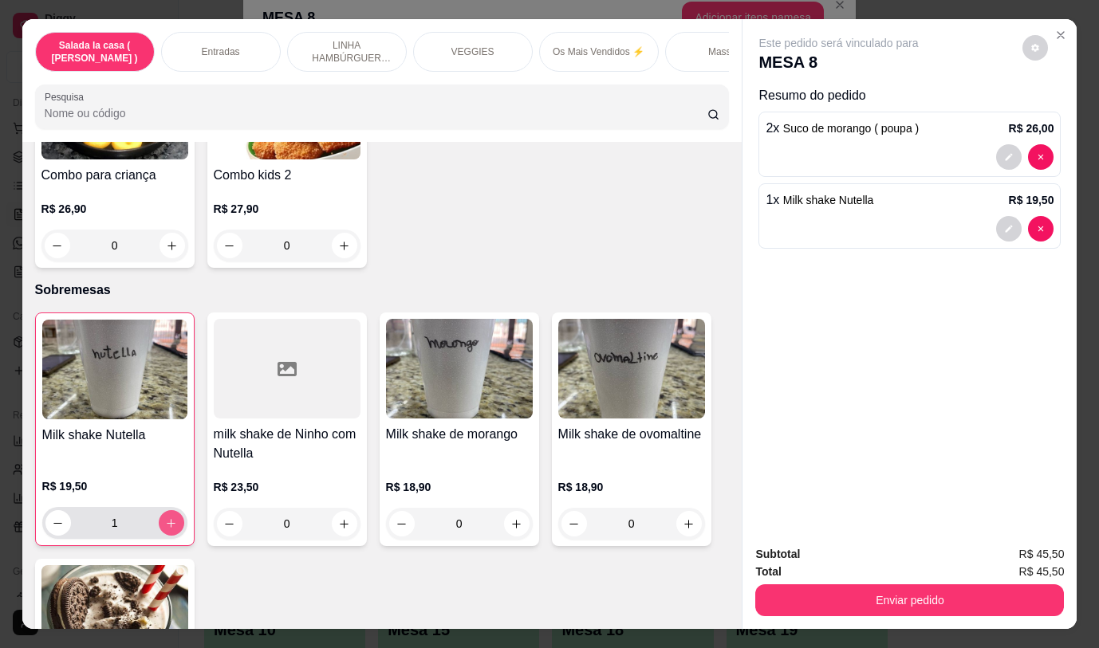
type input "1"
click at [515, 518] on icon "increase-product-quantity" at bounding box center [516, 524] width 12 height 12
type input "1"
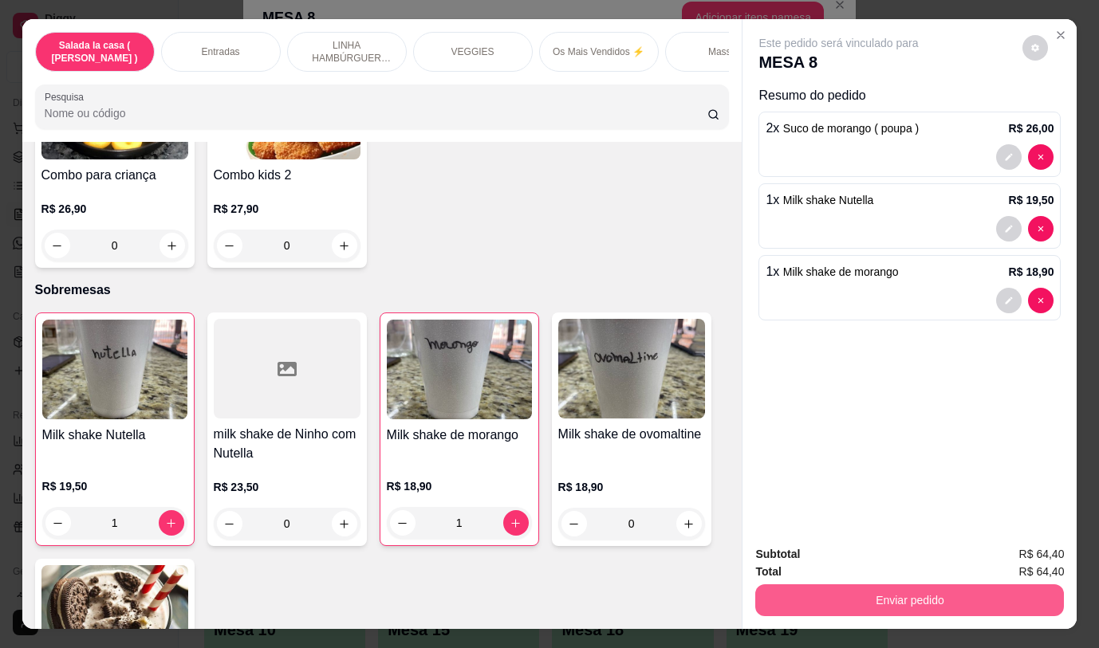
click at [812, 584] on button "Enviar pedido" at bounding box center [909, 600] width 309 height 32
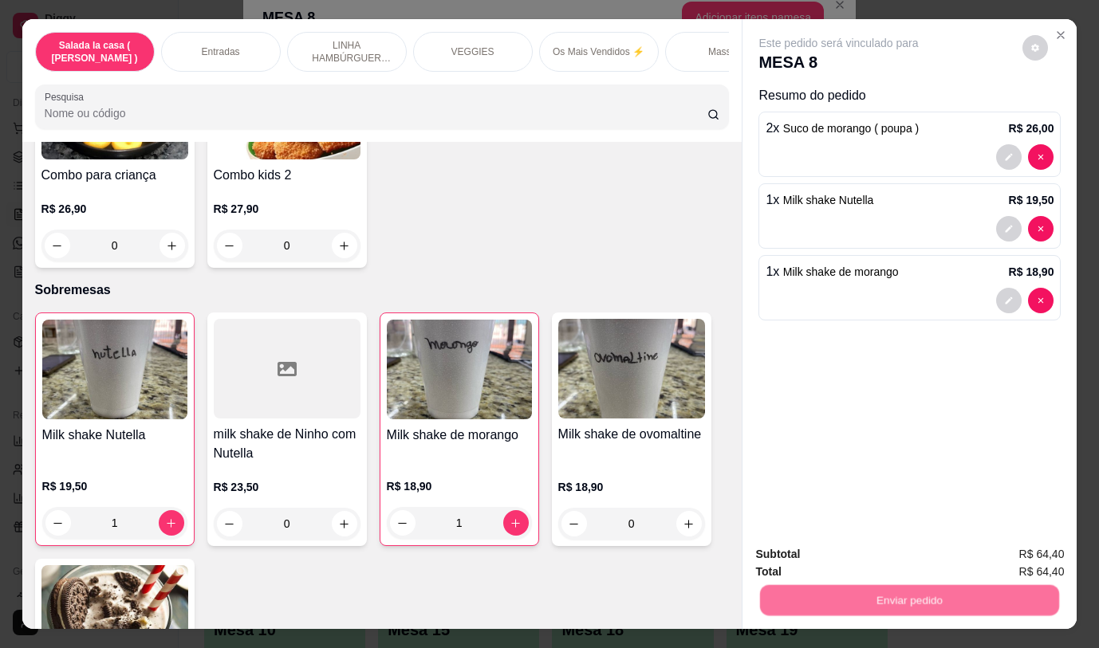
click at [802, 557] on button "Não registrar e enviar pedido" at bounding box center [857, 555] width 166 height 30
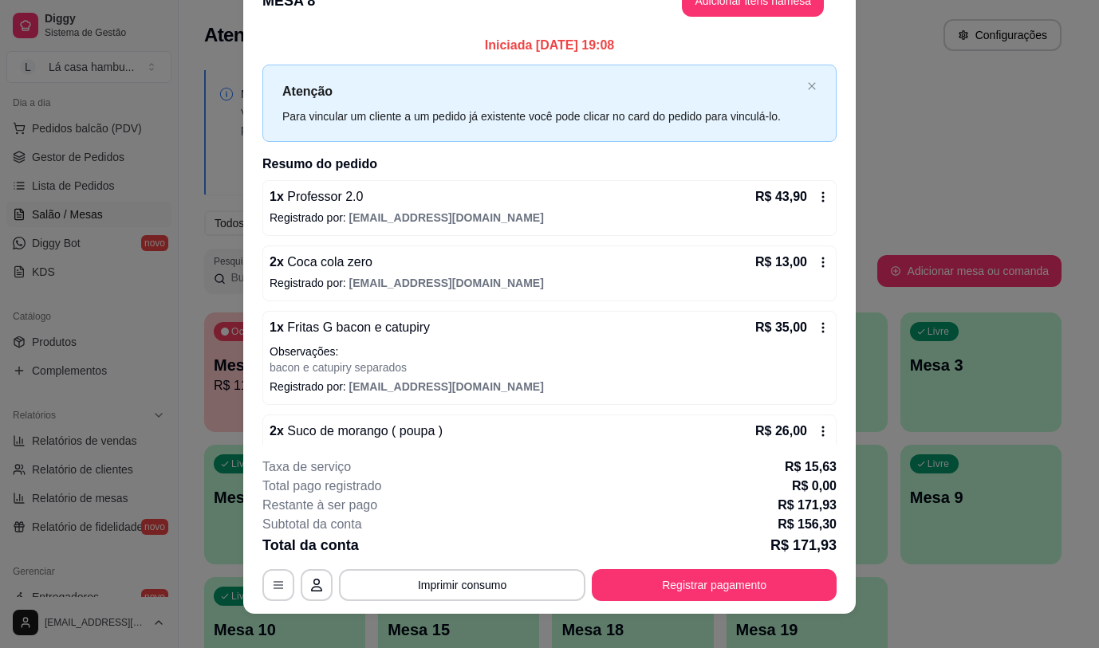
scroll to position [14, 0]
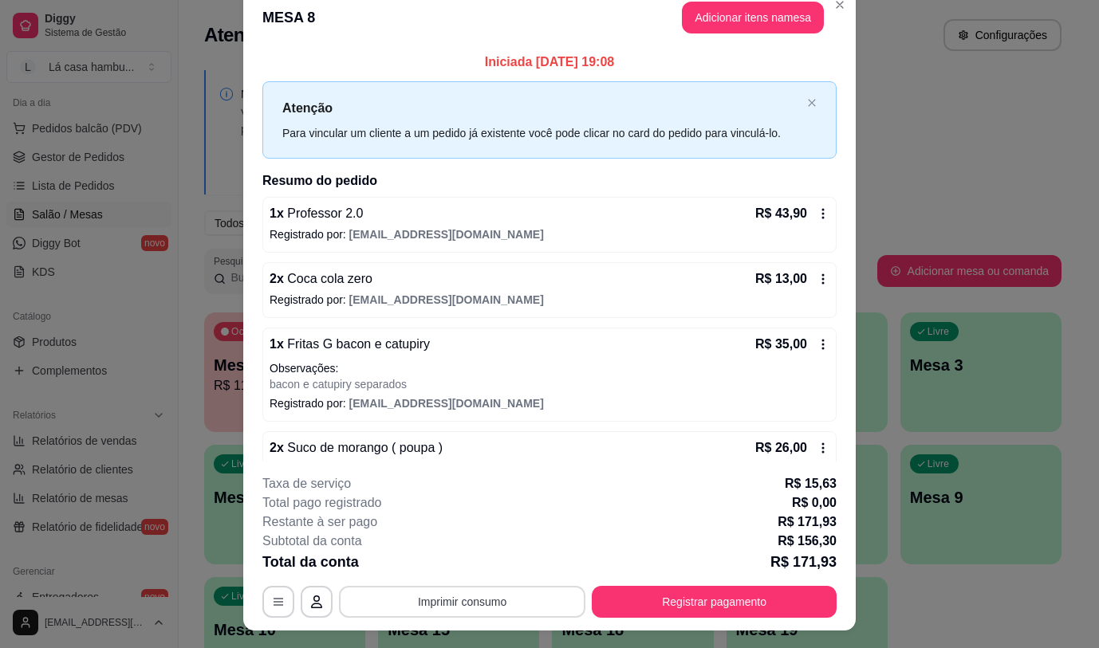
click at [515, 599] on button "Imprimir consumo" at bounding box center [462, 602] width 246 height 32
click at [470, 566] on button "IMPRESSORA" at bounding box center [461, 564] width 112 height 25
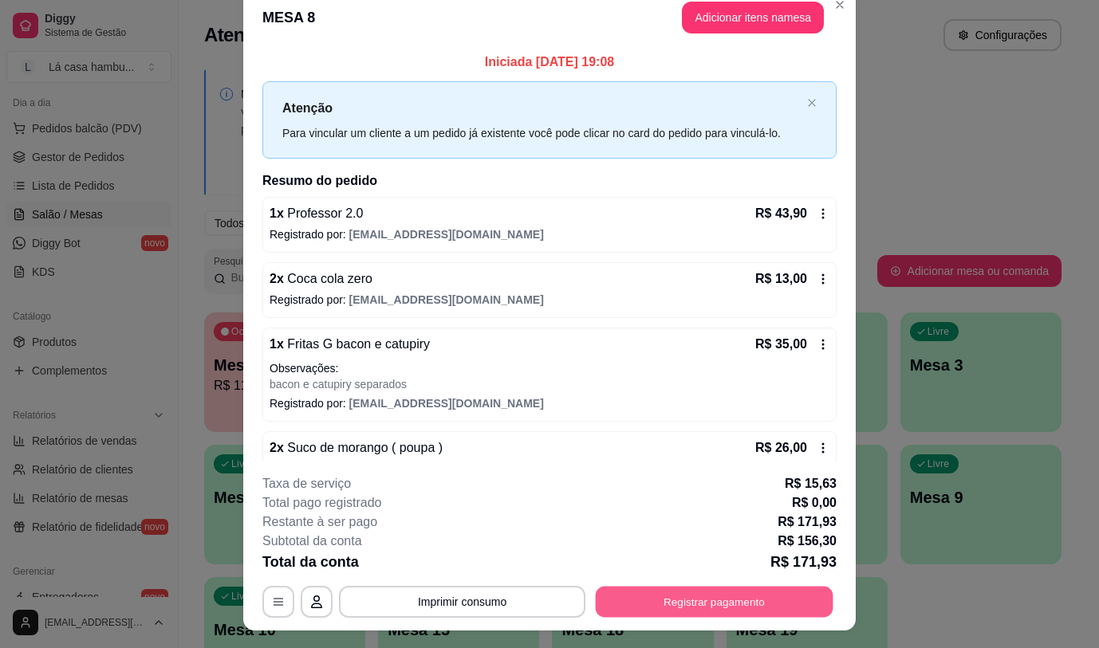
click at [689, 593] on button "Registrar pagamento" at bounding box center [714, 602] width 238 height 31
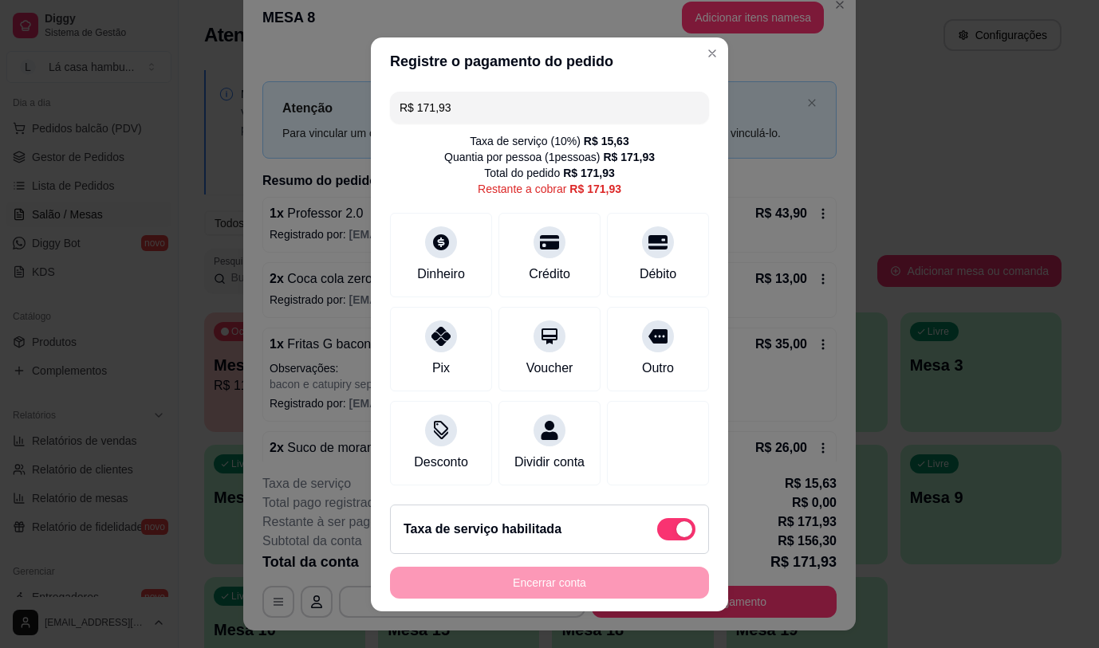
click at [419, 300] on div "R$ 171,93 Taxa de serviço ( 10 %) R$ 15,63 Quantia por pessoa ( 1 pessoas) R$ 1…" at bounding box center [549, 288] width 357 height 407
click at [430, 326] on icon at bounding box center [440, 331] width 21 height 21
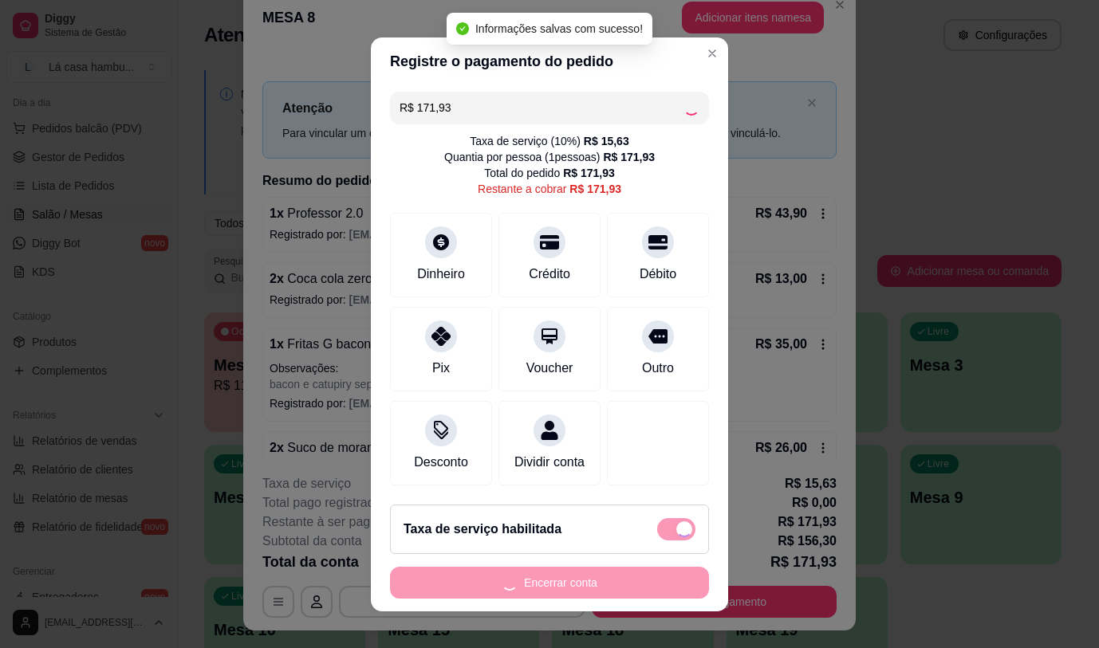
type input "R$ 0,00"
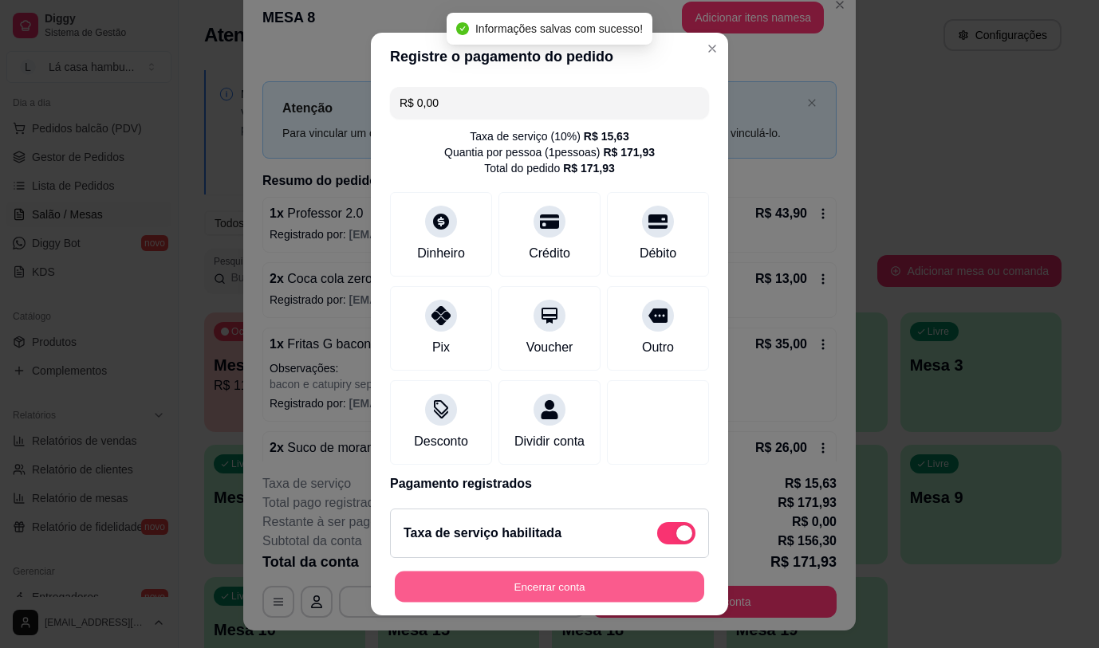
click at [622, 584] on button "Encerrar conta" at bounding box center [549, 587] width 309 height 31
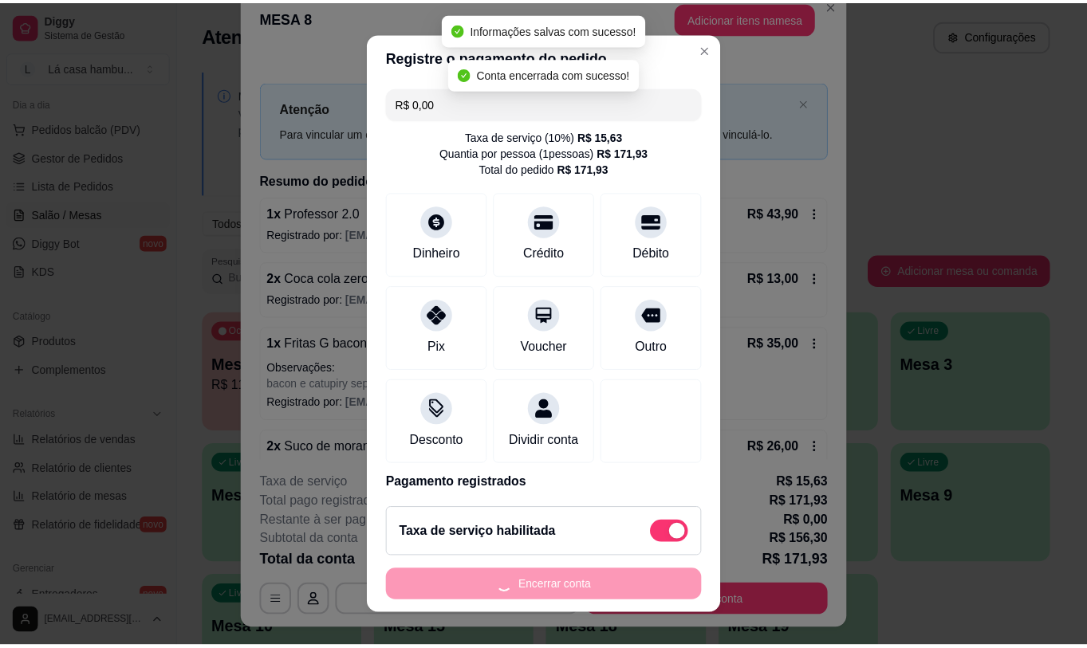
scroll to position [0, 0]
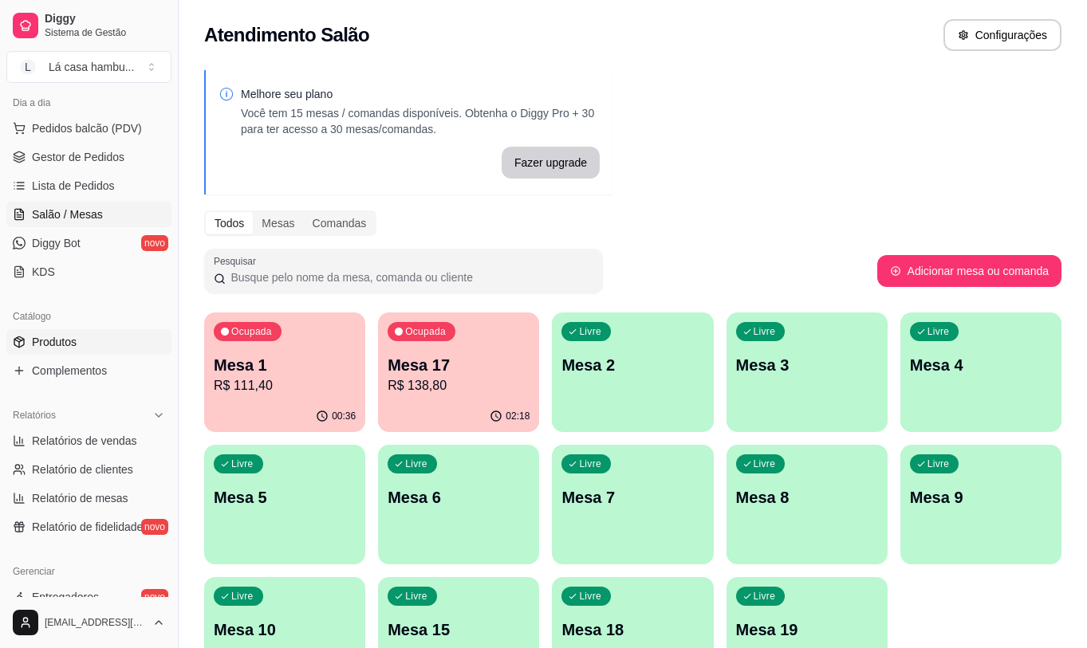
click at [92, 345] on link "Produtos" at bounding box center [88, 342] width 165 height 26
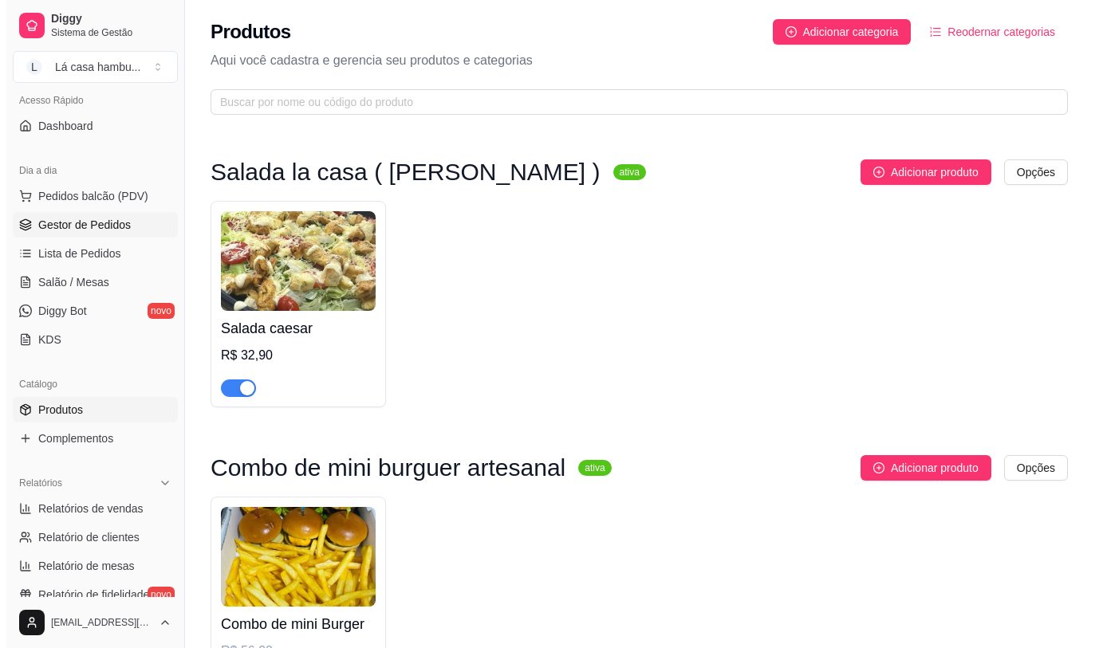
scroll to position [21, 0]
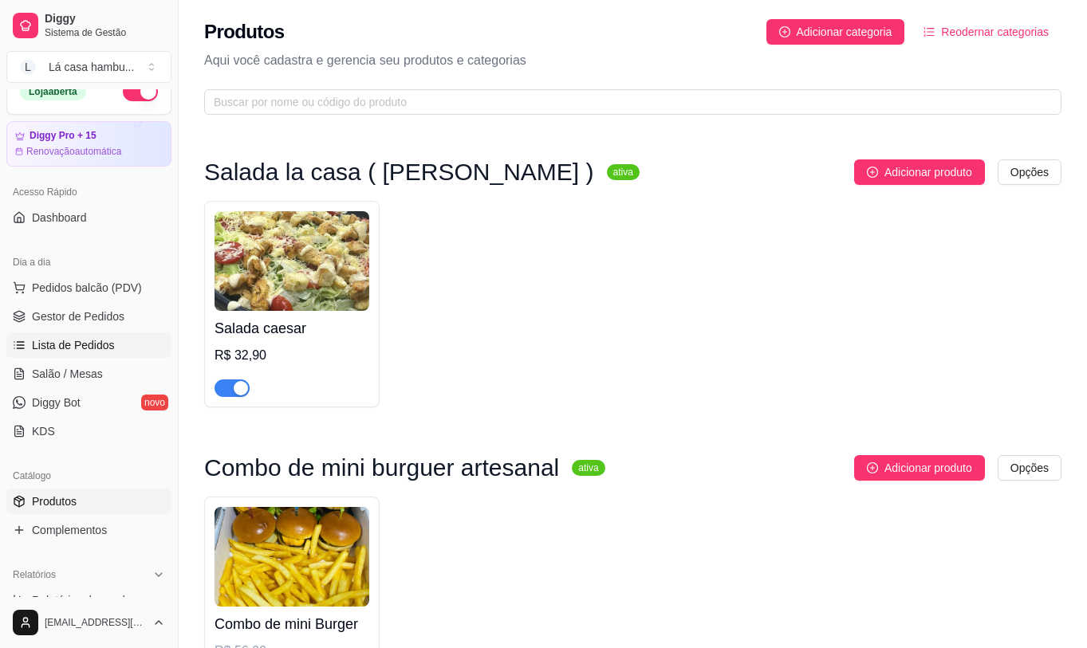
click at [91, 336] on link "Lista de Pedidos" at bounding box center [88, 345] width 165 height 26
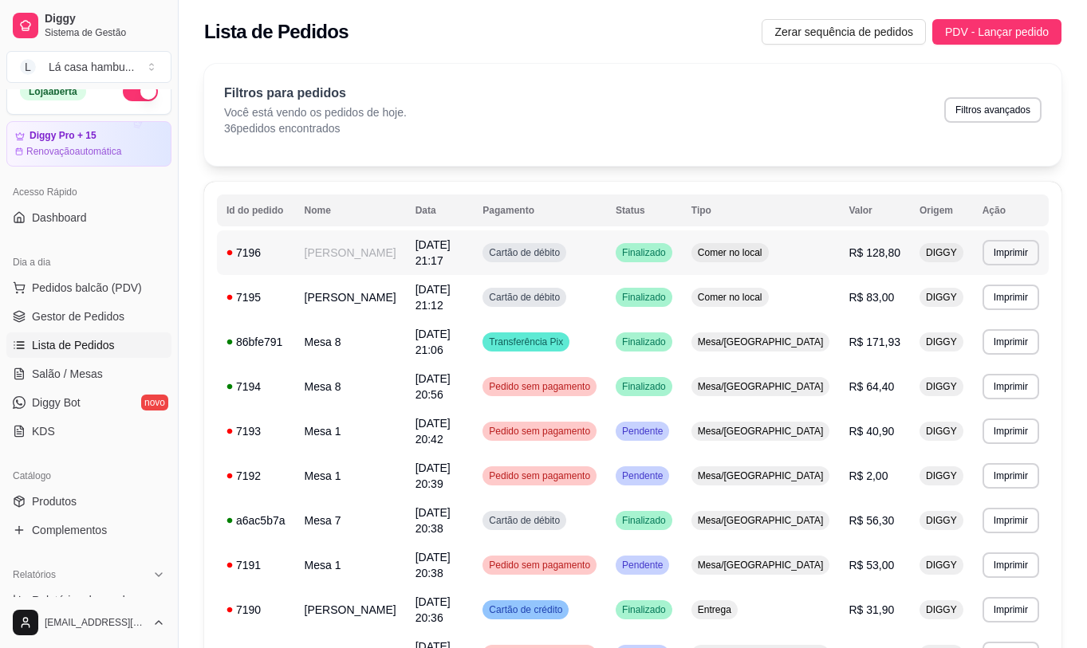
click at [669, 250] on span "Finalizado" at bounding box center [644, 252] width 50 height 13
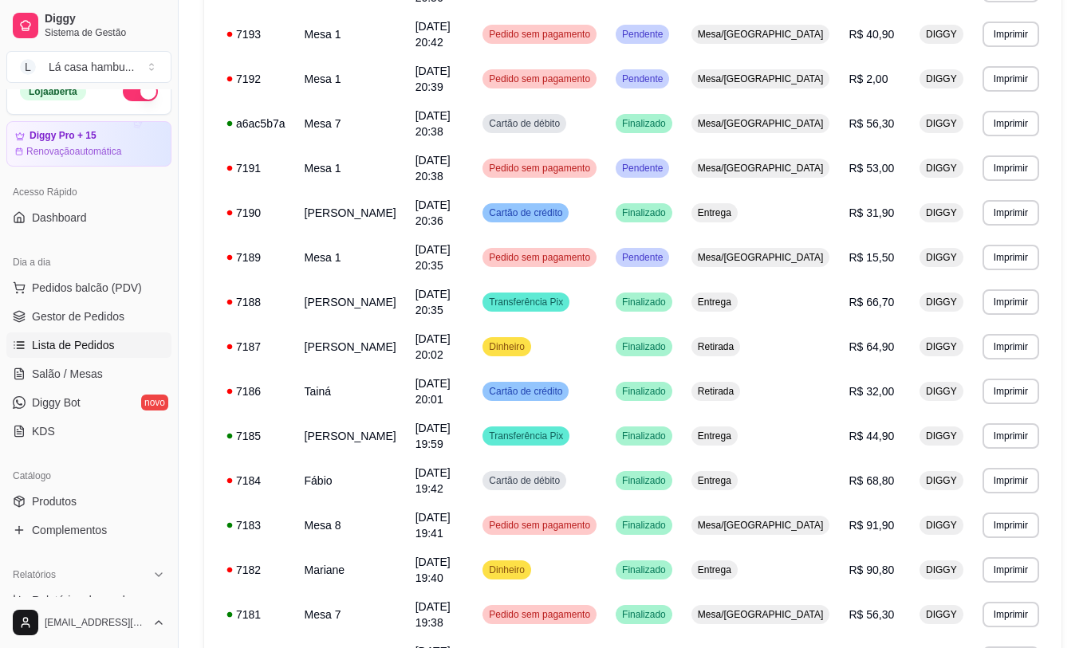
scroll to position [399, 0]
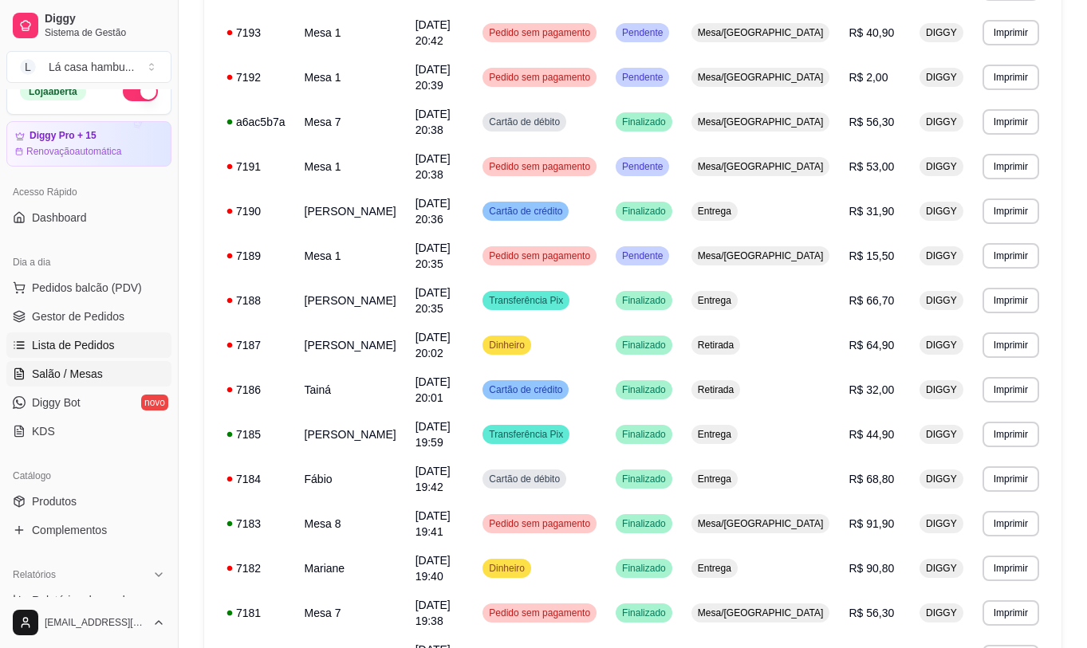
click at [112, 368] on link "Salão / Mesas" at bounding box center [88, 374] width 165 height 26
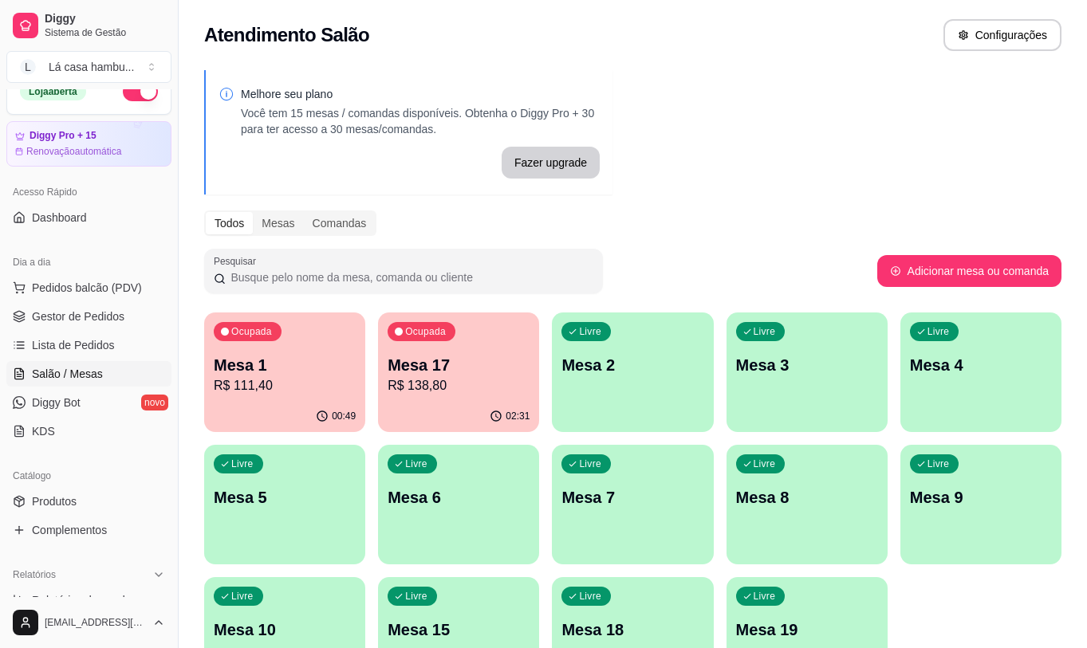
click at [303, 619] on p "Mesa 10" at bounding box center [285, 630] width 142 height 22
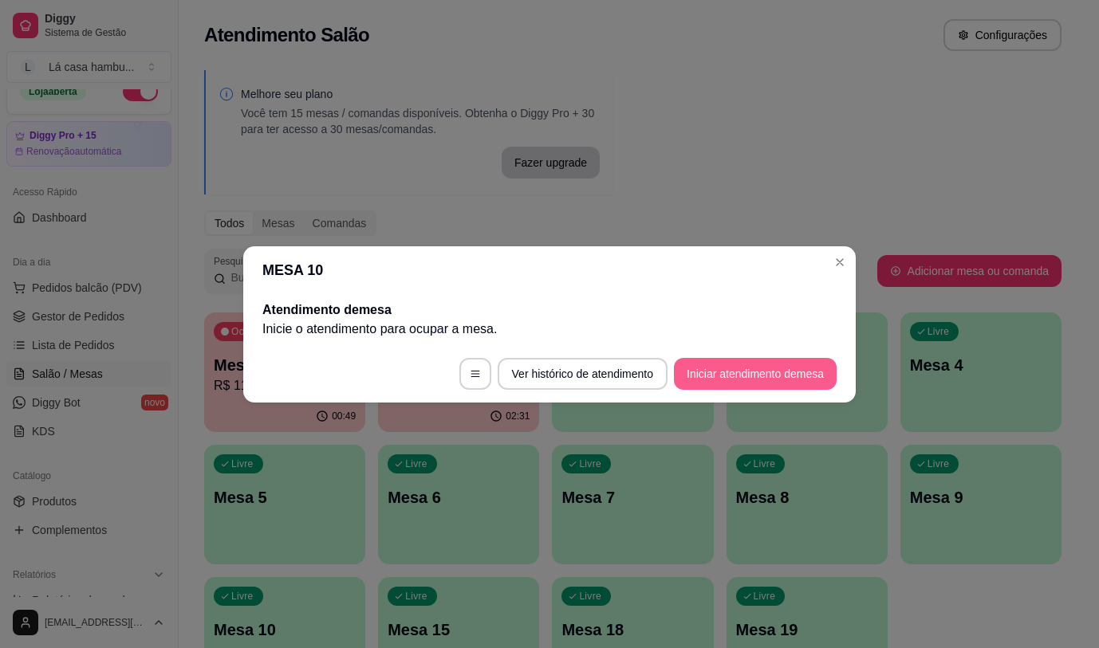
click at [724, 371] on button "Iniciar atendimento de mesa" at bounding box center [755, 374] width 163 height 32
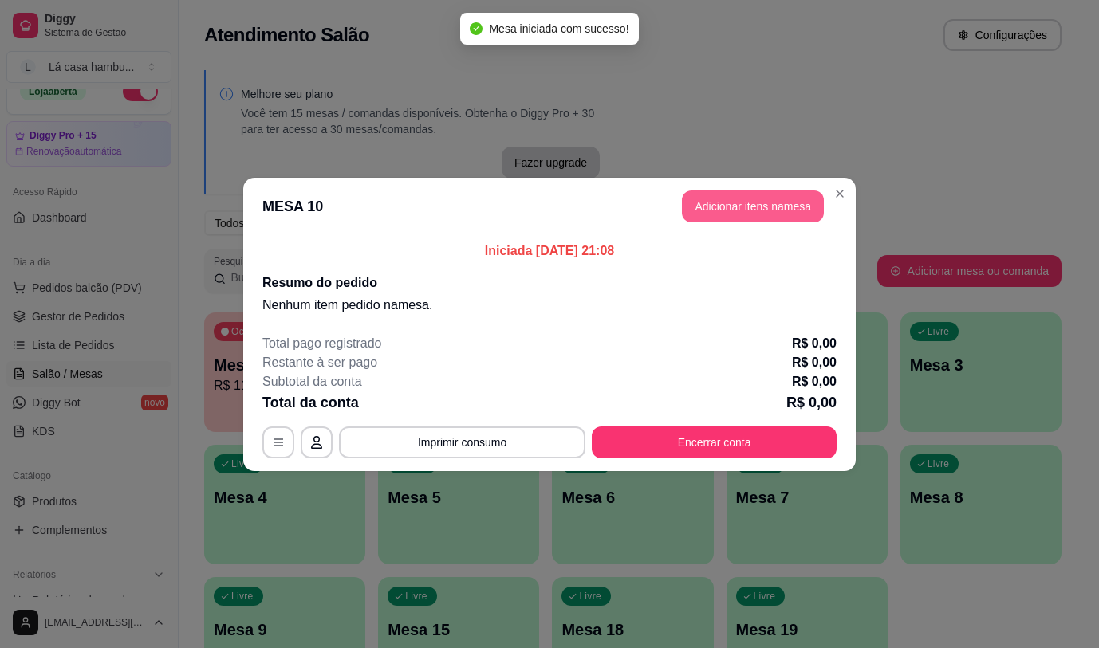
click at [775, 204] on button "Adicionar itens na mesa" at bounding box center [753, 207] width 142 height 32
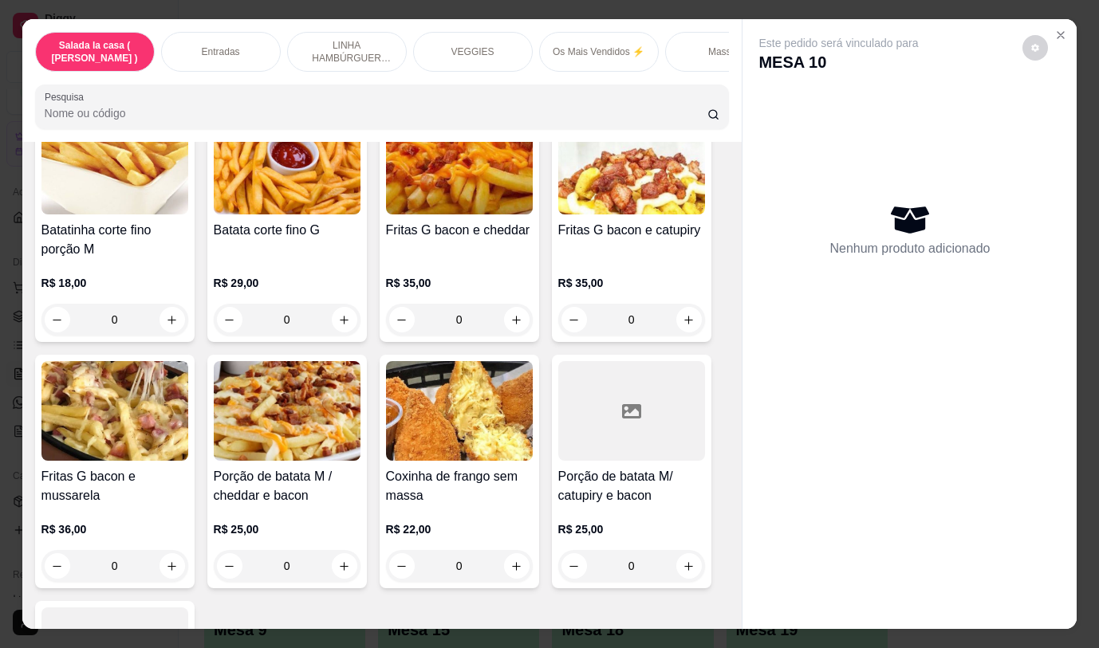
scroll to position [1150, 0]
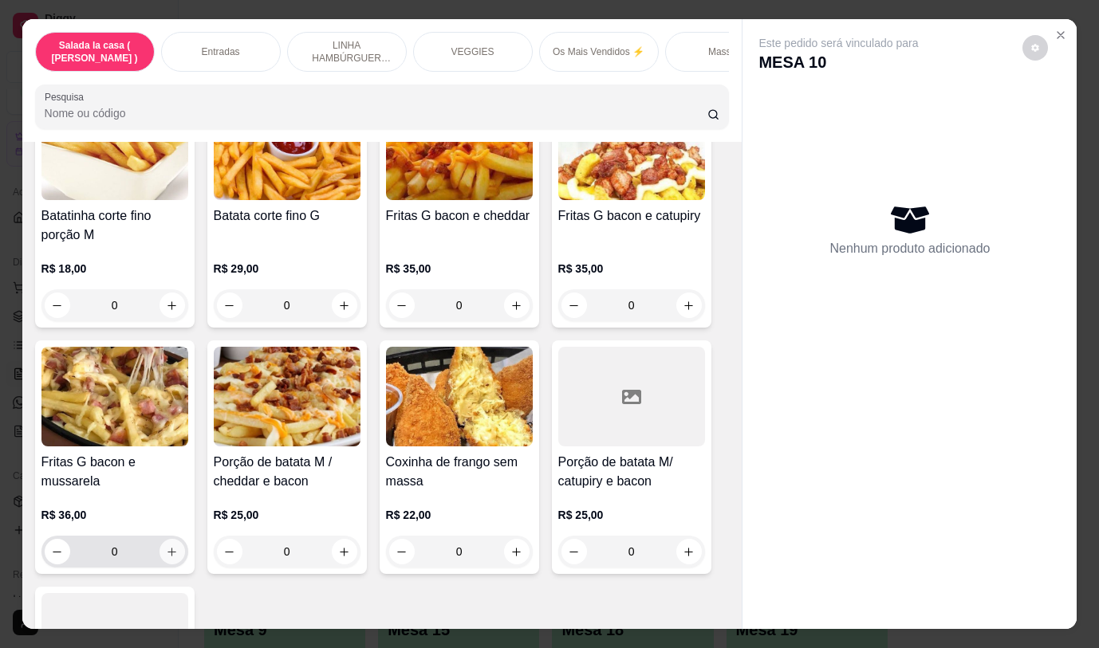
click at [167, 556] on icon "increase-product-quantity" at bounding box center [171, 552] width 9 height 9
type input "1"
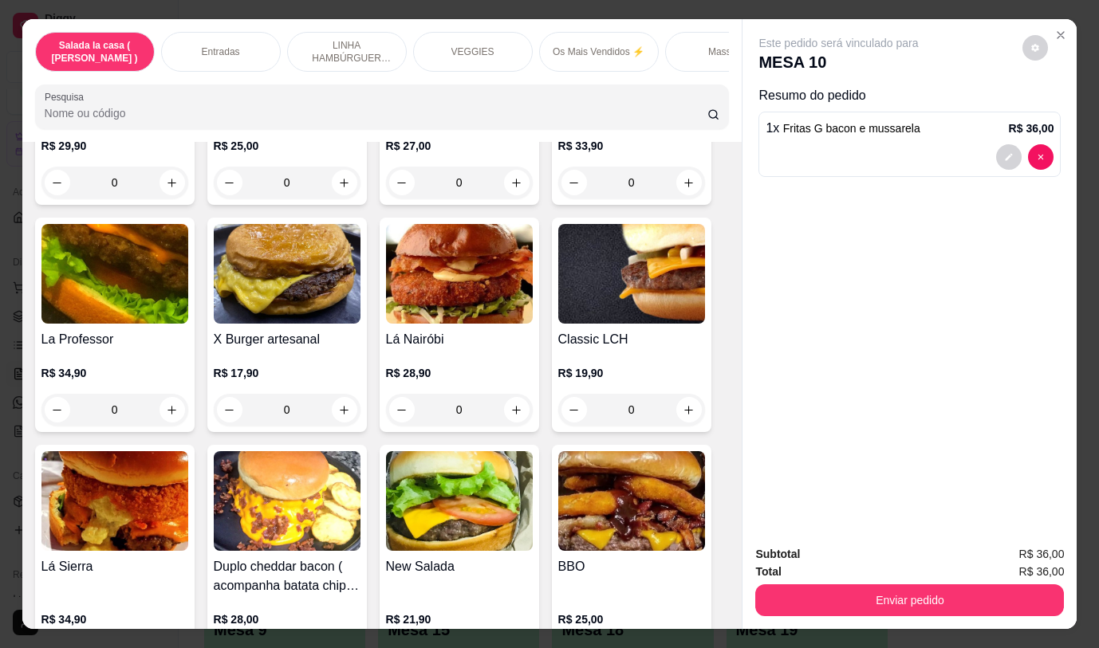
scroll to position [3382, 0]
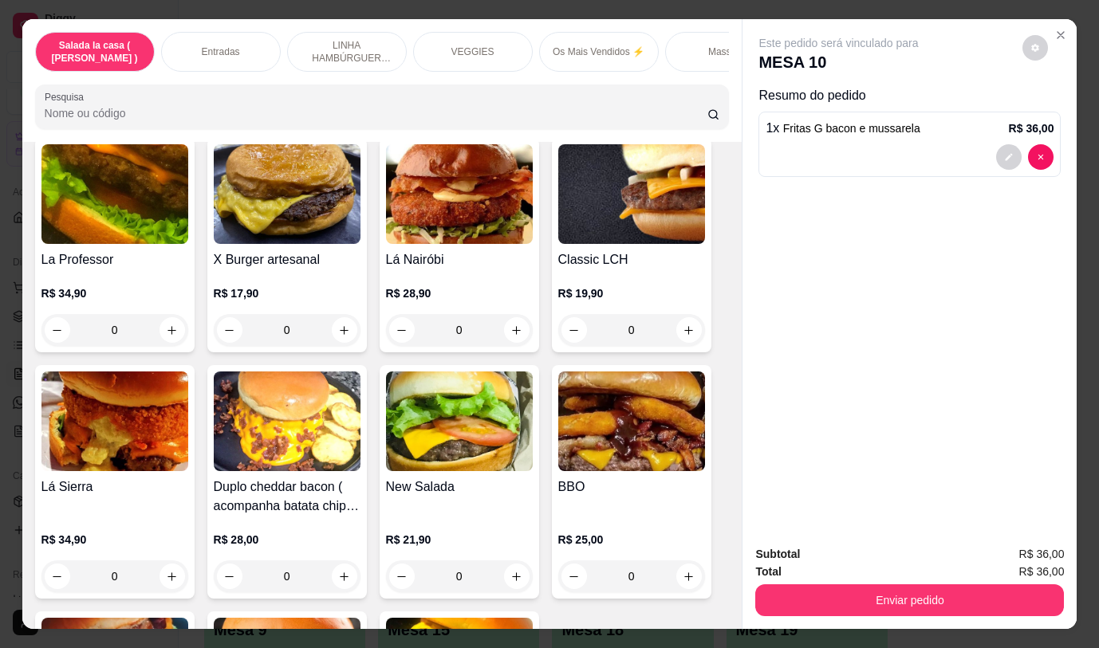
click at [334, 314] on div "0" at bounding box center [287, 330] width 147 height 32
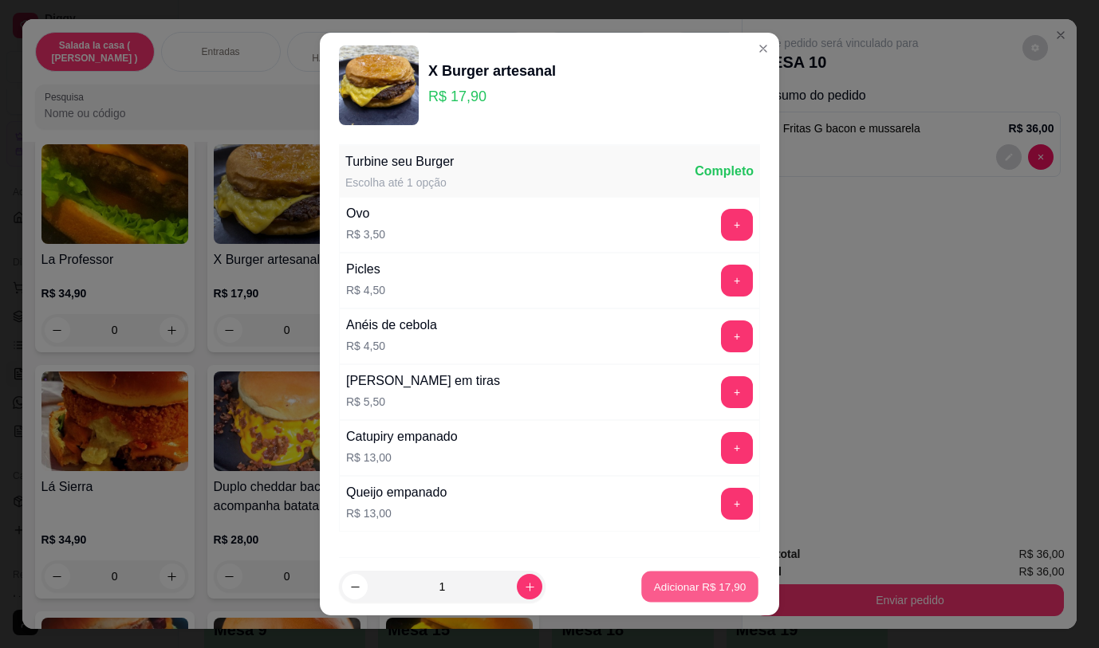
click at [664, 572] on button "Adicionar R$ 17,90" at bounding box center [699, 587] width 117 height 31
type input "1"
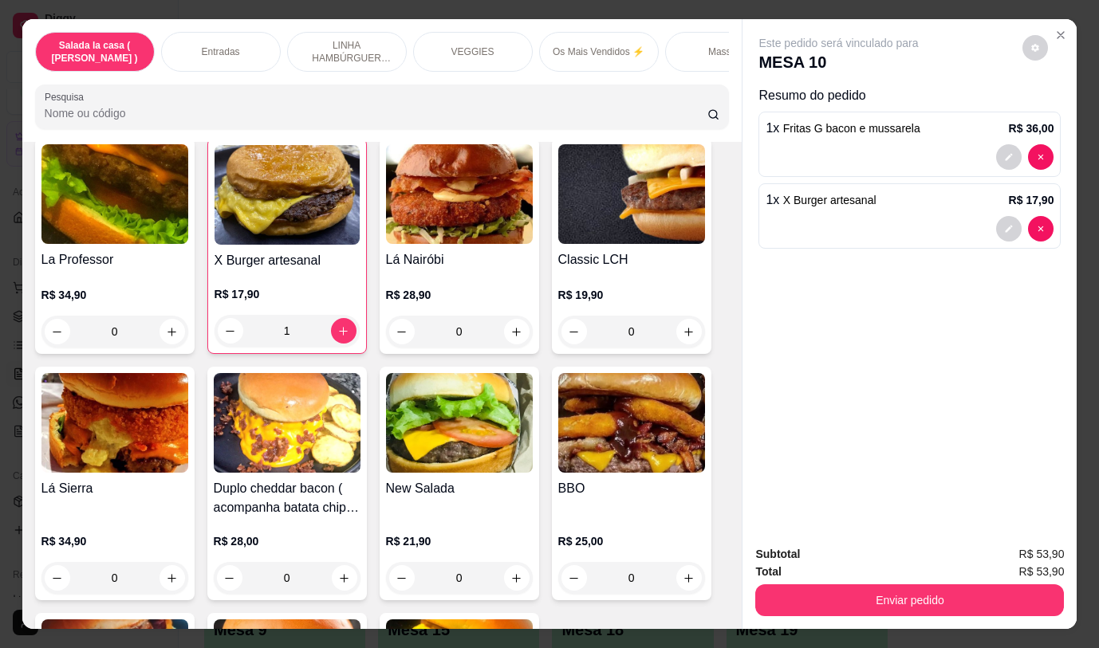
click at [171, 318] on div "0" at bounding box center [114, 332] width 147 height 32
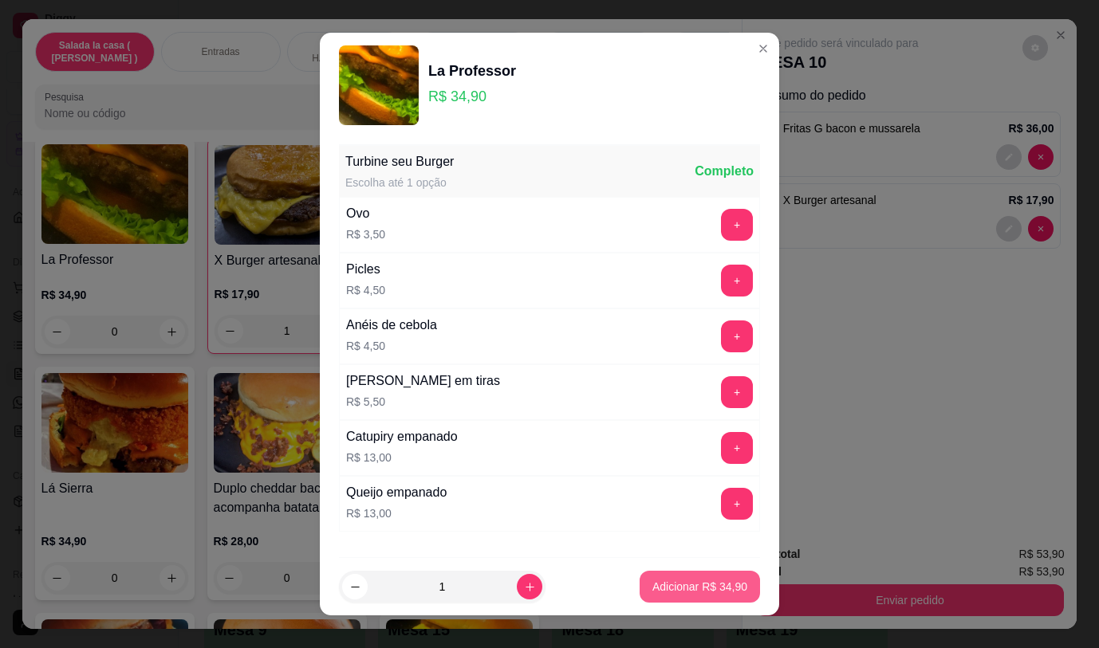
click at [669, 588] on p "Adicionar R$ 34,90" at bounding box center [699, 587] width 95 height 16
type input "1"
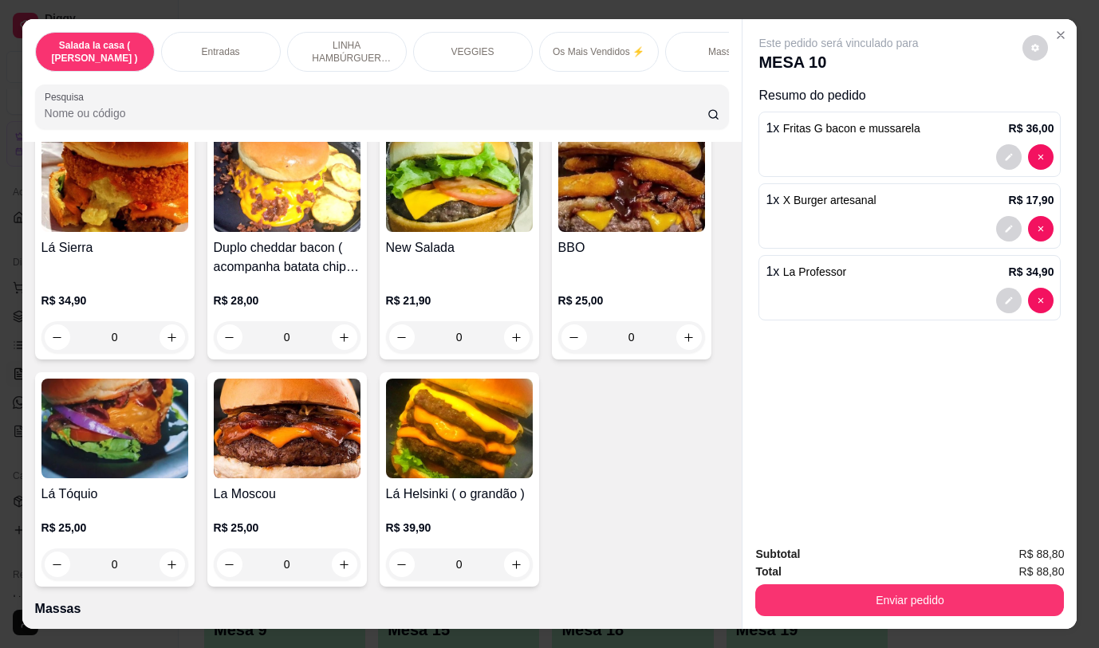
scroll to position [3701, 0]
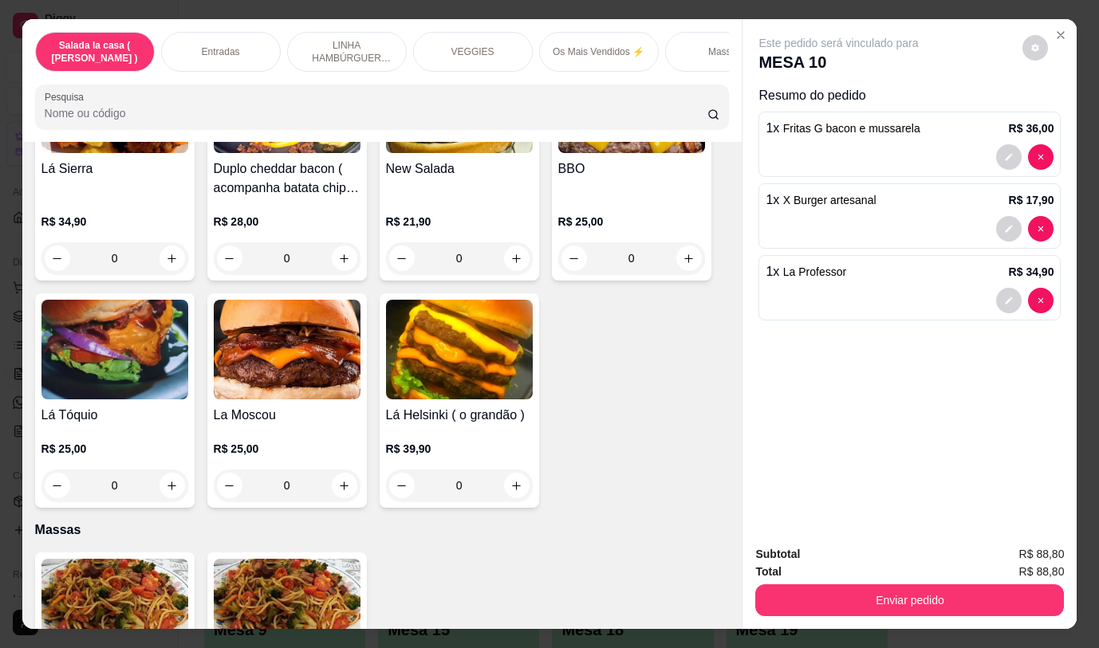
click at [167, 470] on div "0" at bounding box center [114, 486] width 147 height 32
click at [166, 471] on div "0" at bounding box center [114, 486] width 147 height 32
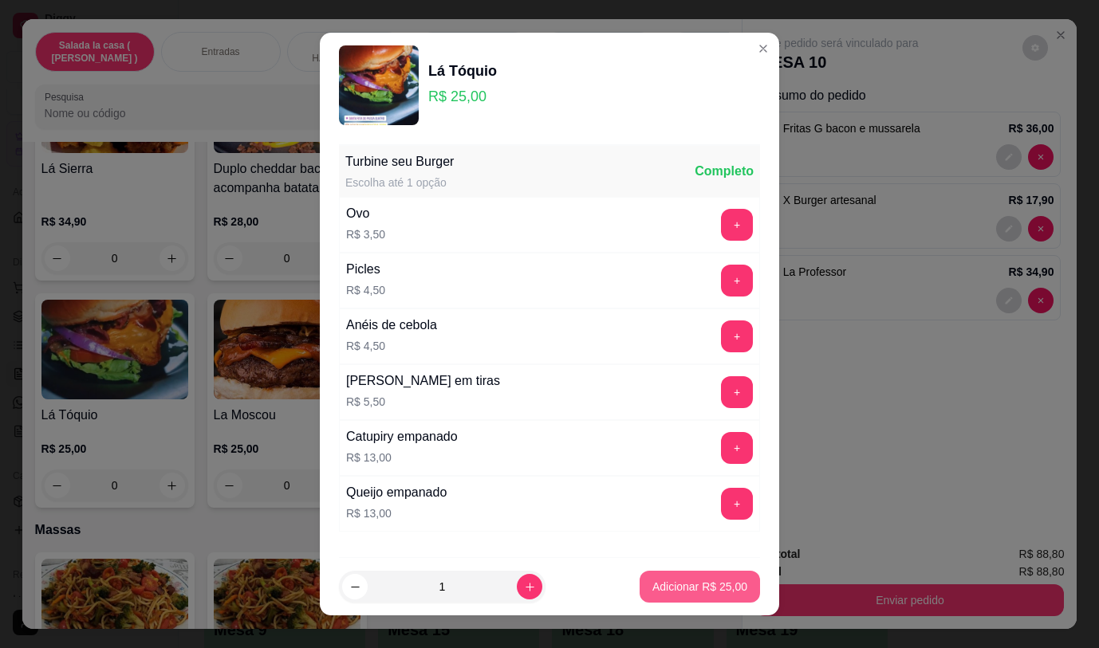
click at [653, 588] on p "Adicionar R$ 25,00" at bounding box center [699, 587] width 95 height 16
type input "1"
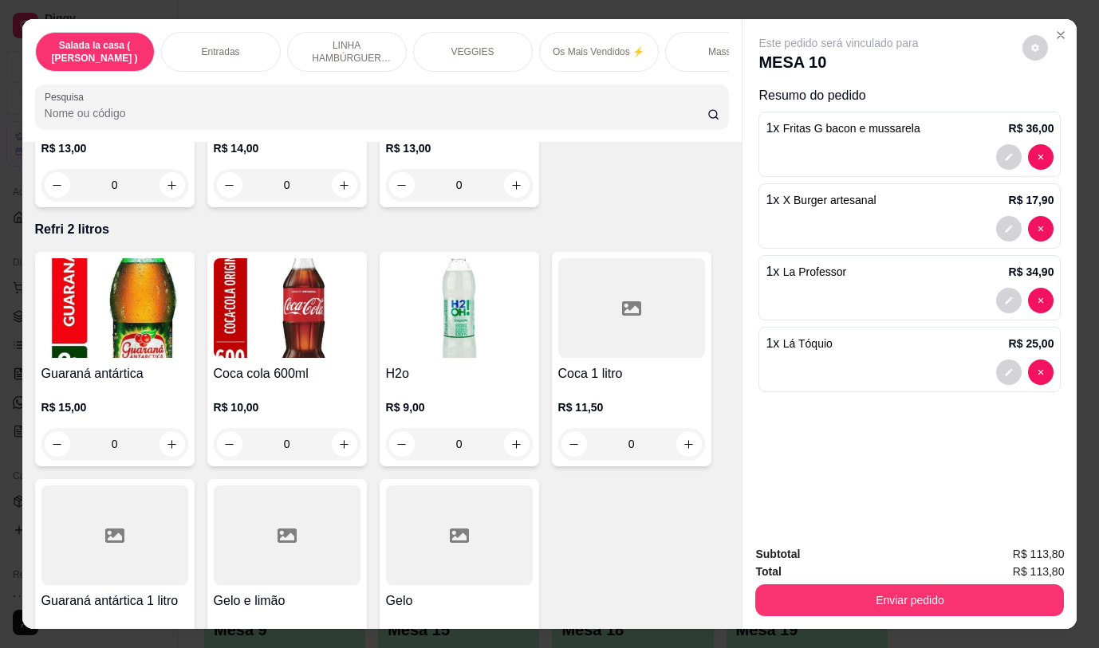
scroll to position [7368, 0]
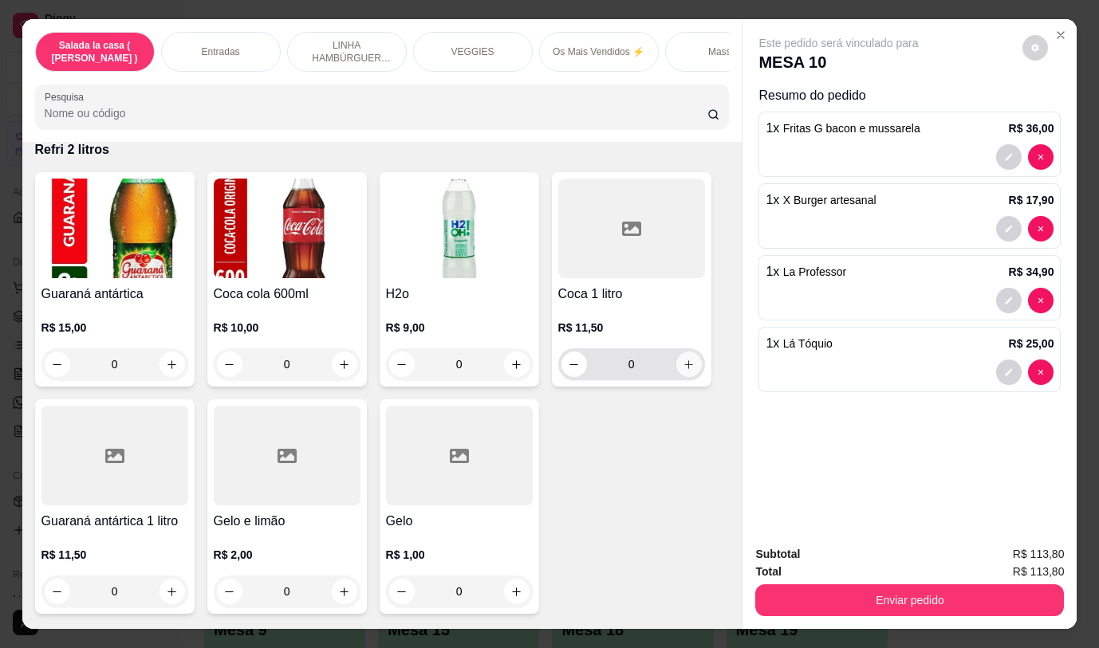
click at [685, 359] on icon "increase-product-quantity" at bounding box center [688, 365] width 12 height 12
type input "1"
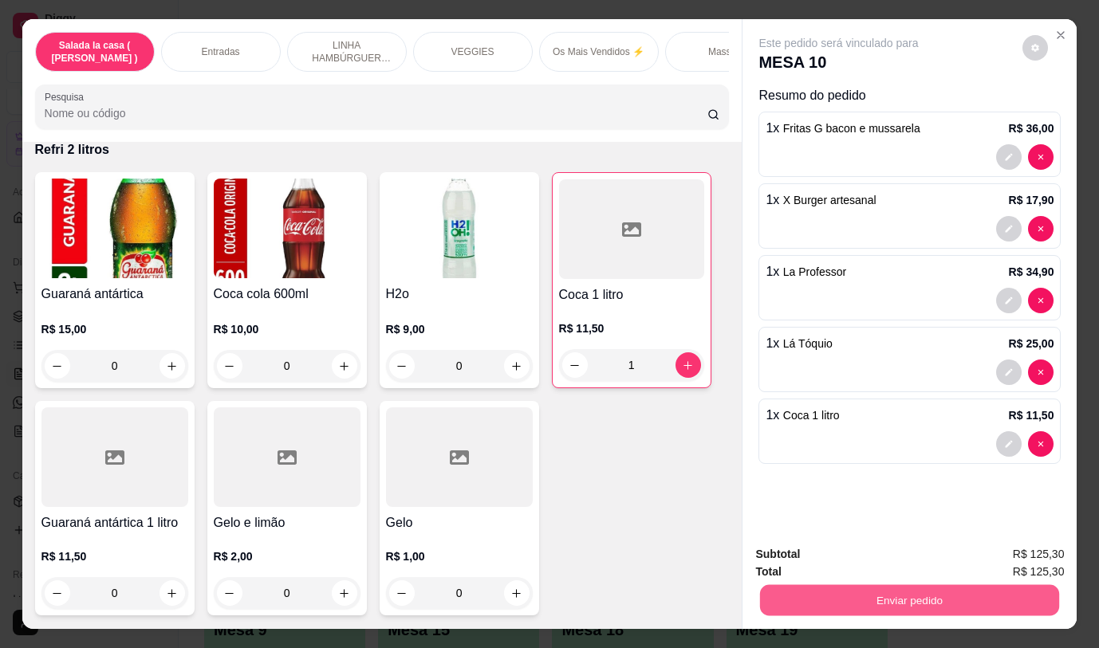
click at [849, 599] on button "Enviar pedido" at bounding box center [909, 599] width 299 height 31
click at [820, 548] on button "Não registrar e enviar pedido" at bounding box center [857, 555] width 166 height 30
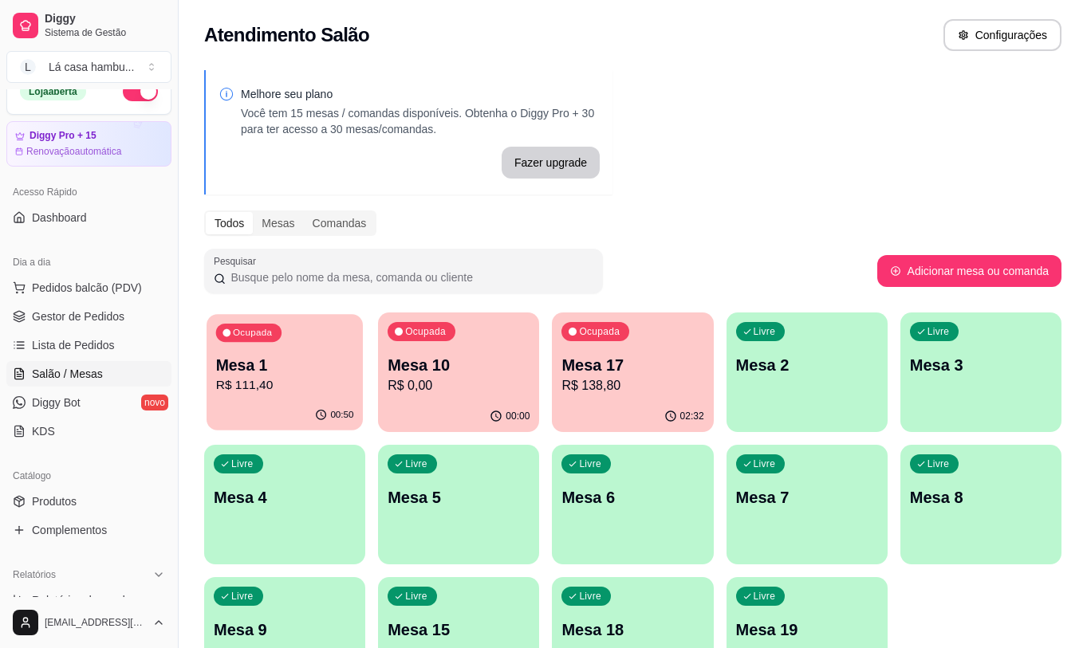
click at [297, 355] on p "Mesa 1" at bounding box center [285, 366] width 138 height 22
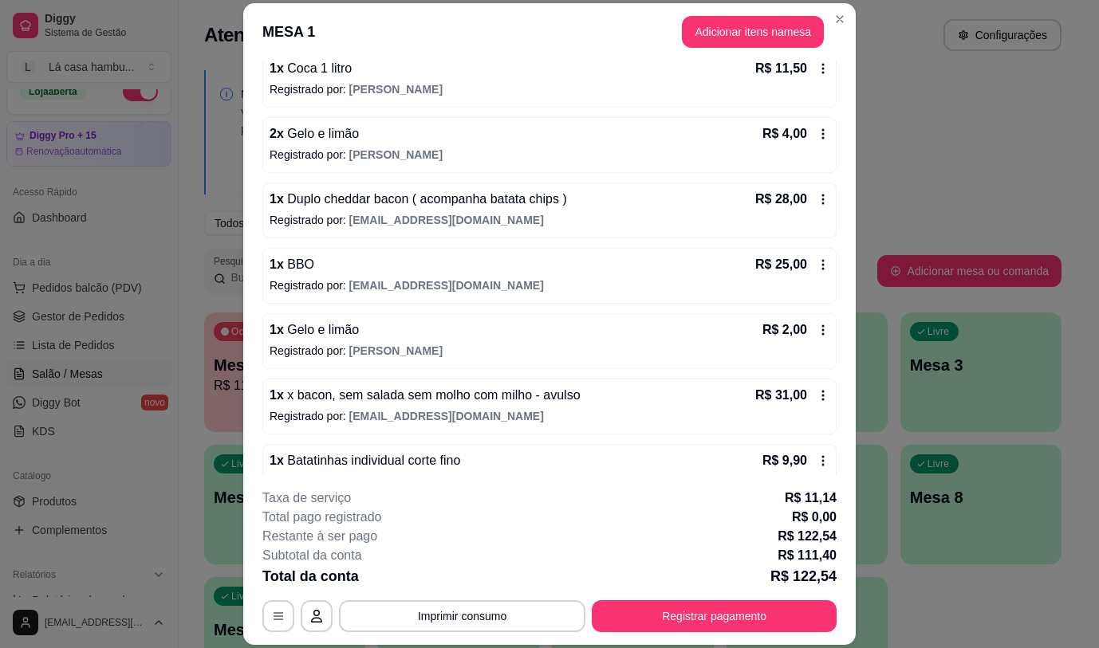
scroll to position [190, 0]
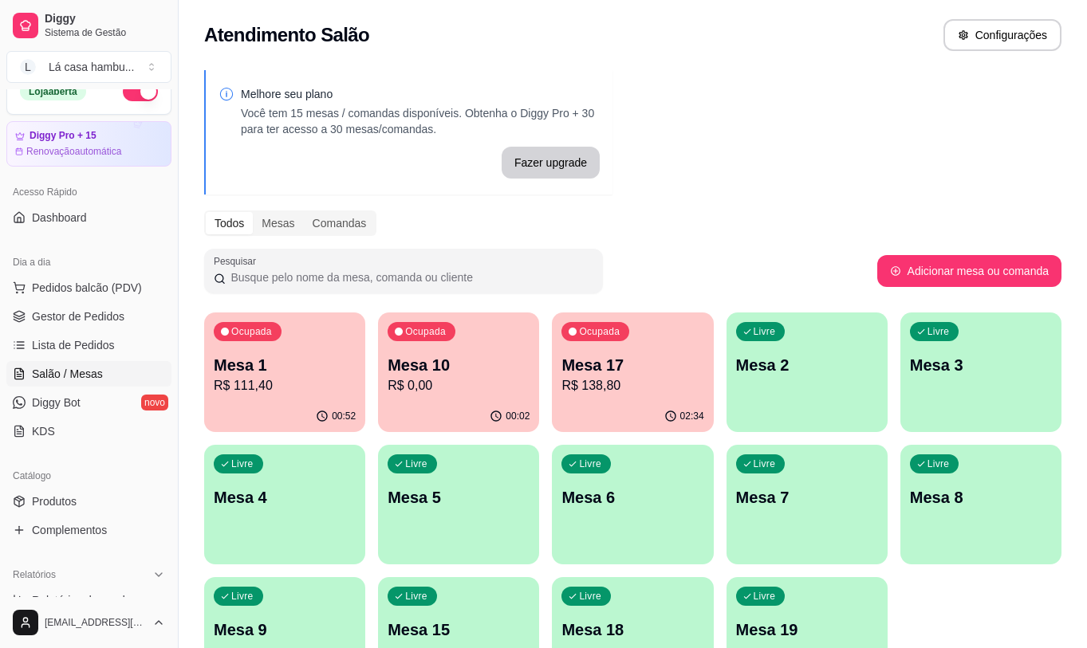
click at [652, 398] on div "Ocupada Mesa 17 R$ 138,80" at bounding box center [632, 356] width 161 height 88
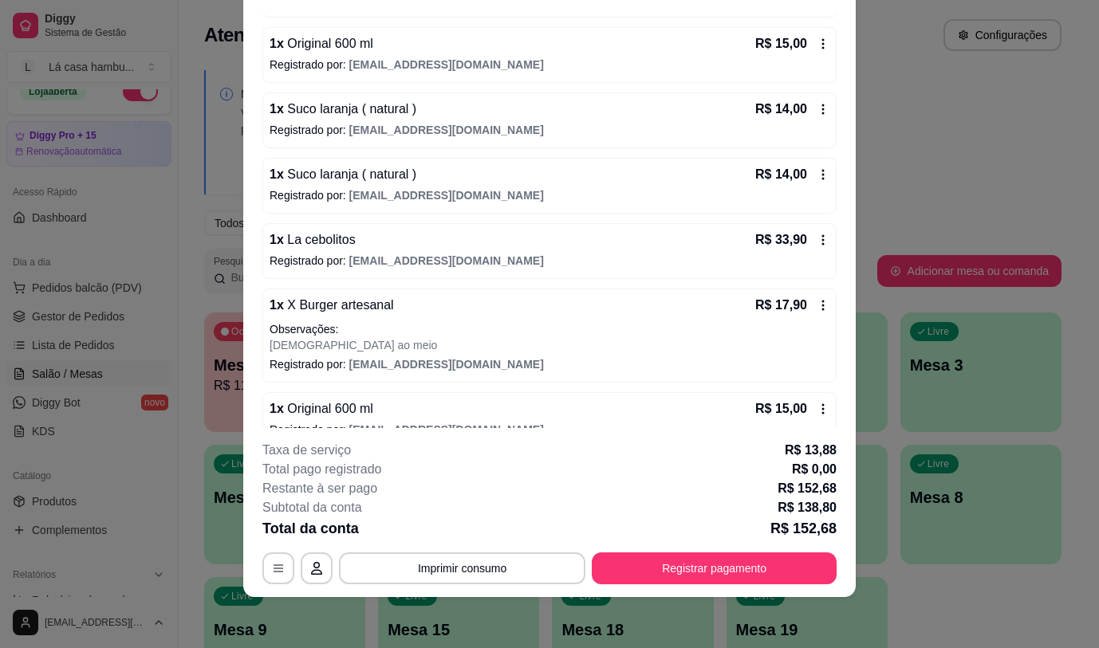
scroll to position [228, 0]
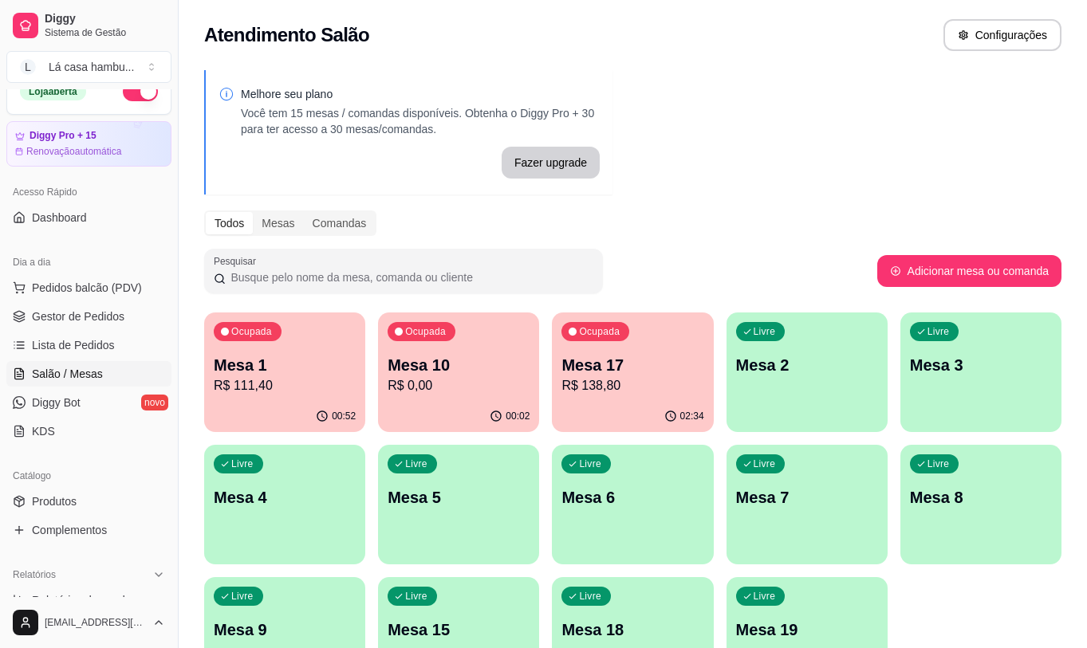
click at [641, 384] on p "R$ 138,80" at bounding box center [632, 385] width 142 height 19
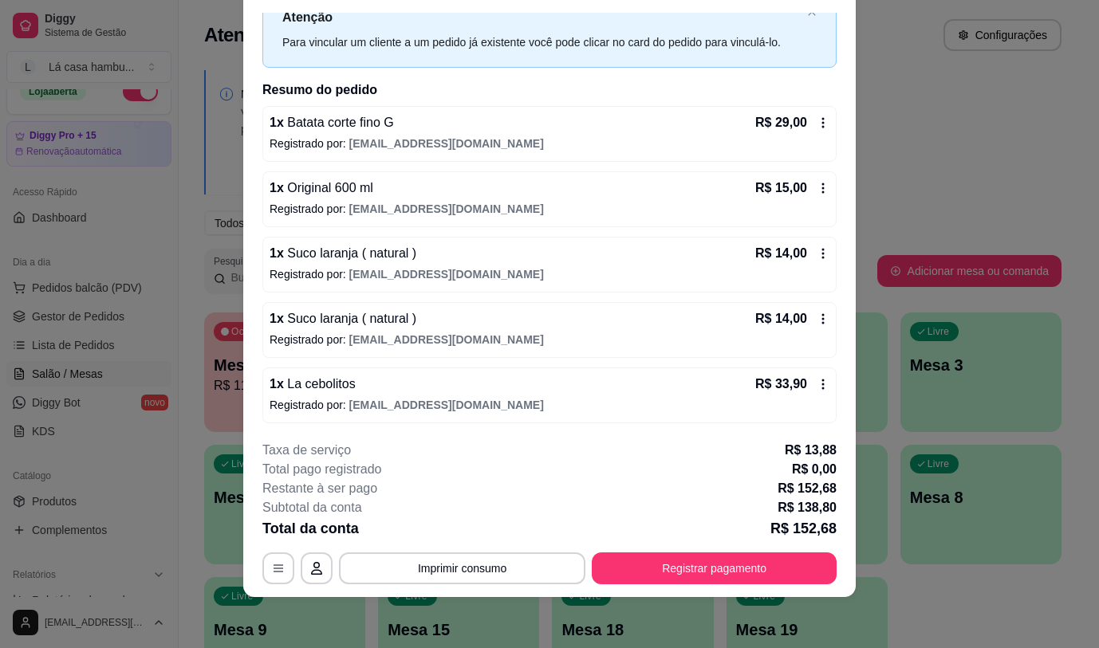
scroll to position [80, 0]
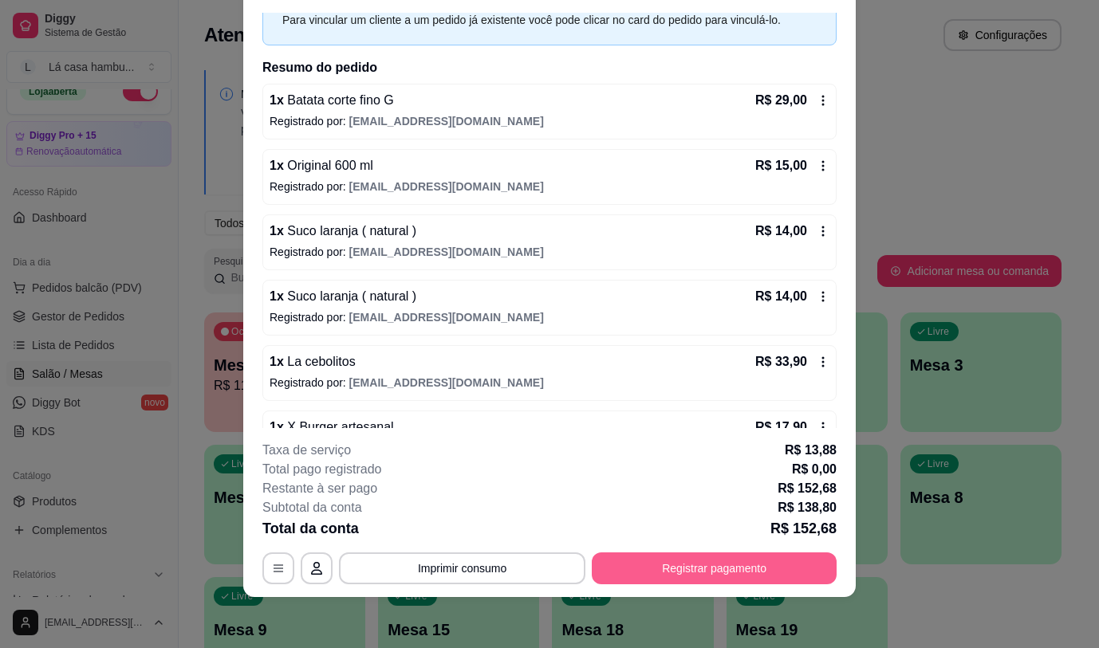
click at [680, 563] on button "Registrar pagamento" at bounding box center [714, 568] width 245 height 32
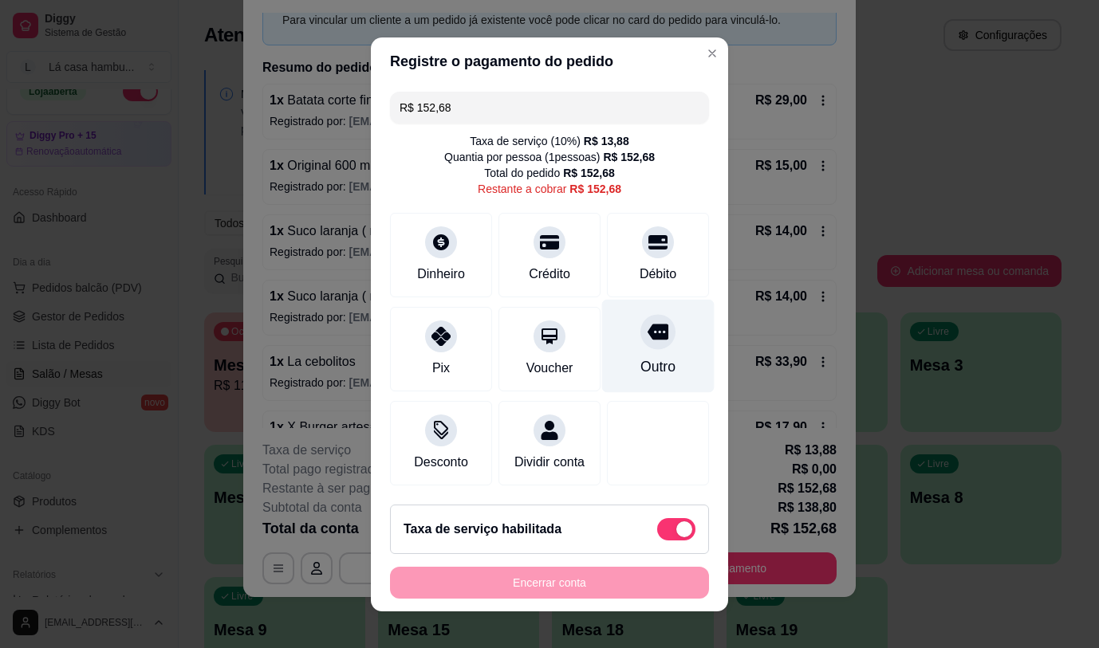
click at [627, 348] on div "Outro" at bounding box center [658, 345] width 112 height 93
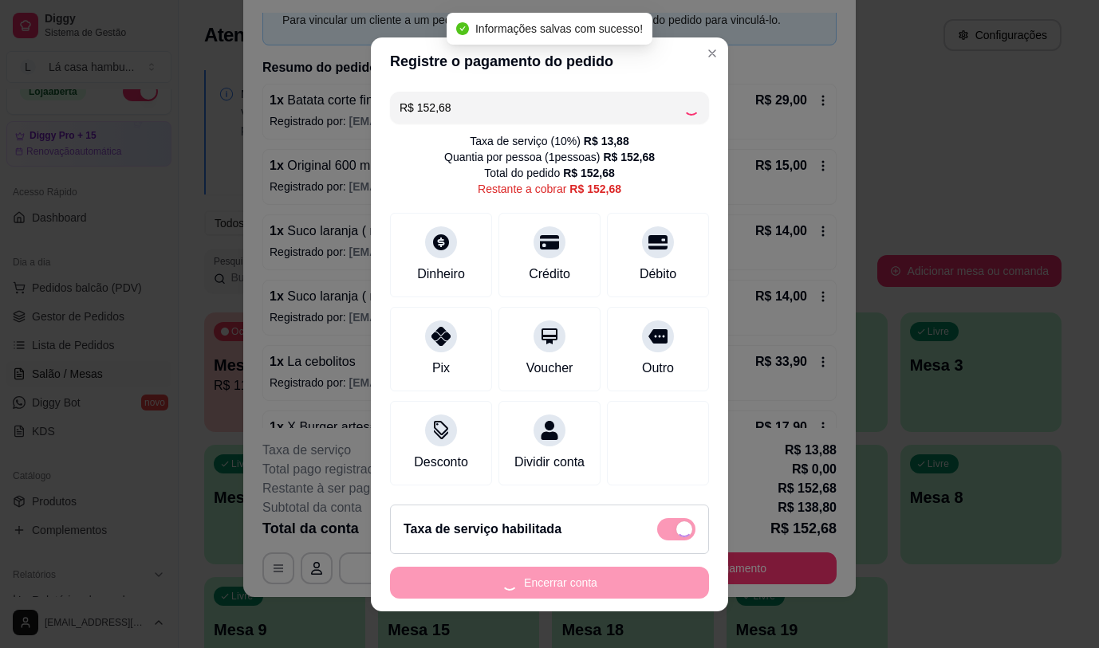
type input "R$ 0,00"
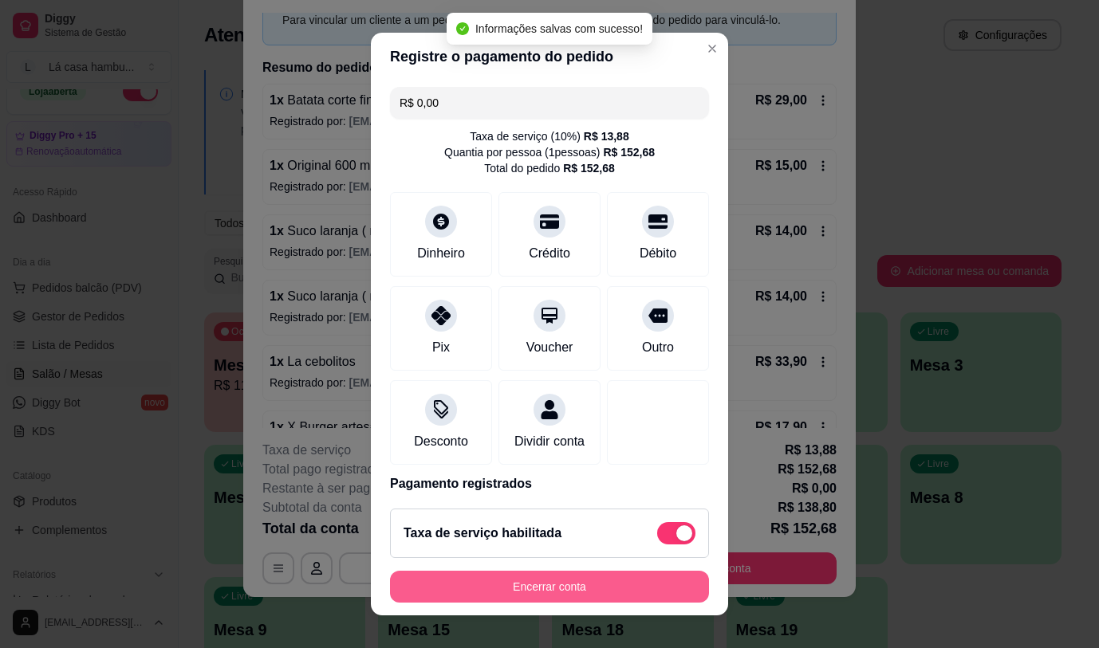
click at [600, 588] on button "Encerrar conta" at bounding box center [549, 587] width 319 height 32
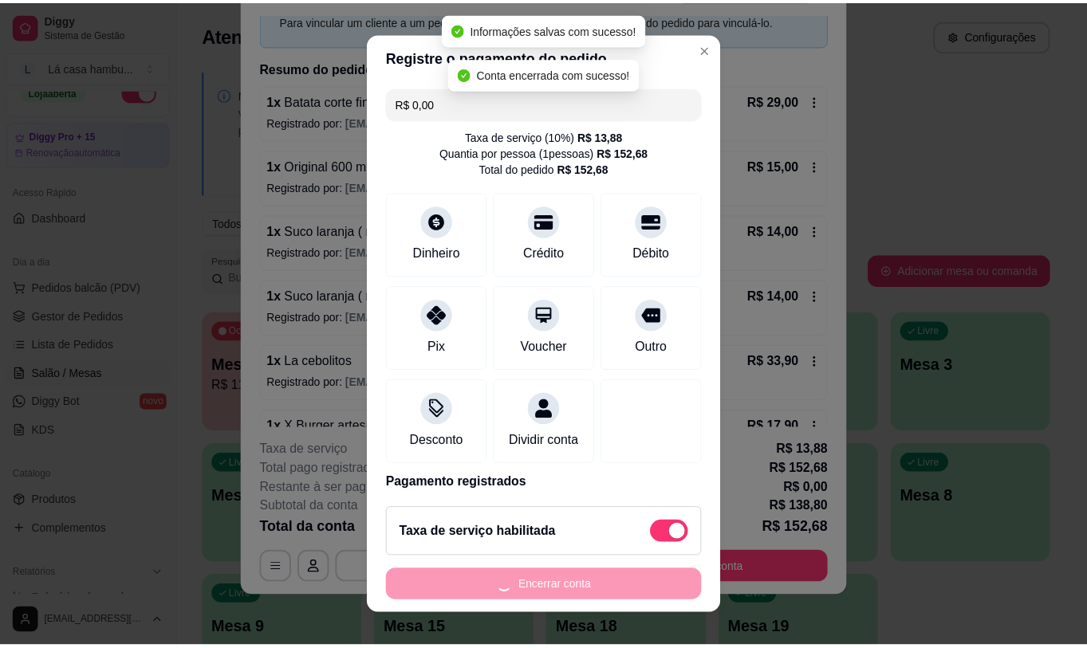
scroll to position [0, 0]
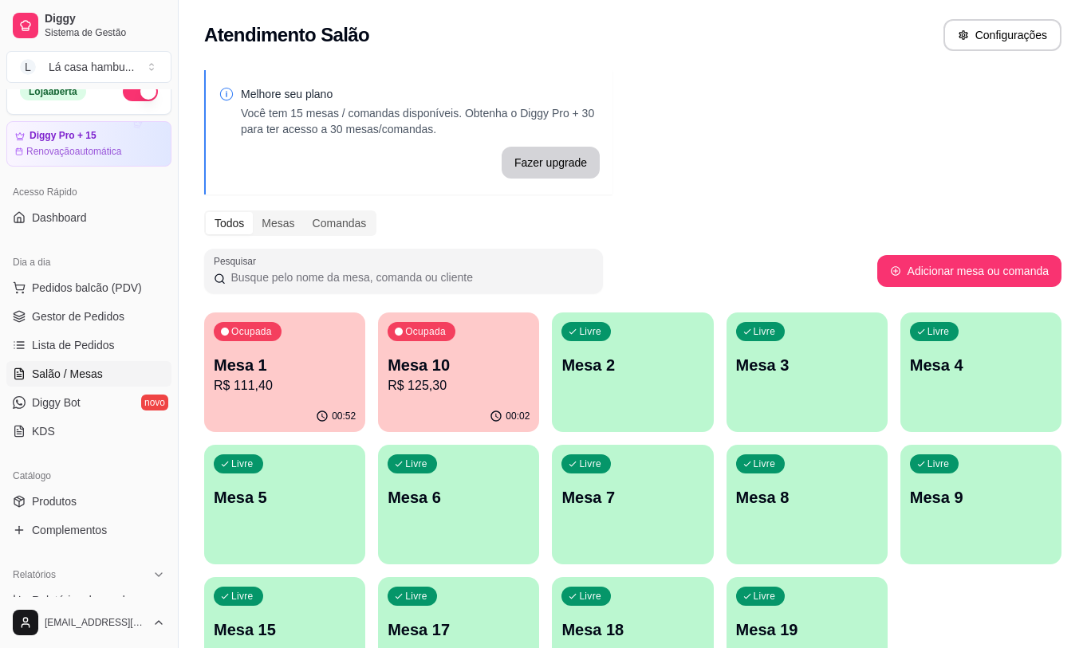
click at [868, 172] on div "Melhore seu plano Você tem 15 mesas / comandas disponíveis. Obtenha o Diggy Pro…" at bounding box center [633, 388] width 908 height 655
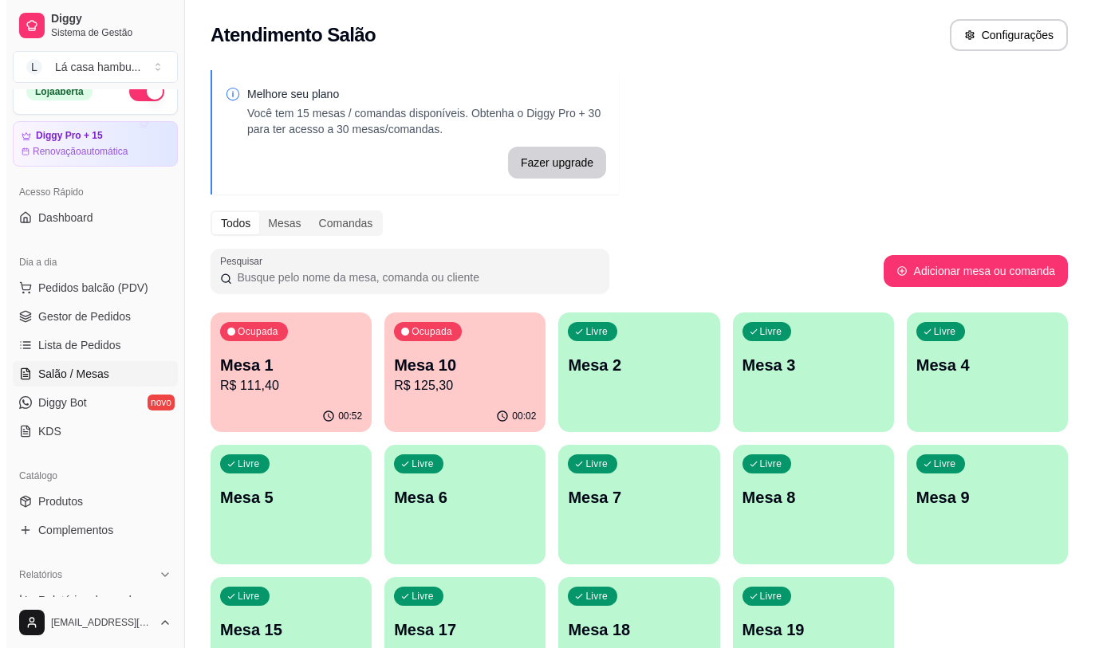
scroll to position [80, 0]
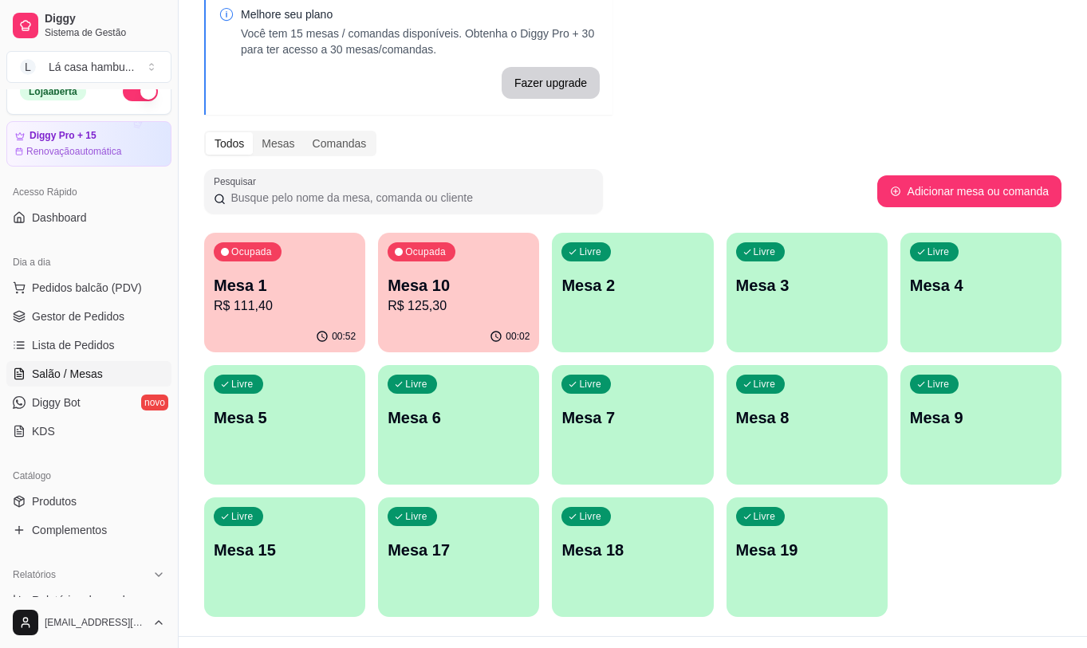
click at [452, 575] on div "Livre Mesa 17" at bounding box center [458, 547] width 161 height 100
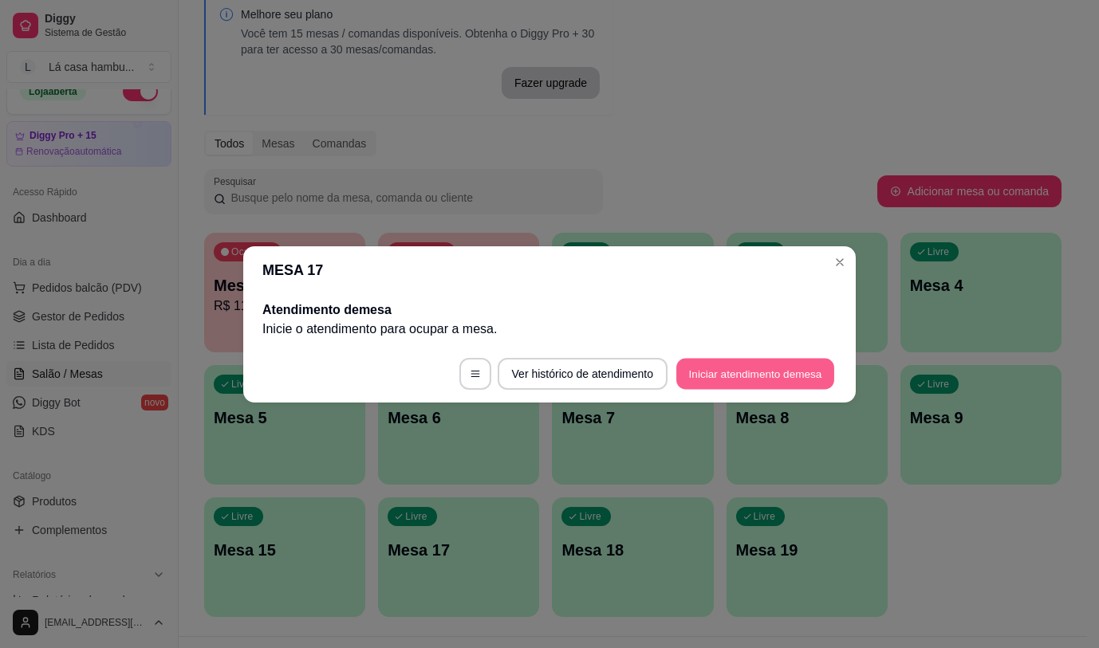
click at [733, 366] on button "Iniciar atendimento de mesa" at bounding box center [755, 373] width 158 height 31
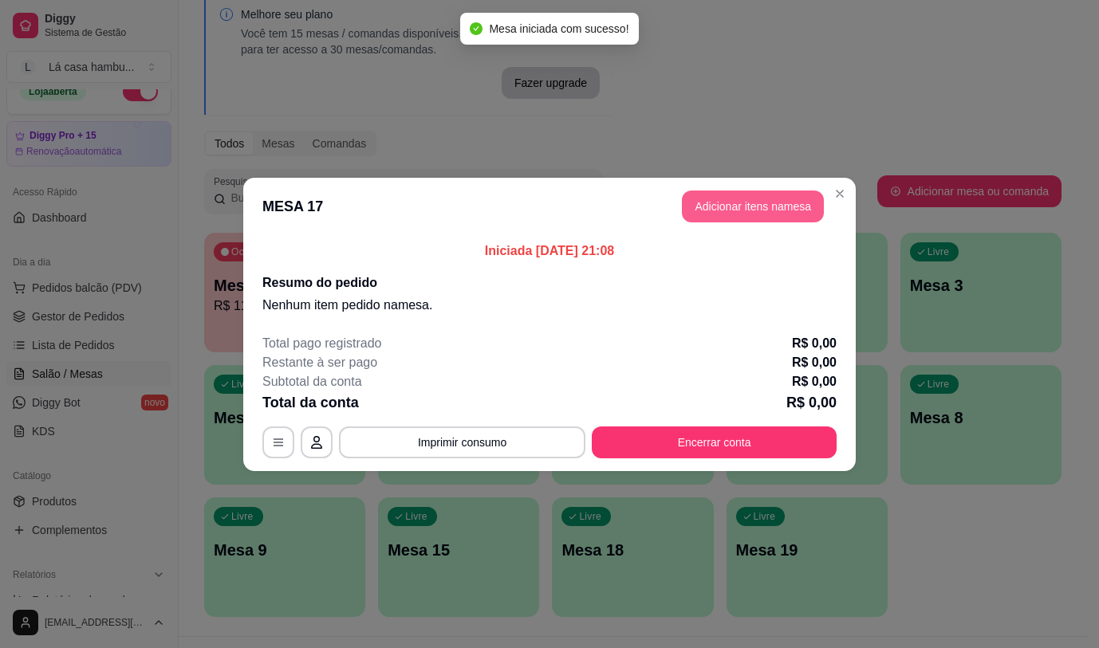
click at [726, 206] on button "Adicionar itens na mesa" at bounding box center [753, 207] width 142 height 32
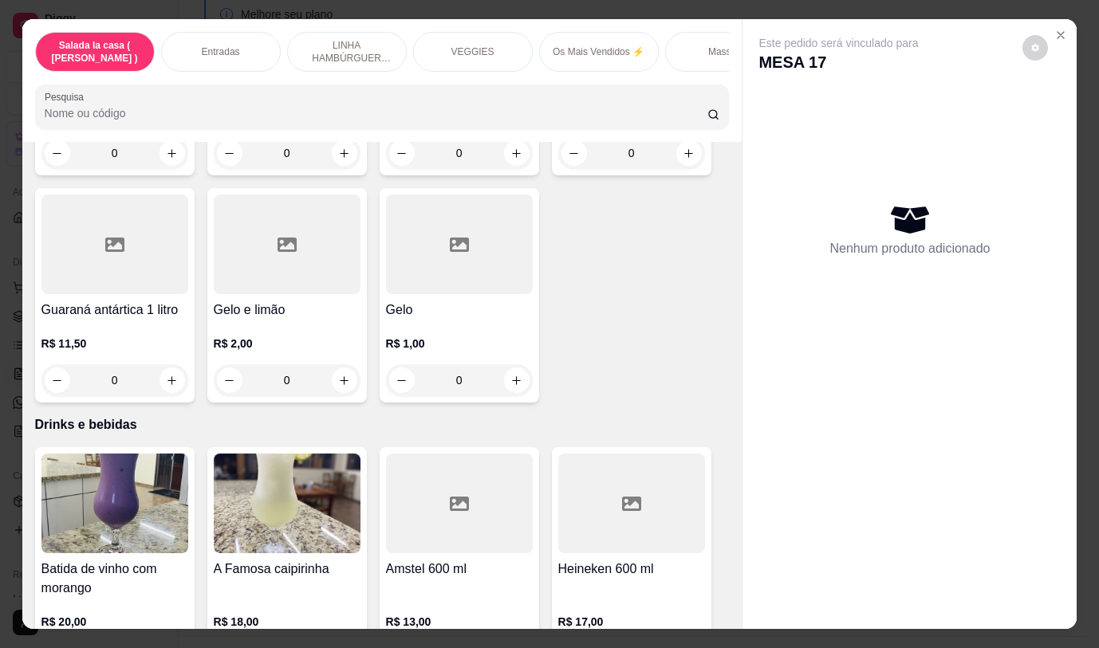
scroll to position [7450, 0]
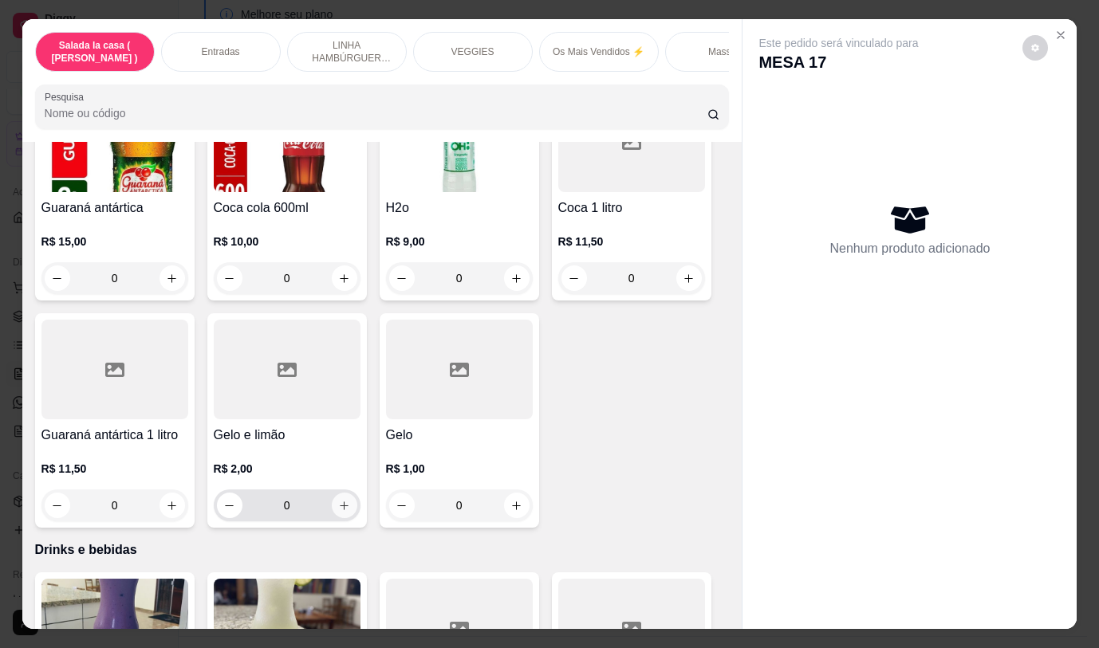
click at [338, 500] on icon "increase-product-quantity" at bounding box center [344, 506] width 12 height 12
type input "1"
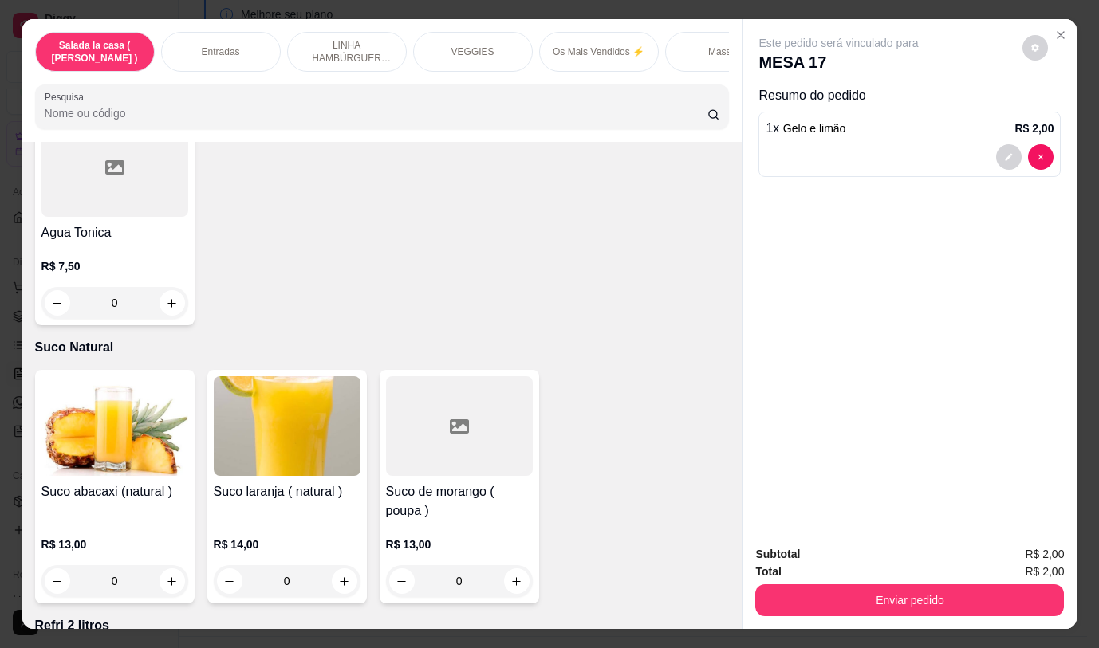
scroll to position [6892, 0]
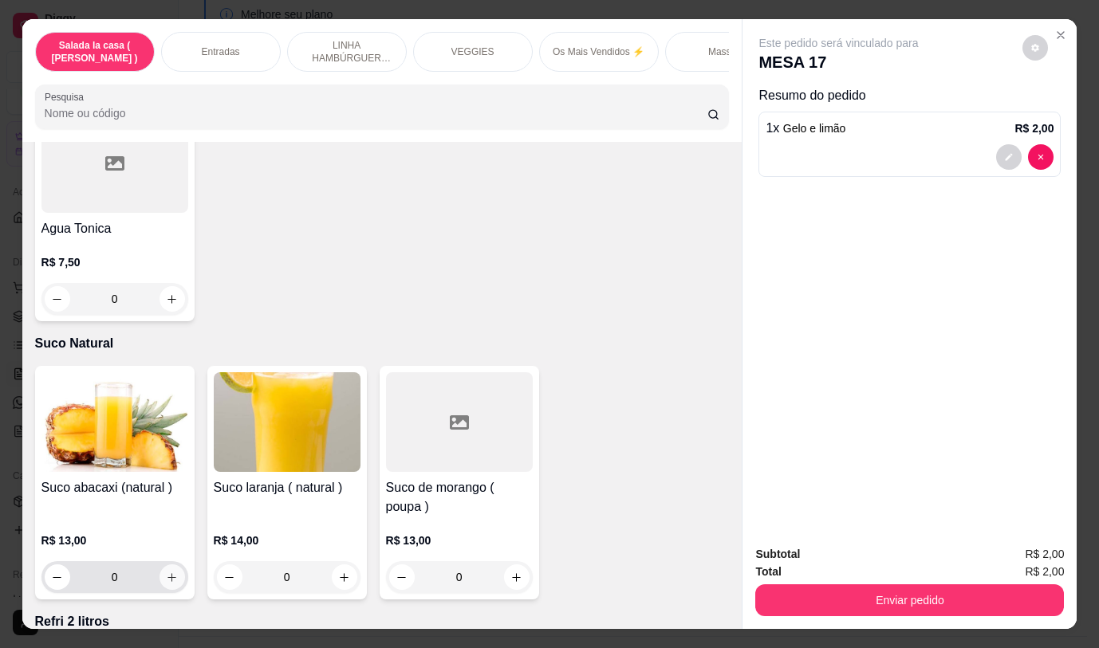
click at [162, 564] on button "increase-product-quantity" at bounding box center [172, 577] width 26 height 26
type input "1"
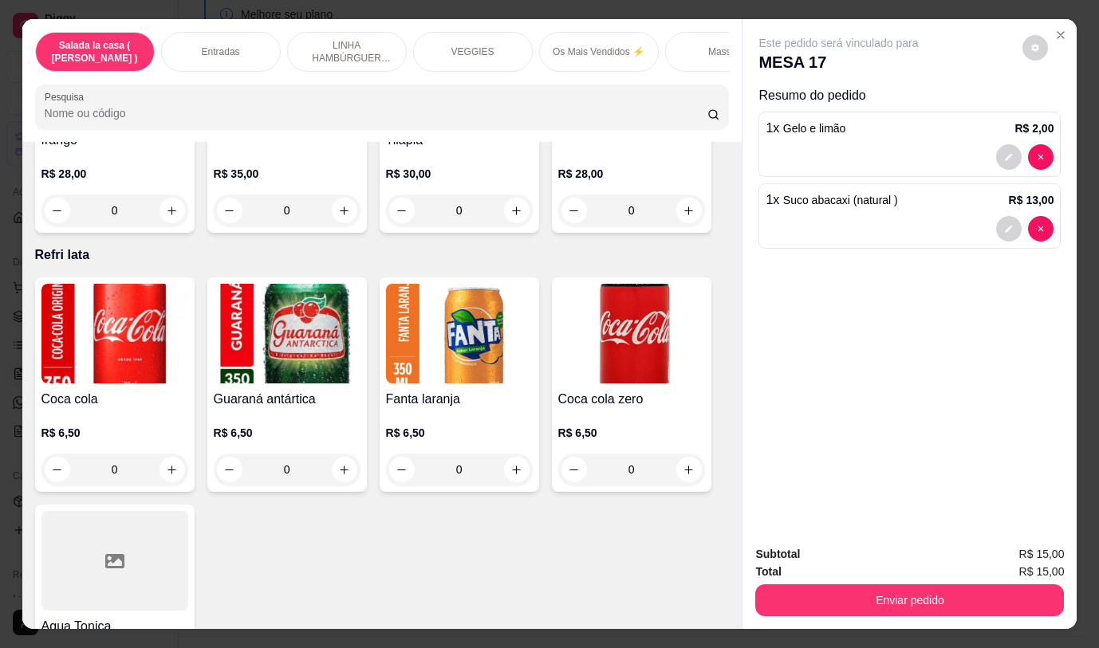
scroll to position [6493, 0]
click at [682, 465] on icon "increase-product-quantity" at bounding box center [688, 471] width 12 height 12
type input "1"
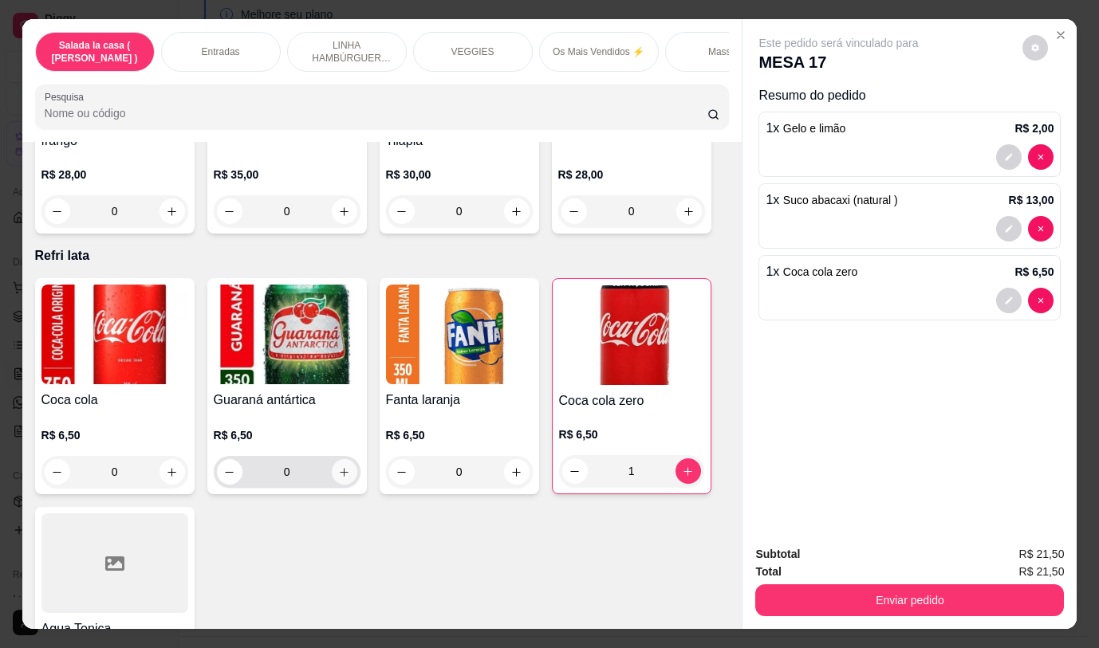
click at [345, 464] on button "increase-product-quantity" at bounding box center [345, 472] width 26 height 26
type input "1"
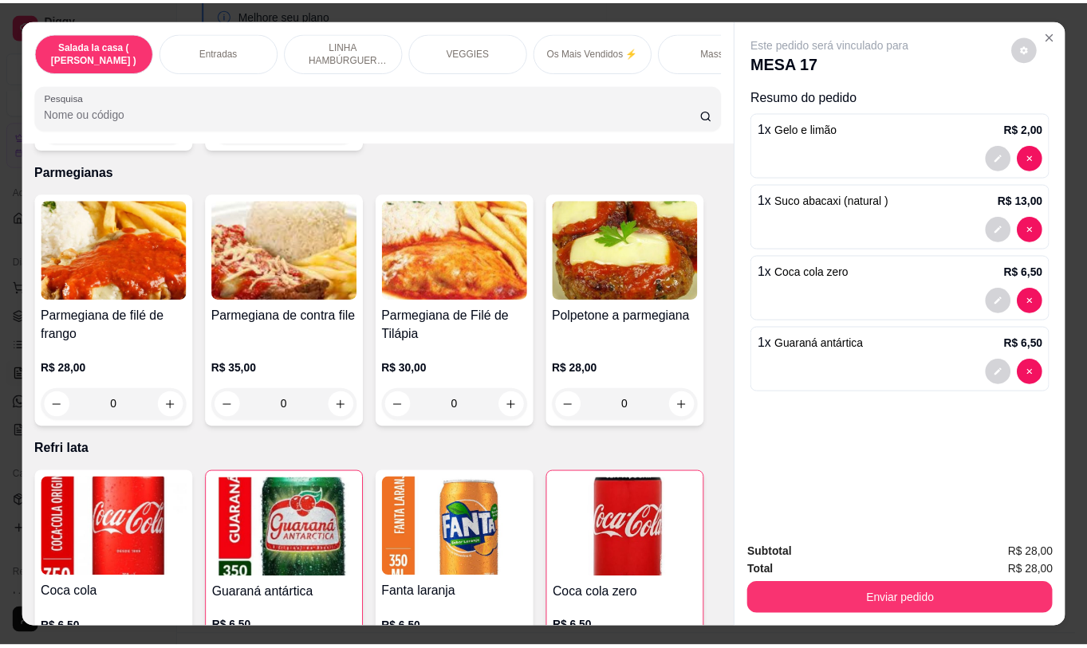
scroll to position [6254, 0]
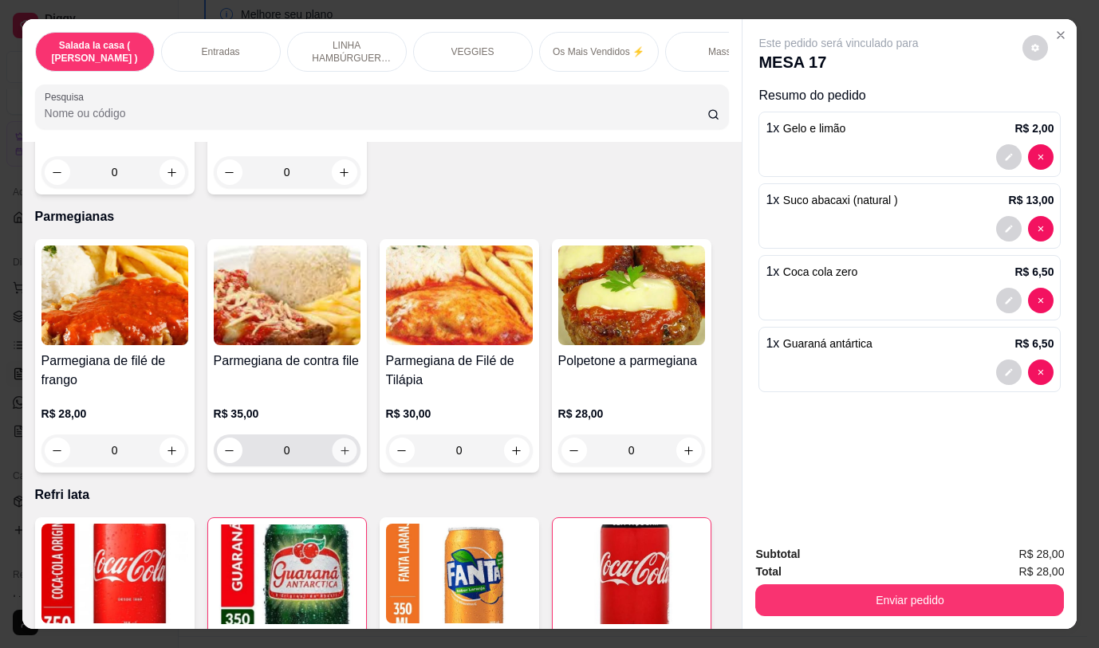
click at [344, 438] on button "increase-product-quantity" at bounding box center [344, 450] width 25 height 25
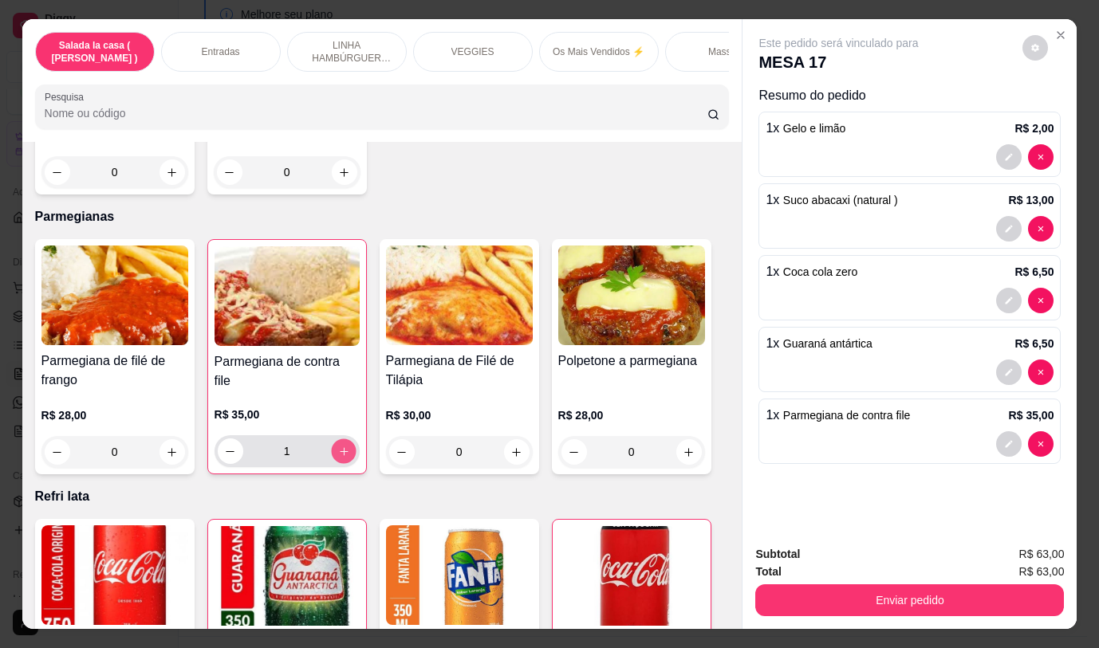
click at [344, 439] on button "increase-product-quantity" at bounding box center [343, 451] width 25 height 25
type input "2"
click at [827, 580] on div "Enviar pedido" at bounding box center [909, 598] width 309 height 36
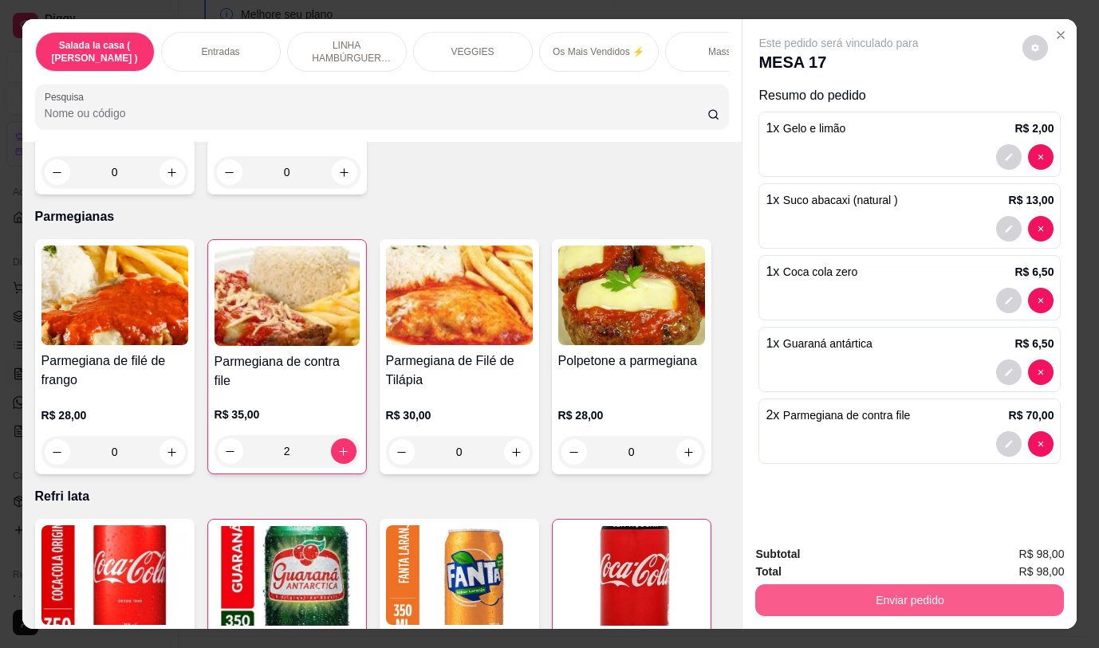
click at [824, 593] on button "Enviar pedido" at bounding box center [909, 600] width 309 height 32
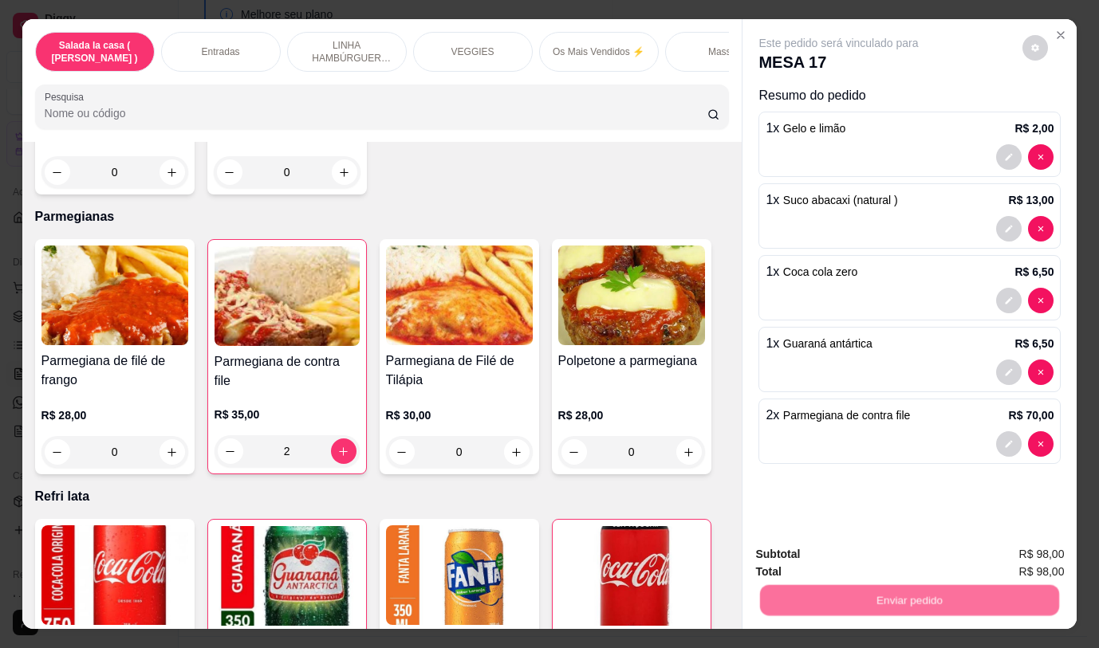
click at [812, 547] on button "Não registrar e enviar pedido" at bounding box center [857, 555] width 166 height 30
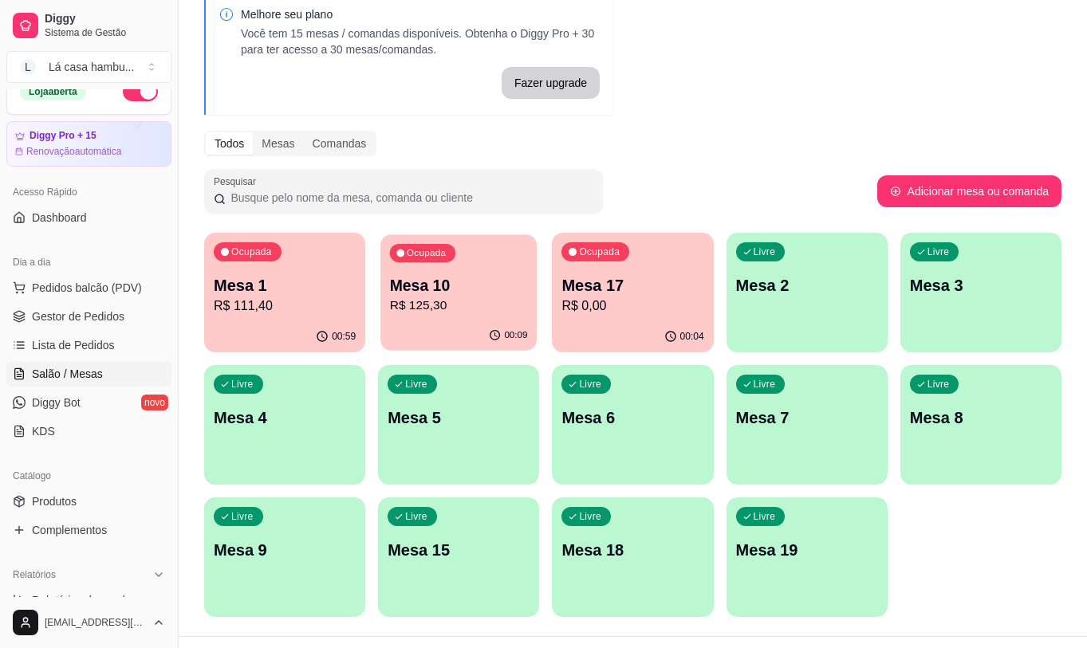
click at [426, 307] on p "R$ 125,30" at bounding box center [459, 306] width 138 height 18
click at [82, 488] on div "Catálogo" at bounding box center [88, 476] width 165 height 26
click at [83, 499] on link "Produtos" at bounding box center [88, 502] width 165 height 26
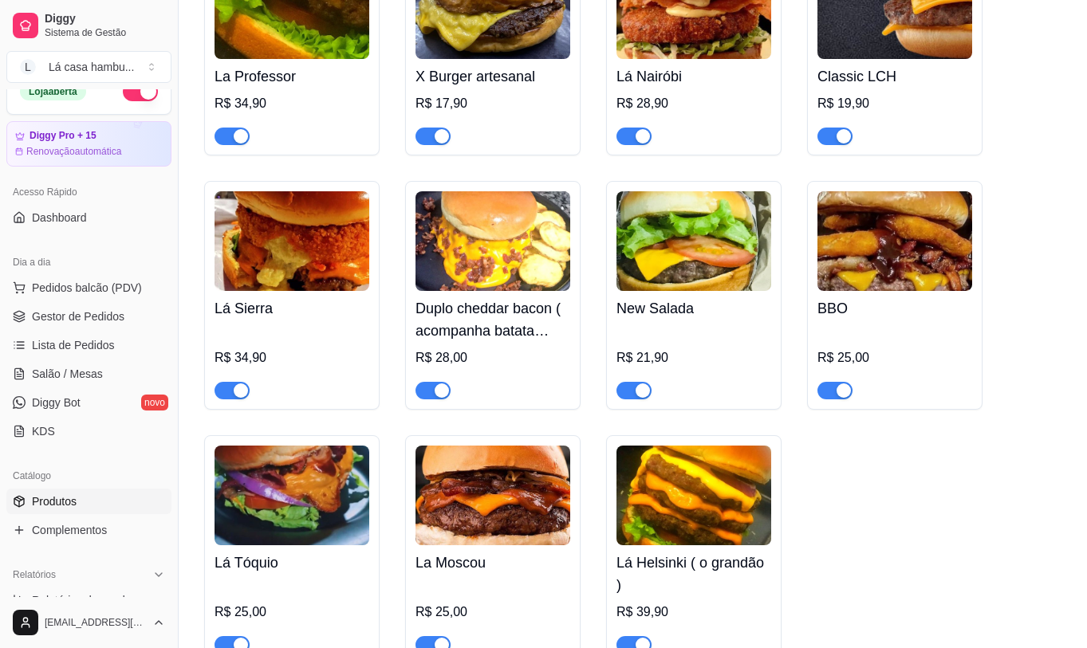
scroll to position [4066, 0]
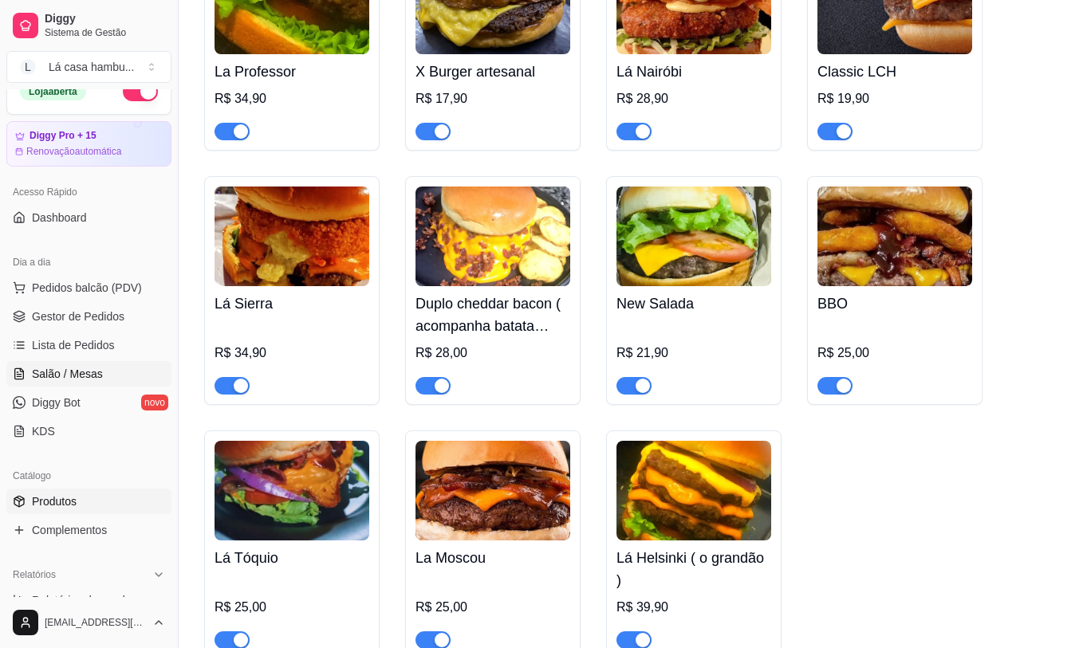
click at [95, 379] on span "Salão / Mesas" at bounding box center [67, 374] width 71 height 16
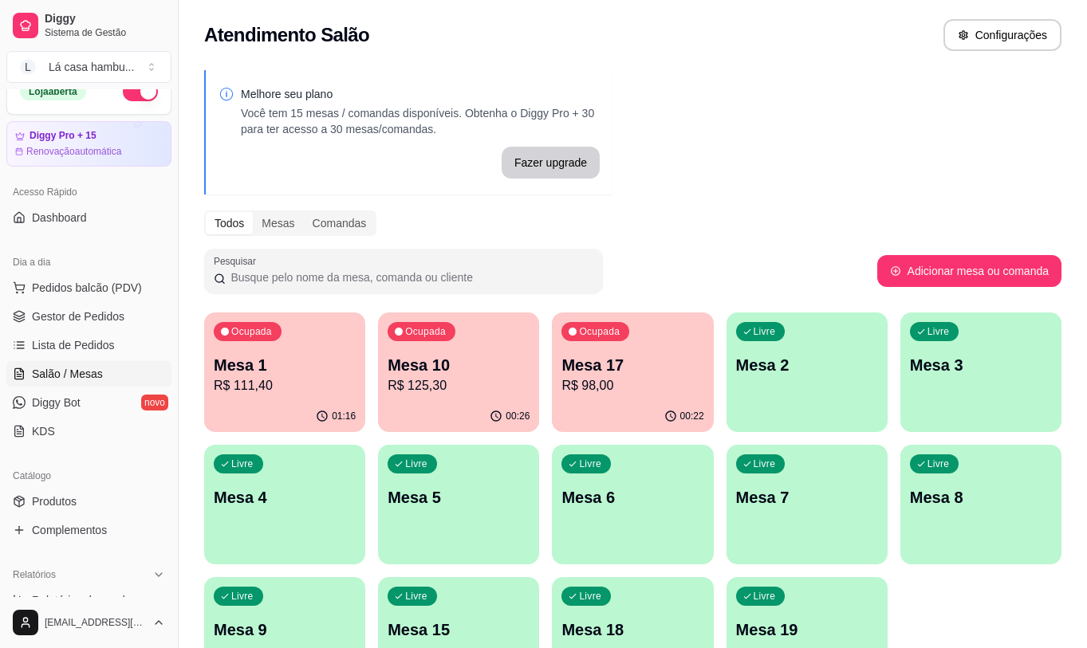
click at [252, 384] on p "R$ 111,40" at bounding box center [285, 385] width 142 height 19
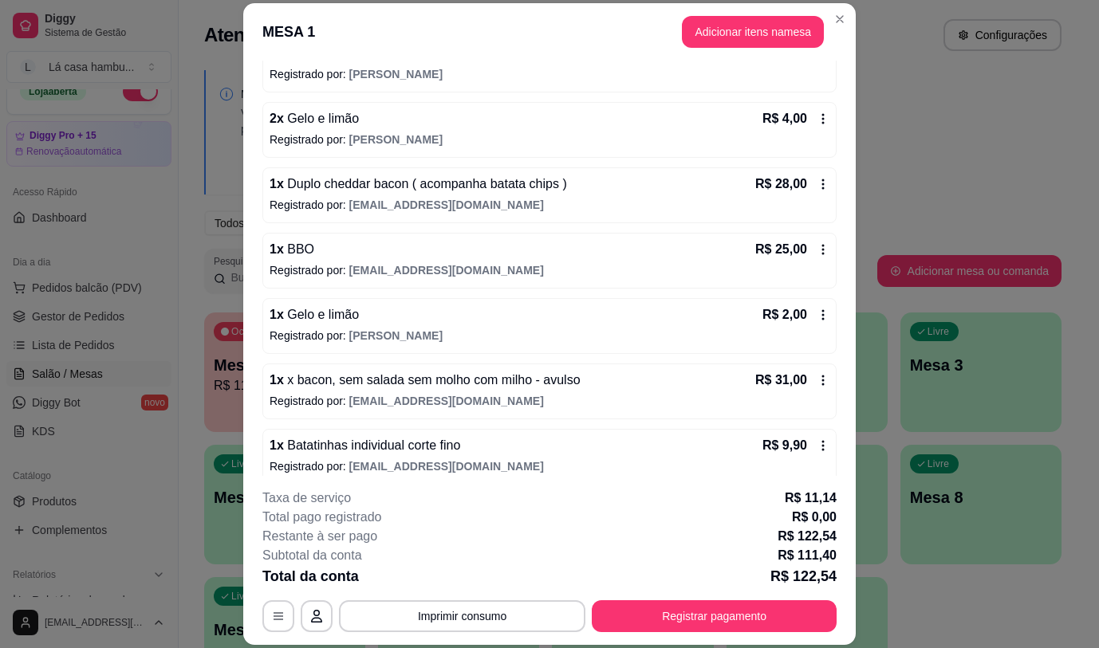
scroll to position [190, 0]
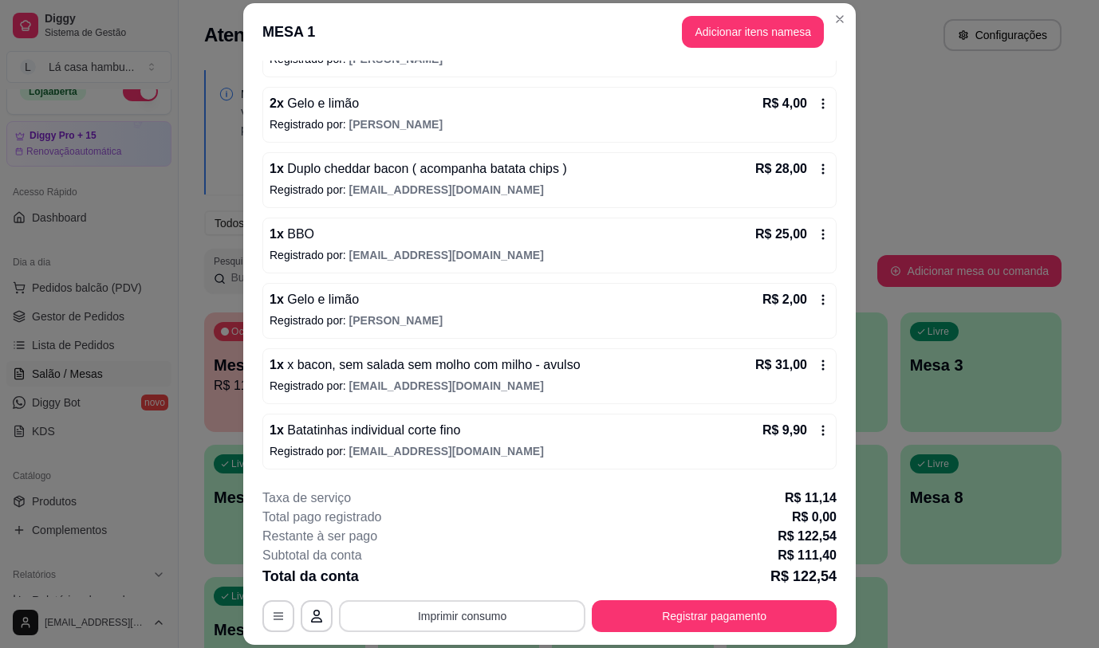
click at [391, 619] on button "Imprimir consumo" at bounding box center [462, 616] width 246 height 32
click at [433, 580] on button "IMPRESSORA" at bounding box center [461, 580] width 116 height 26
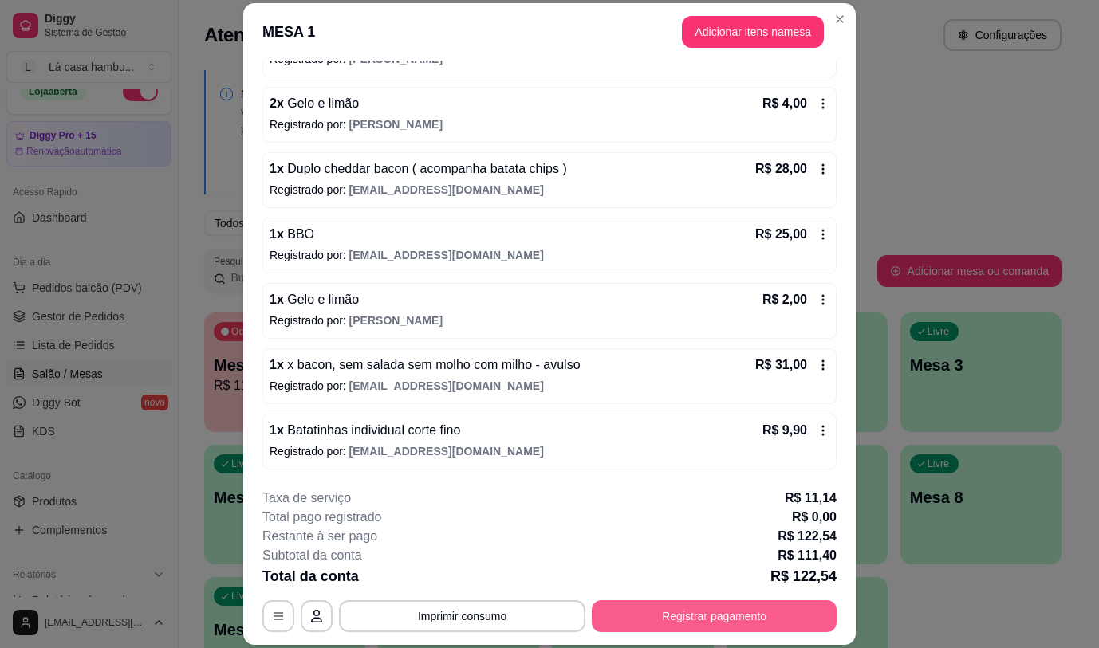
click at [705, 614] on button "Registrar pagamento" at bounding box center [714, 616] width 245 height 32
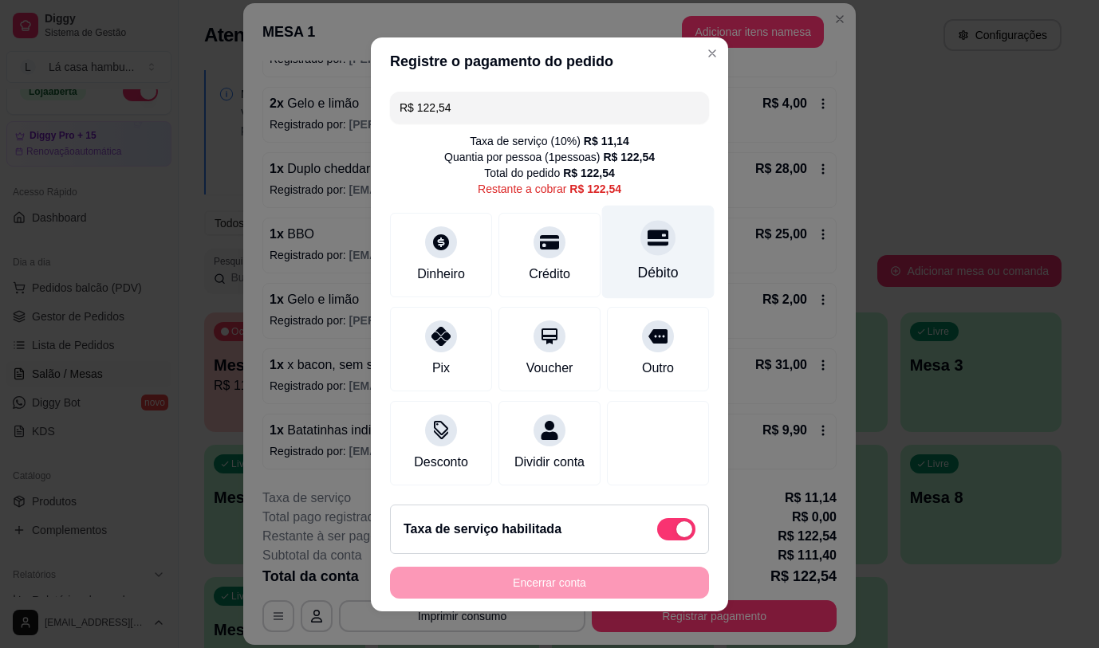
click at [646, 240] on div at bounding box center [657, 237] width 35 height 35
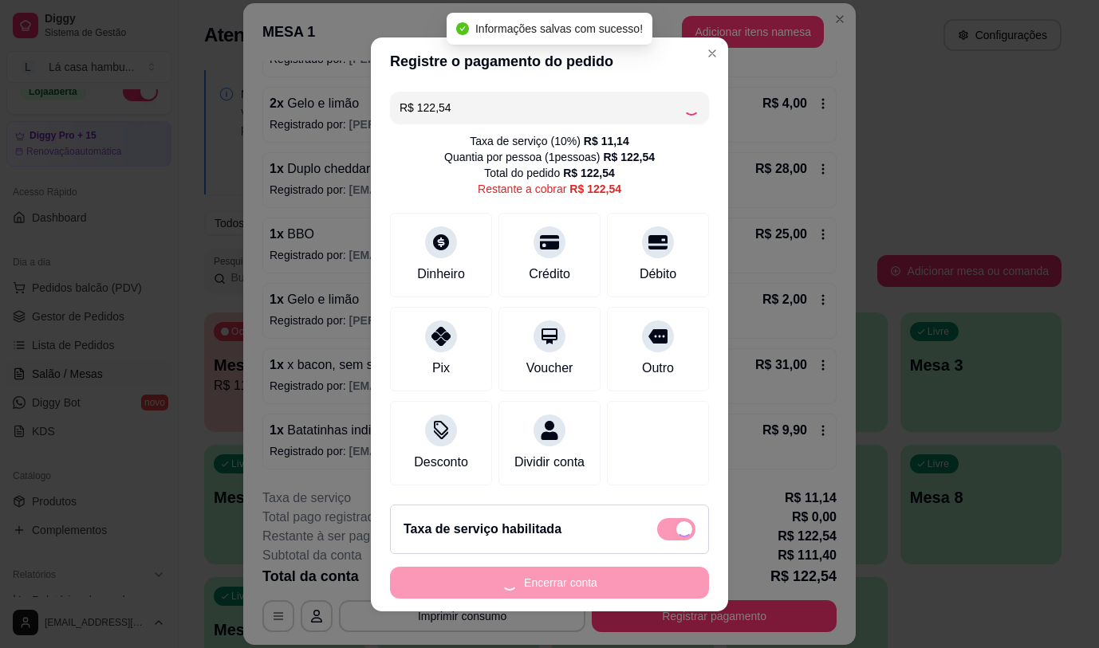
type input "R$ 0,00"
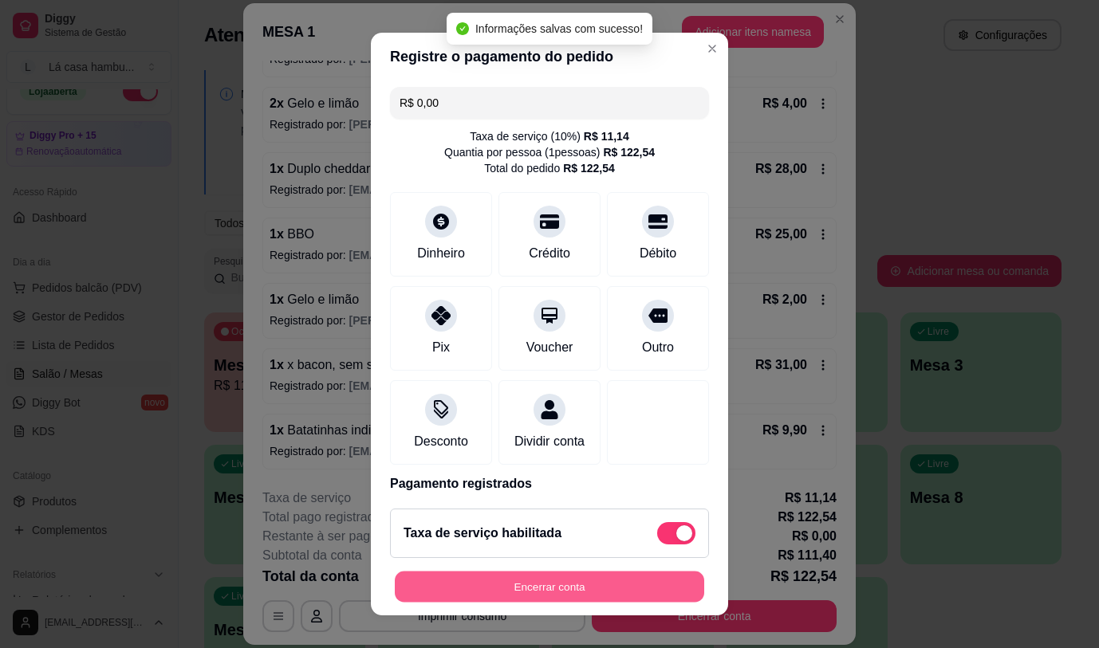
click at [449, 586] on button "Encerrar conta" at bounding box center [549, 587] width 309 height 31
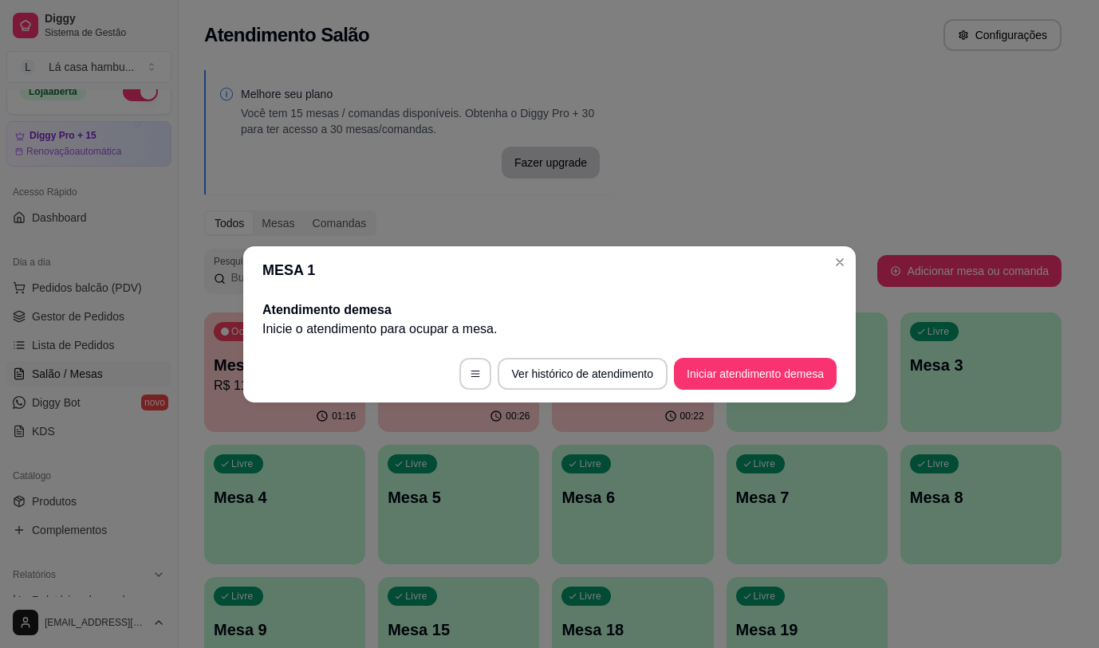
scroll to position [0, 0]
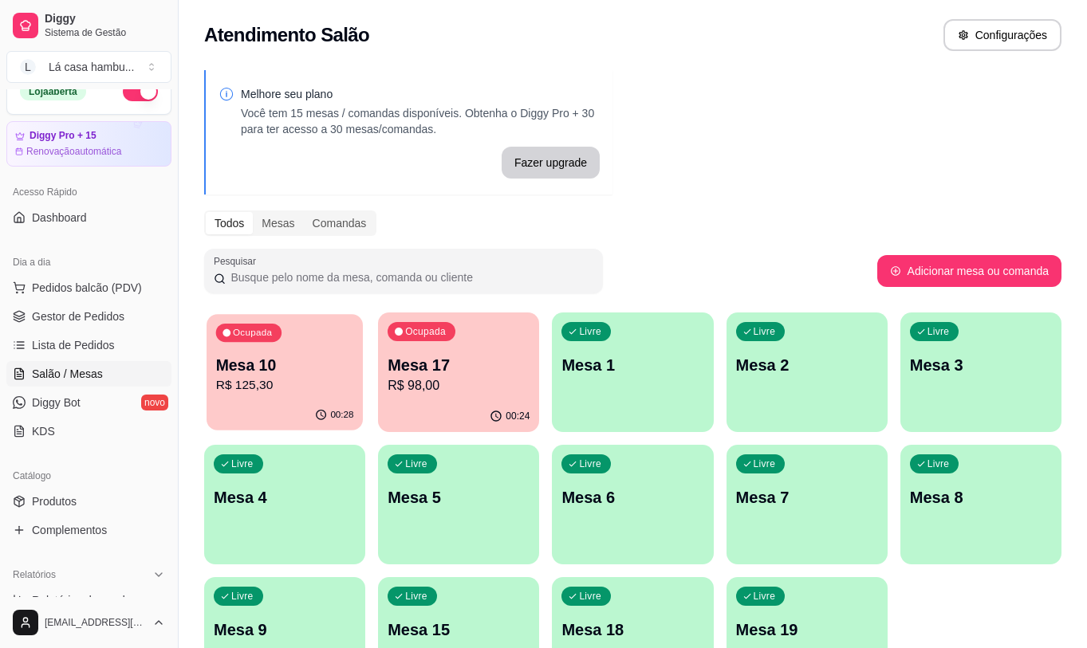
click at [261, 379] on p "R$ 125,30" at bounding box center [285, 385] width 138 height 18
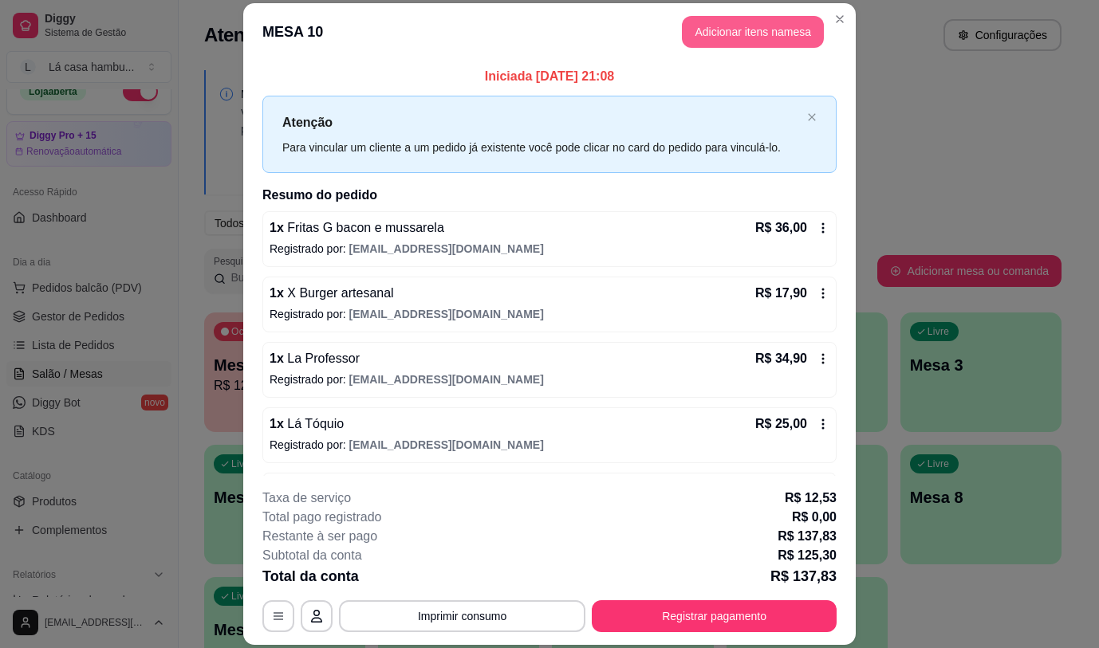
click at [726, 30] on button "Adicionar itens na mesa" at bounding box center [753, 32] width 142 height 32
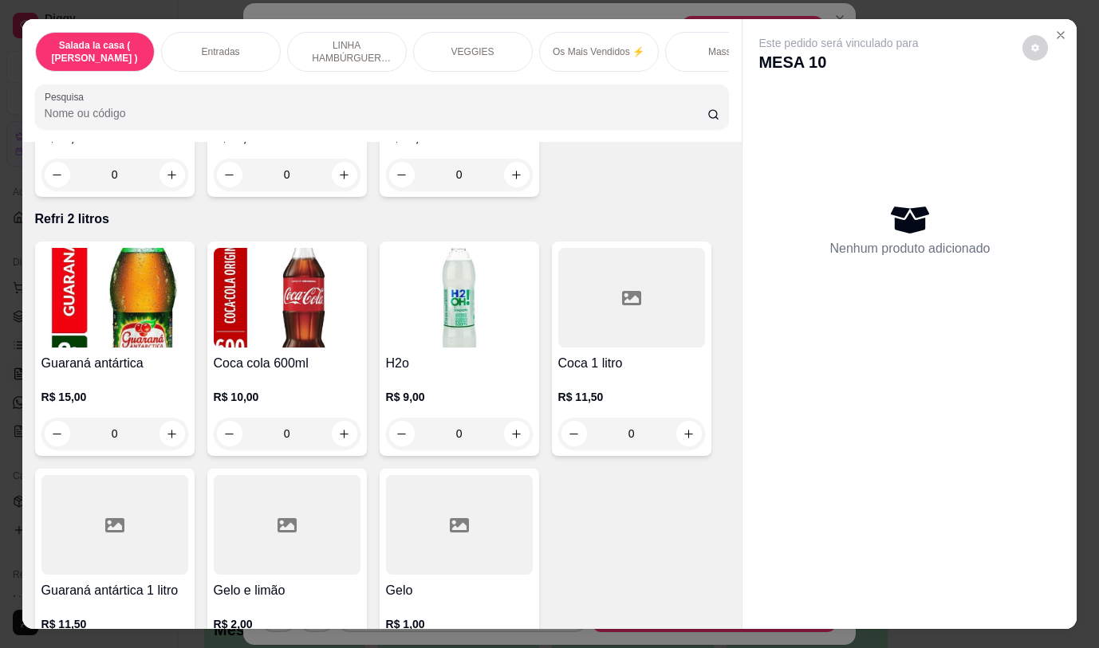
scroll to position [7394, 0]
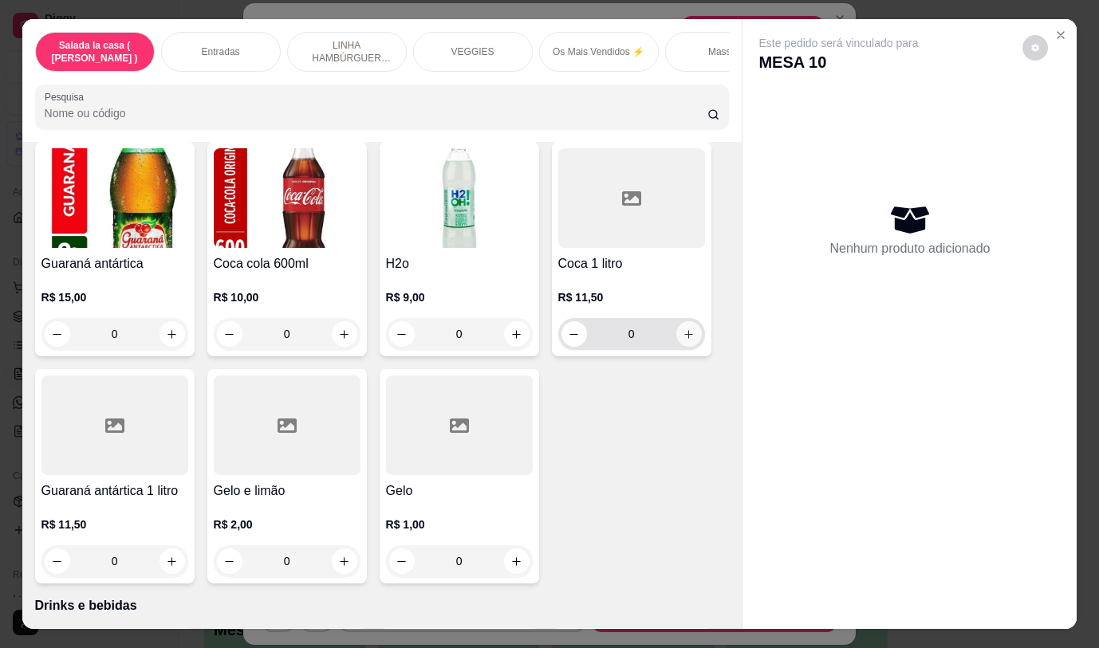
click at [683, 328] on icon "increase-product-quantity" at bounding box center [688, 334] width 12 height 12
type input "1"
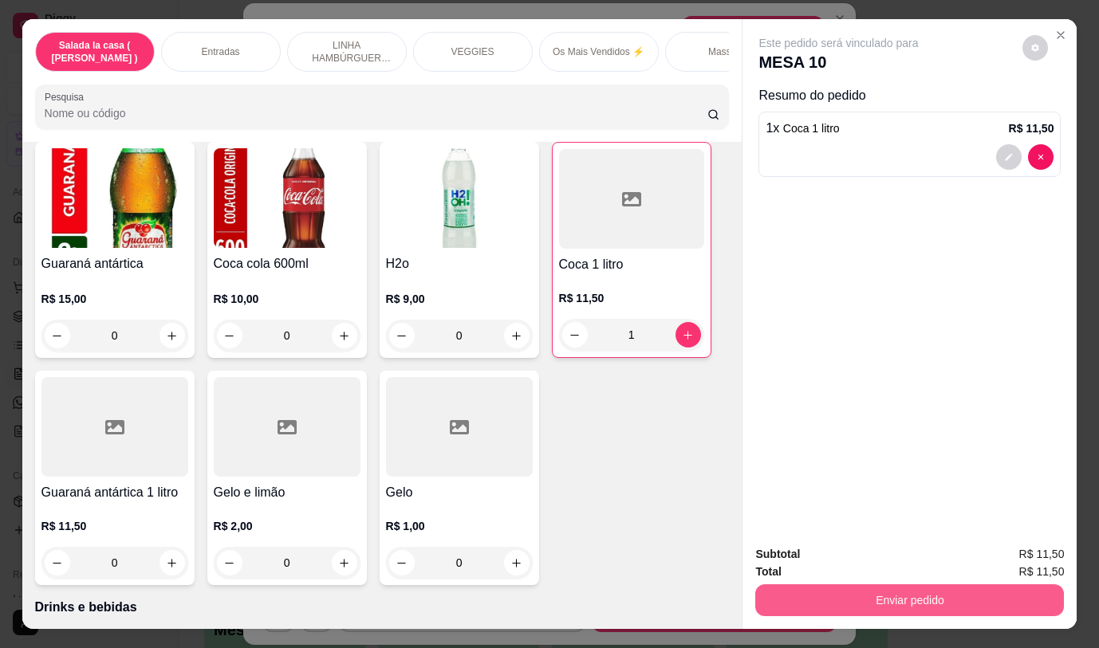
click at [816, 585] on button "Enviar pedido" at bounding box center [909, 600] width 309 height 32
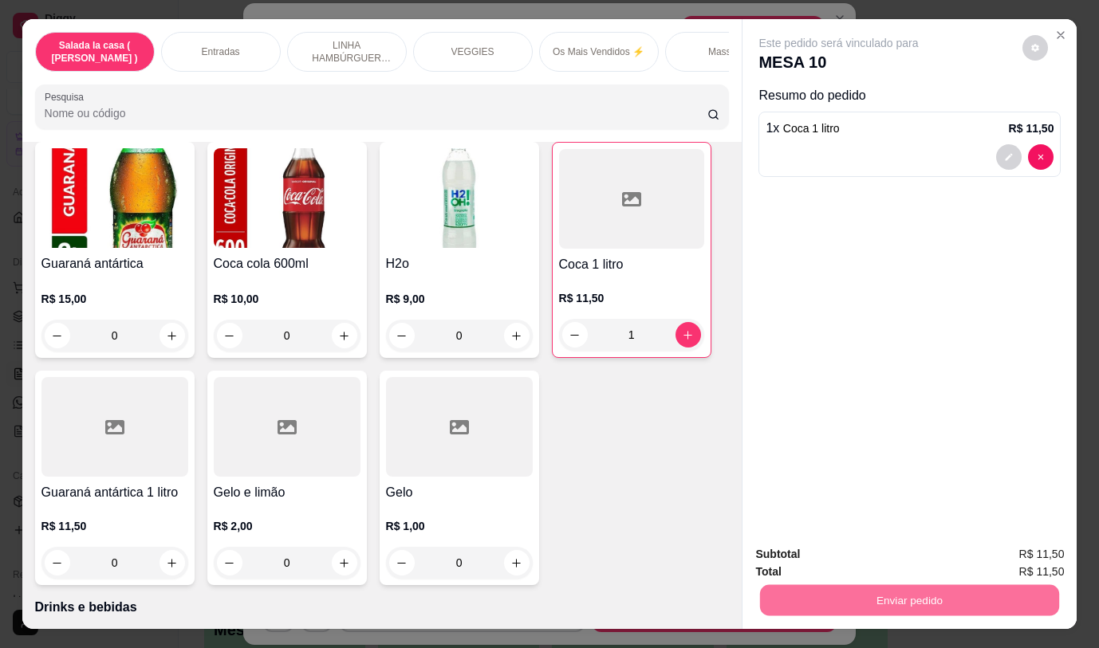
click at [816, 556] on button "Não registrar e enviar pedido" at bounding box center [857, 555] width 166 height 30
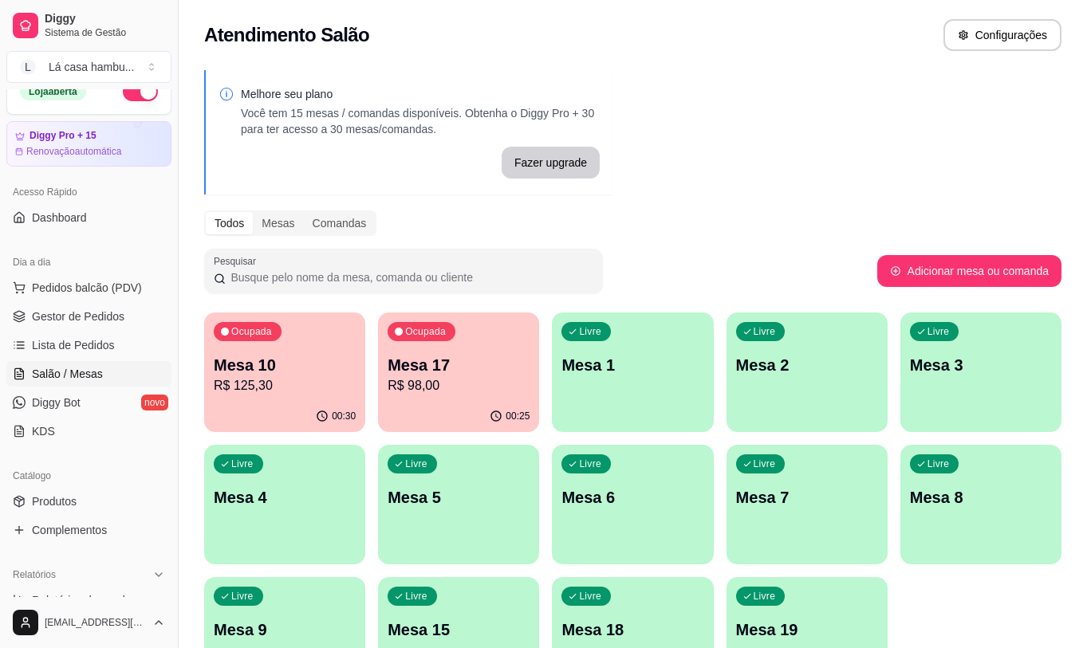
click at [265, 394] on p "R$ 125,30" at bounding box center [285, 385] width 142 height 19
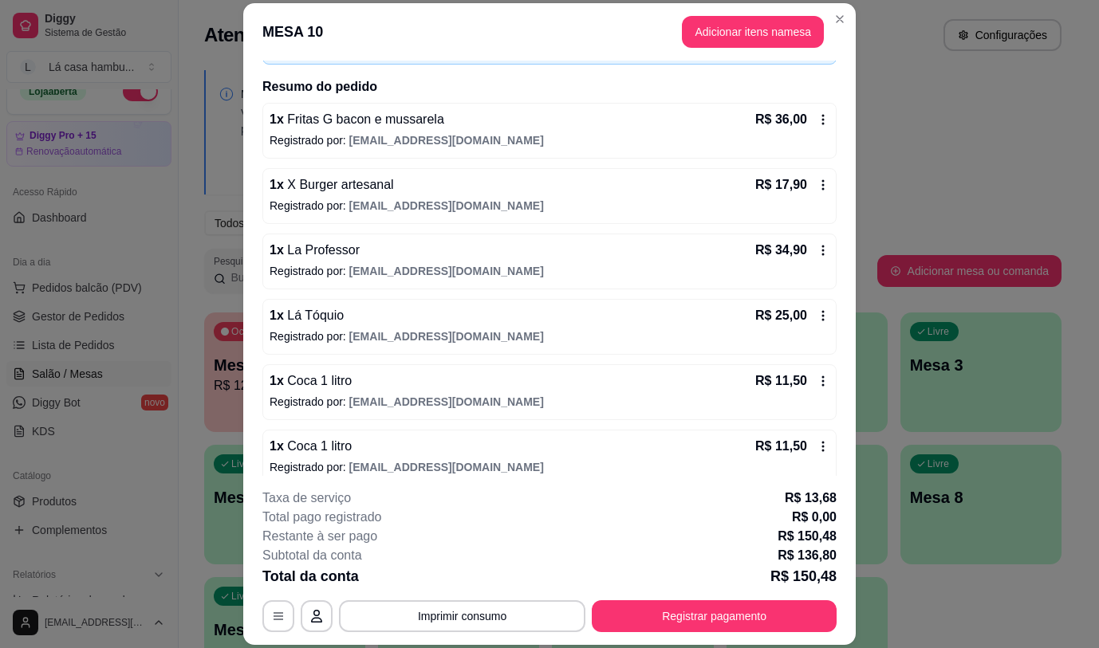
scroll to position [124, 0]
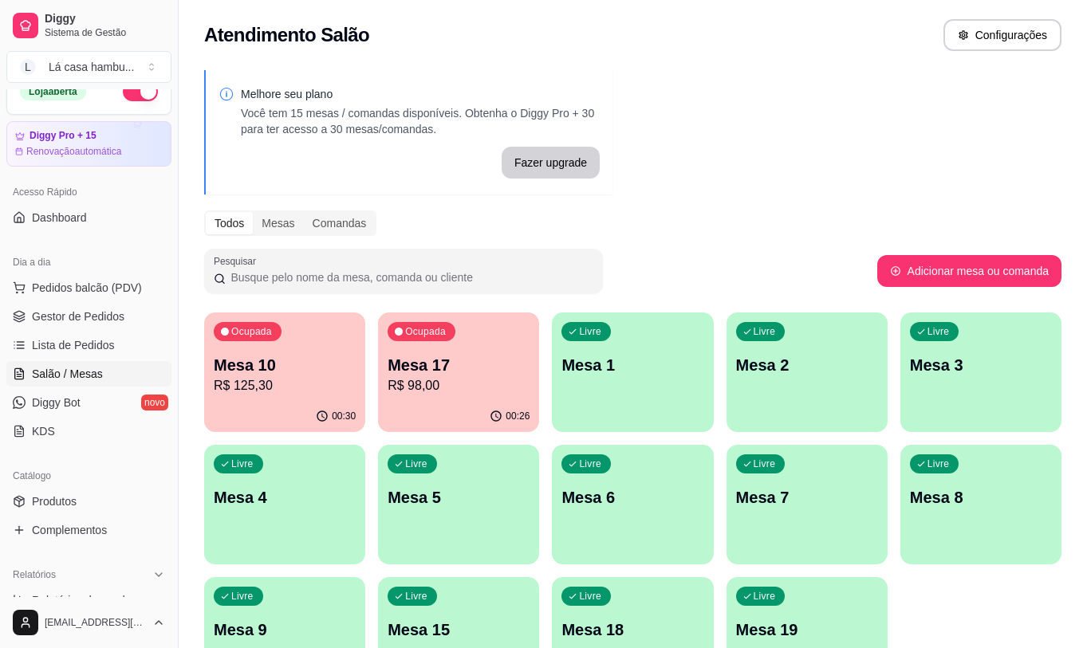
click at [480, 364] on p "Mesa 17" at bounding box center [458, 365] width 142 height 22
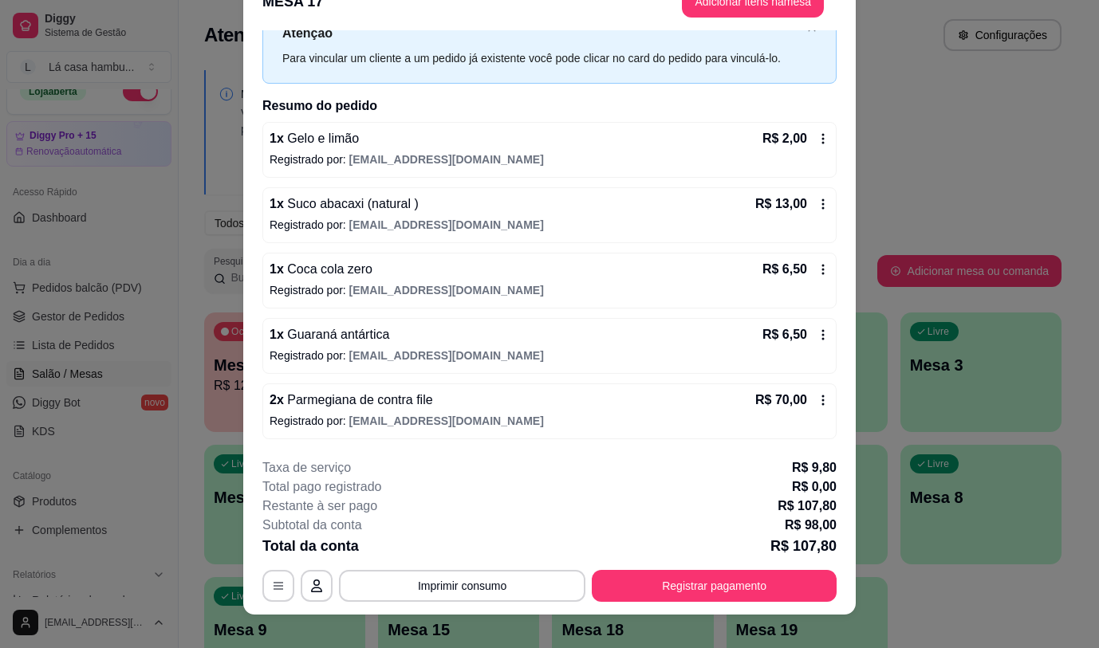
scroll to position [48, 0]
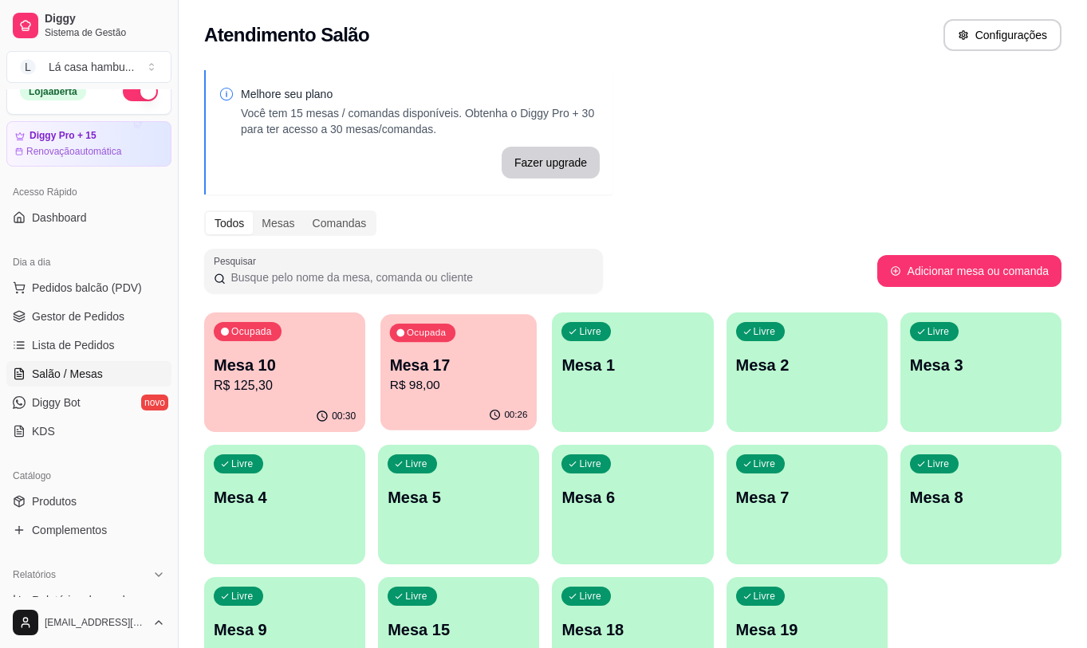
click at [484, 383] on p "R$ 98,00" at bounding box center [459, 385] width 138 height 18
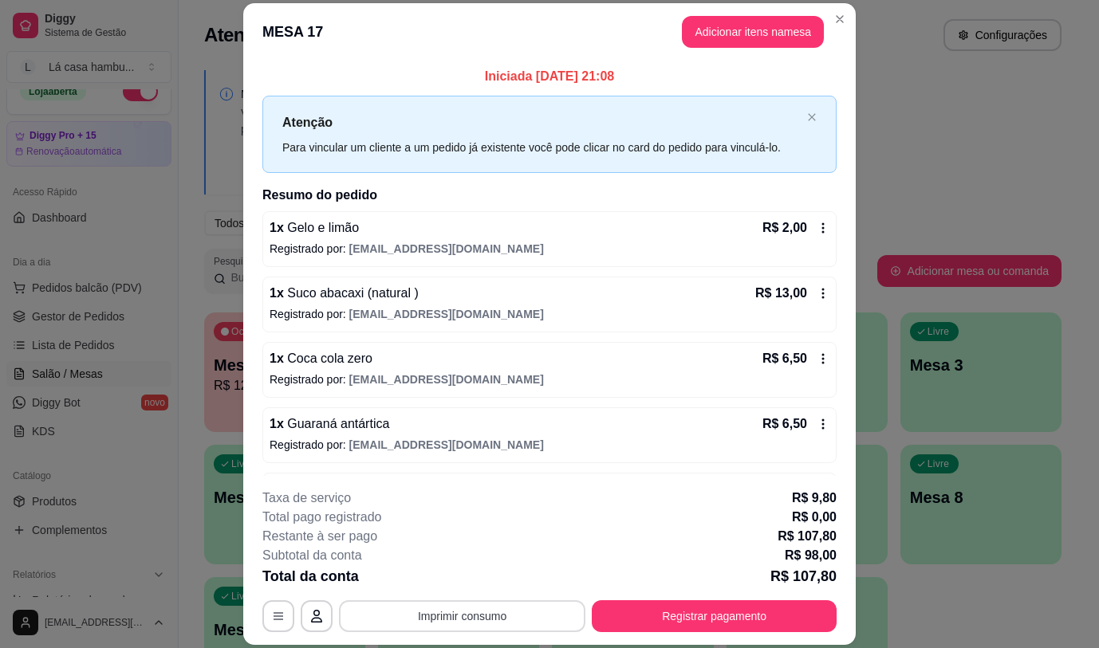
click at [489, 619] on button "Imprimir consumo" at bounding box center [462, 616] width 246 height 32
click at [481, 568] on button "IMPRESSORA" at bounding box center [461, 580] width 116 height 26
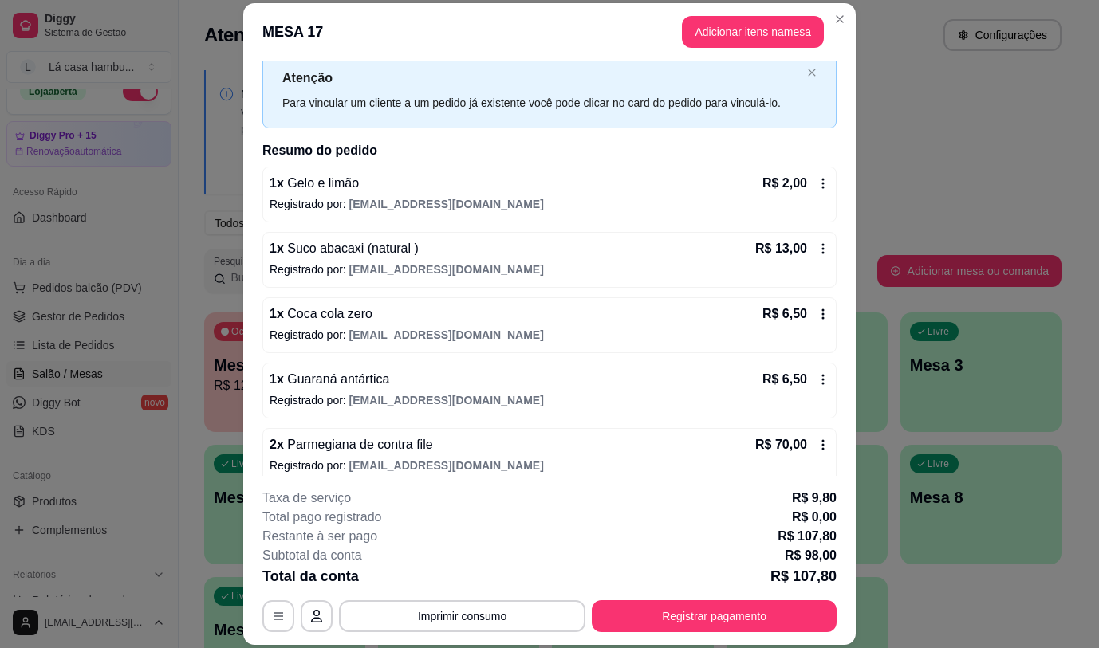
scroll to position [59, 0]
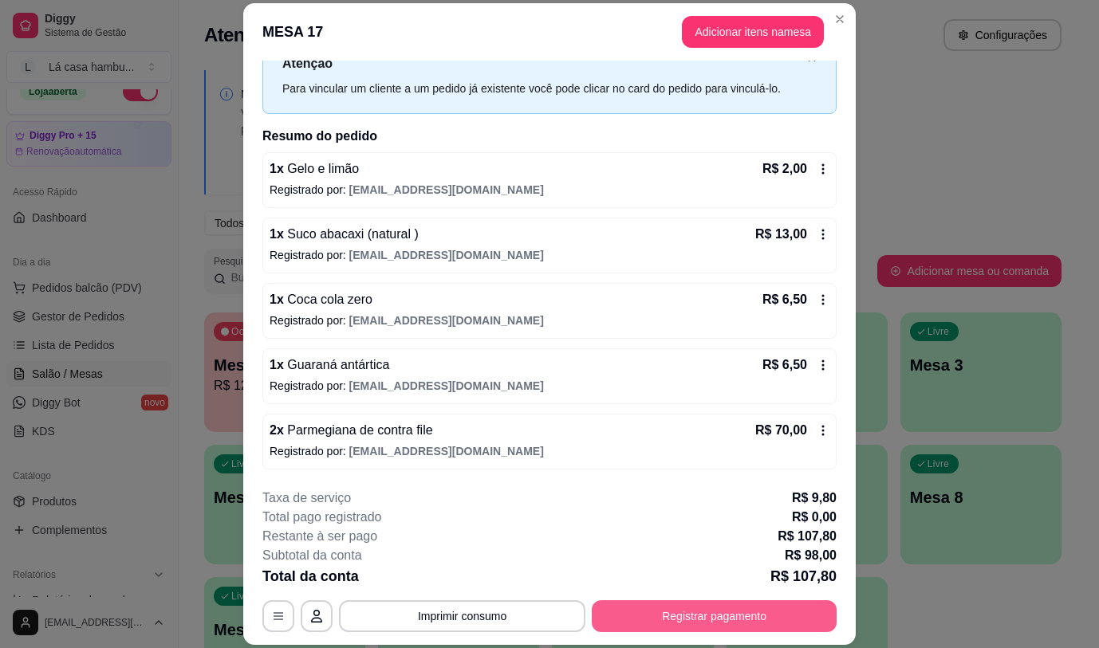
click at [742, 623] on button "Registrar pagamento" at bounding box center [714, 616] width 245 height 32
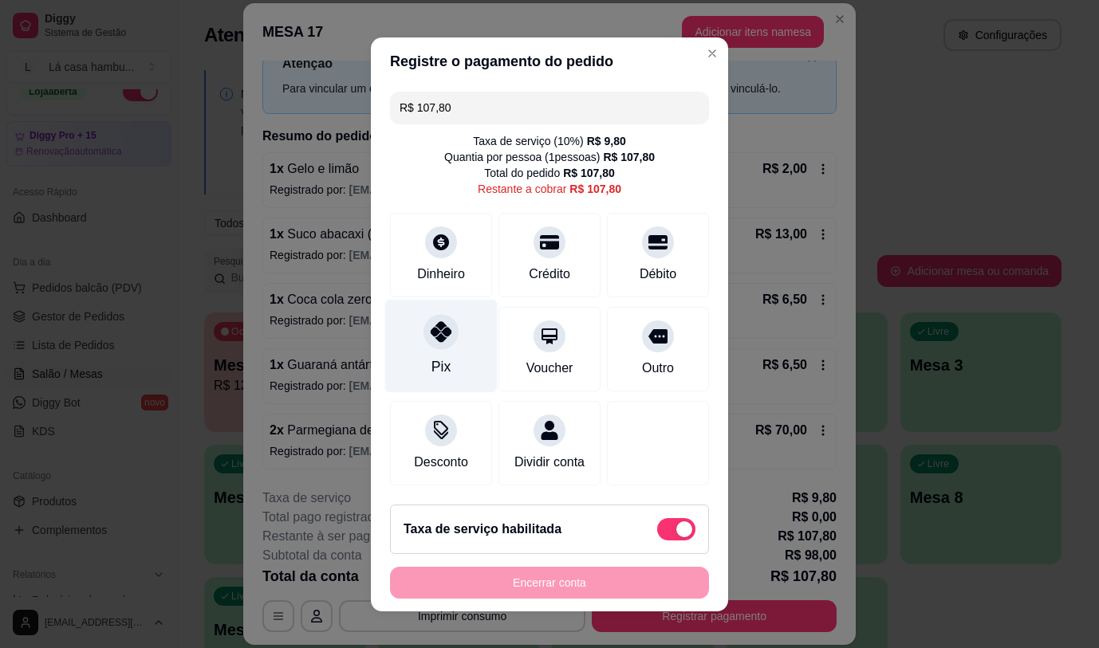
click at [432, 347] on div "Pix" at bounding box center [441, 345] width 112 height 93
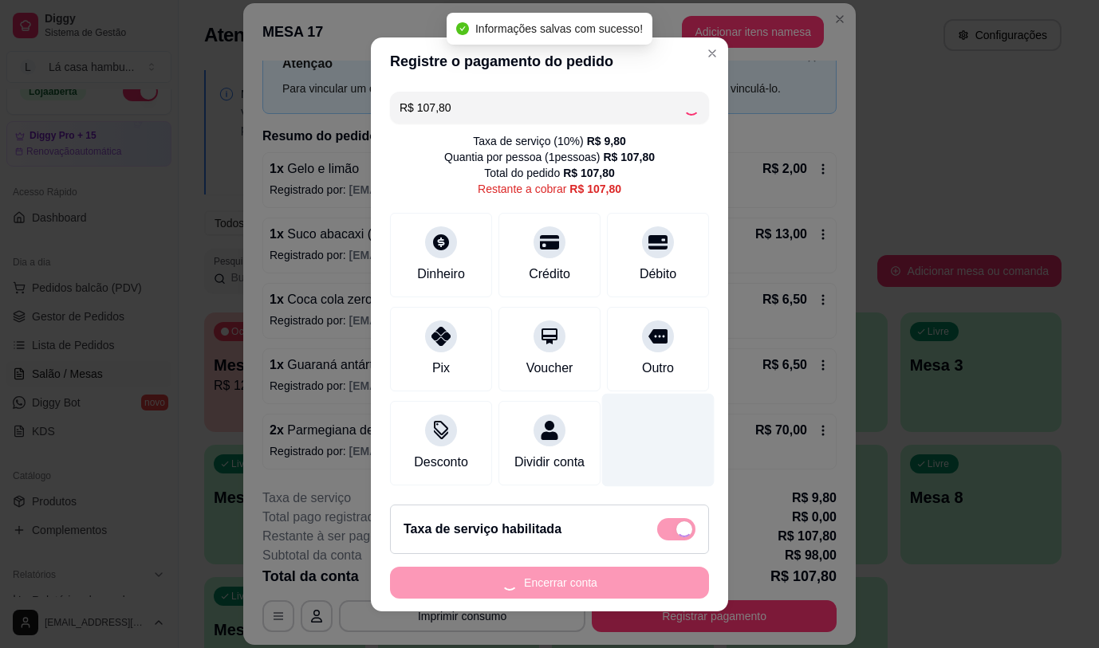
type input "R$ 0,00"
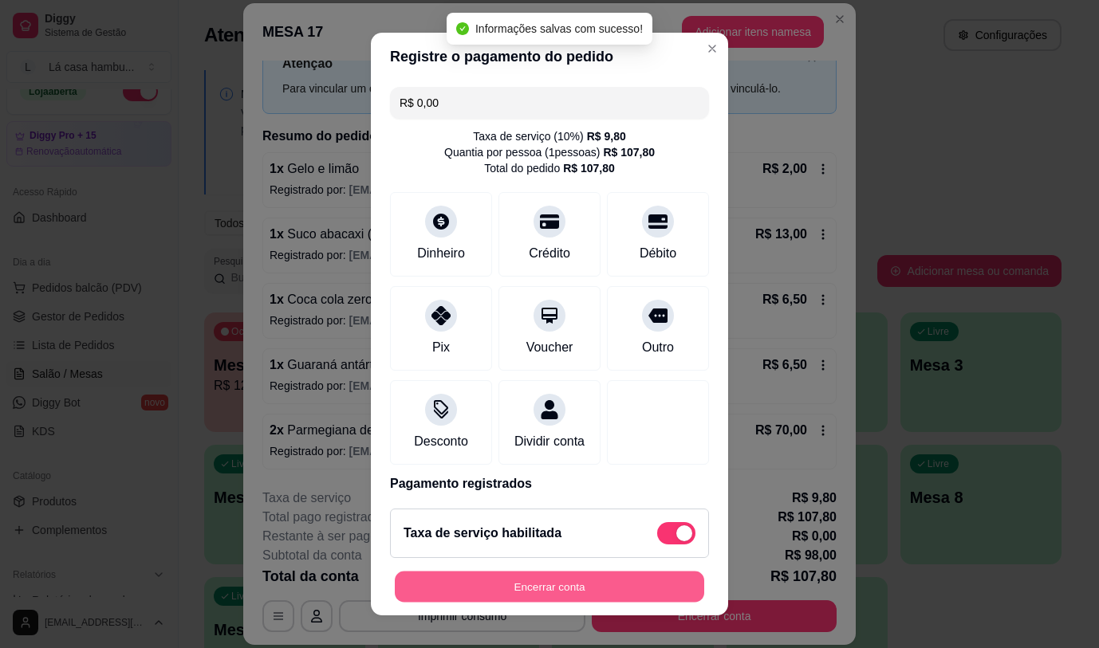
click at [524, 588] on button "Encerrar conta" at bounding box center [549, 587] width 309 height 31
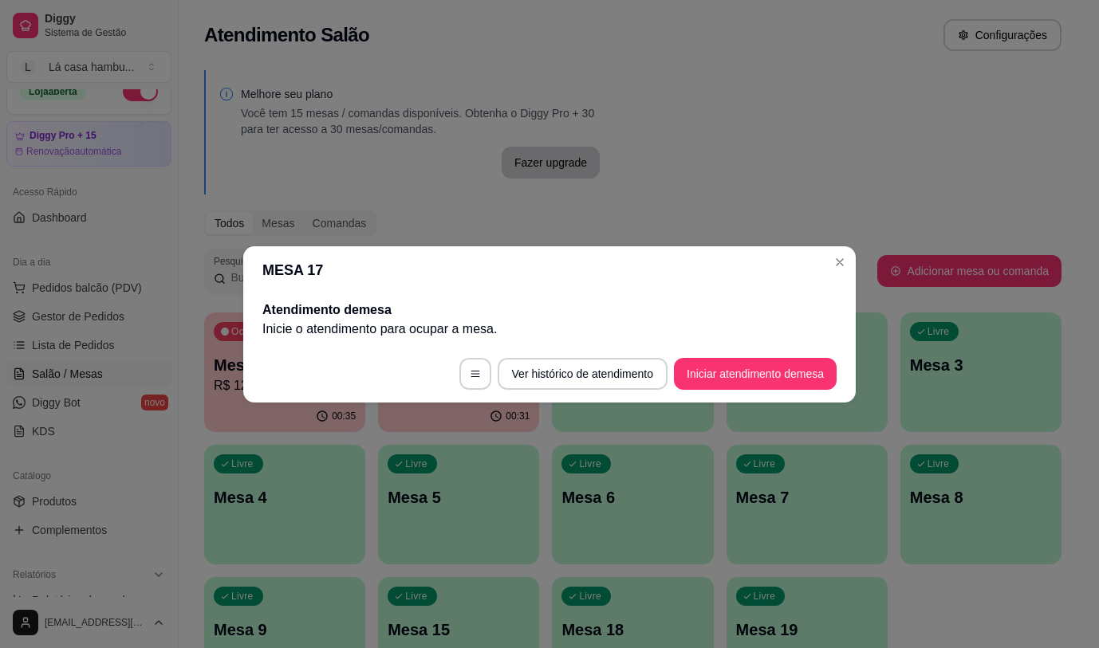
scroll to position [0, 0]
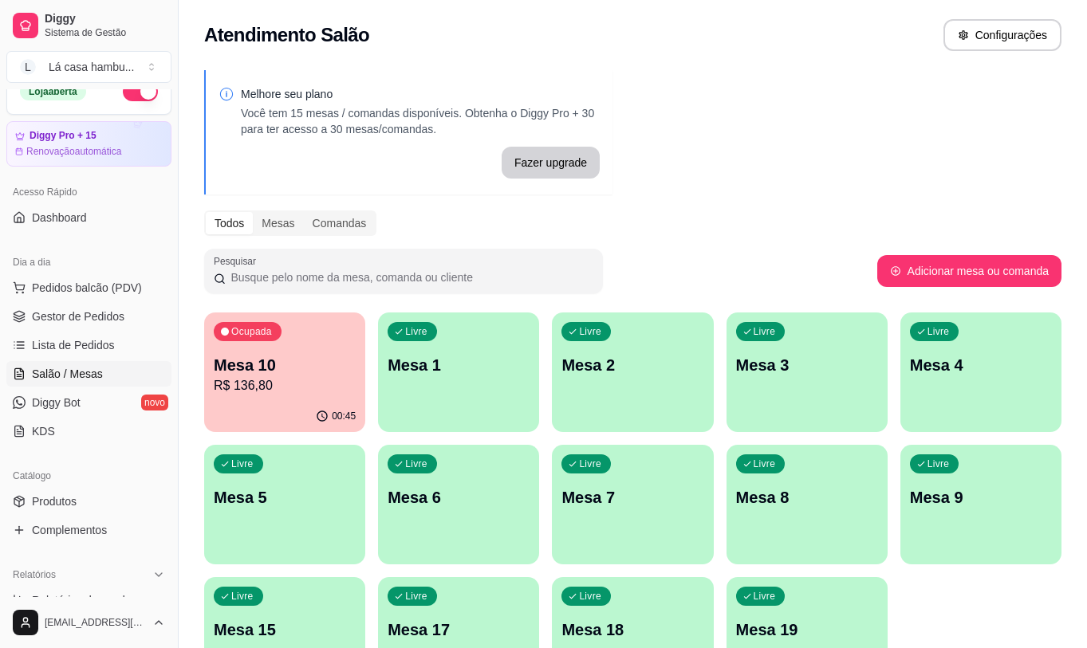
click at [297, 374] on p "Mesa 10" at bounding box center [285, 365] width 142 height 22
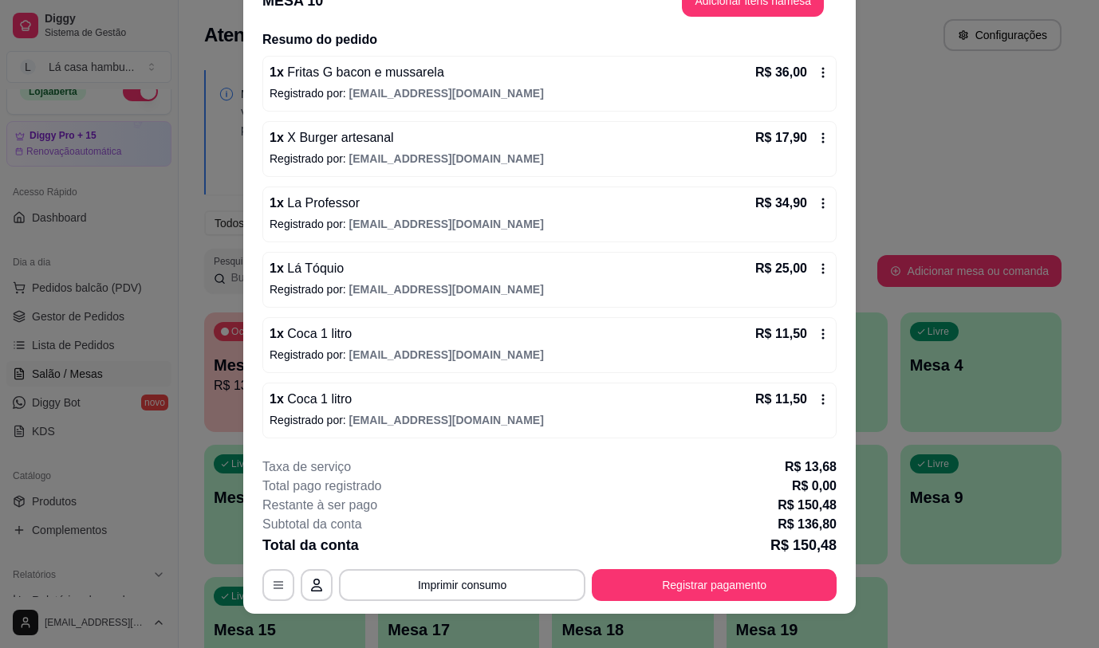
scroll to position [48, 0]
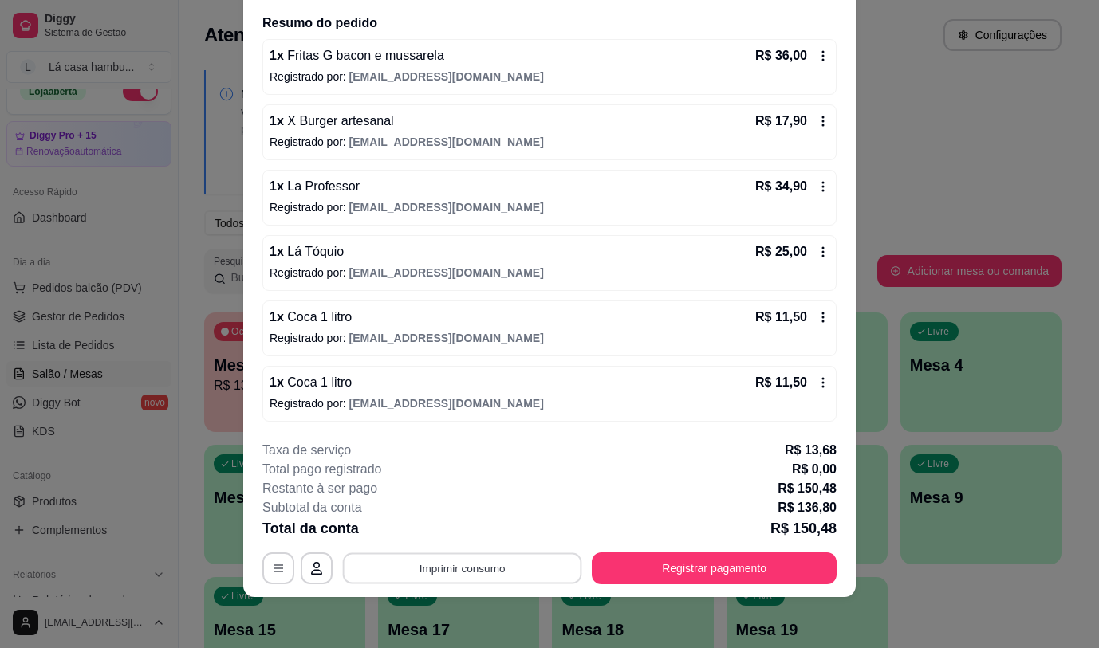
click at [493, 564] on button "Imprimir consumo" at bounding box center [462, 568] width 239 height 31
click at [451, 534] on button "IMPRESSORA" at bounding box center [461, 532] width 116 height 26
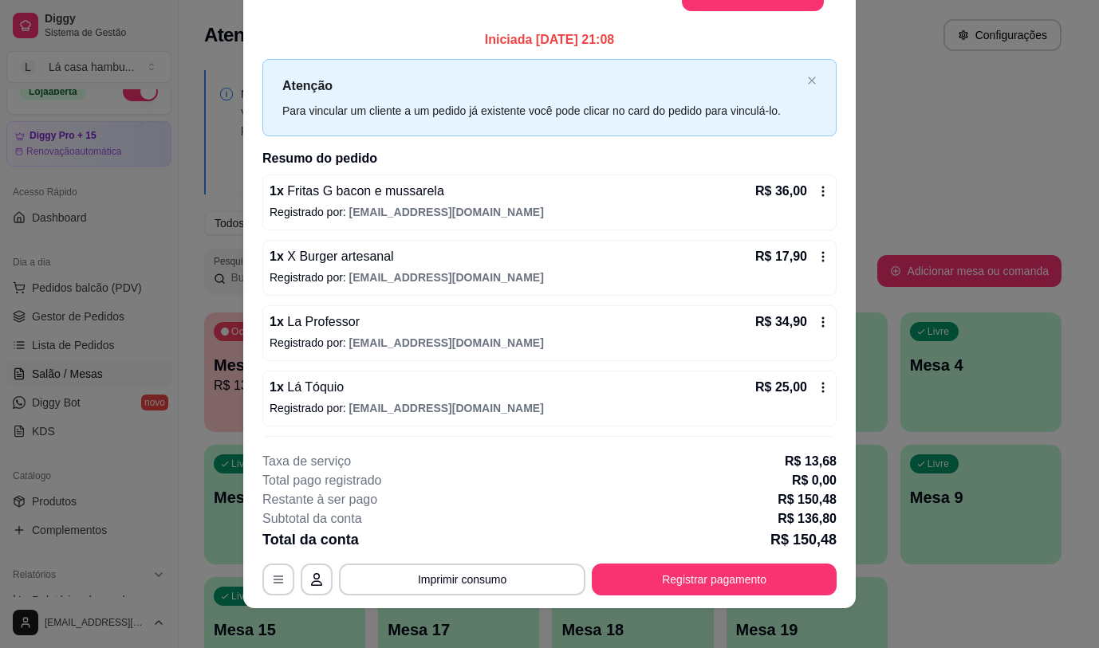
scroll to position [0, 0]
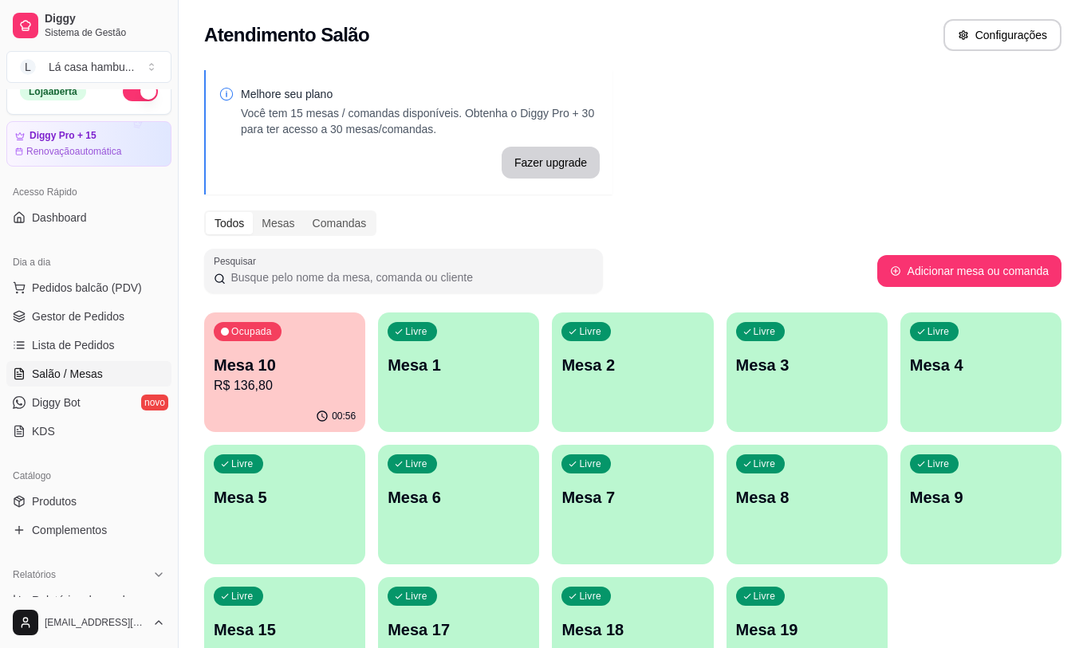
click at [323, 380] on p "R$ 136,80" at bounding box center [285, 385] width 142 height 19
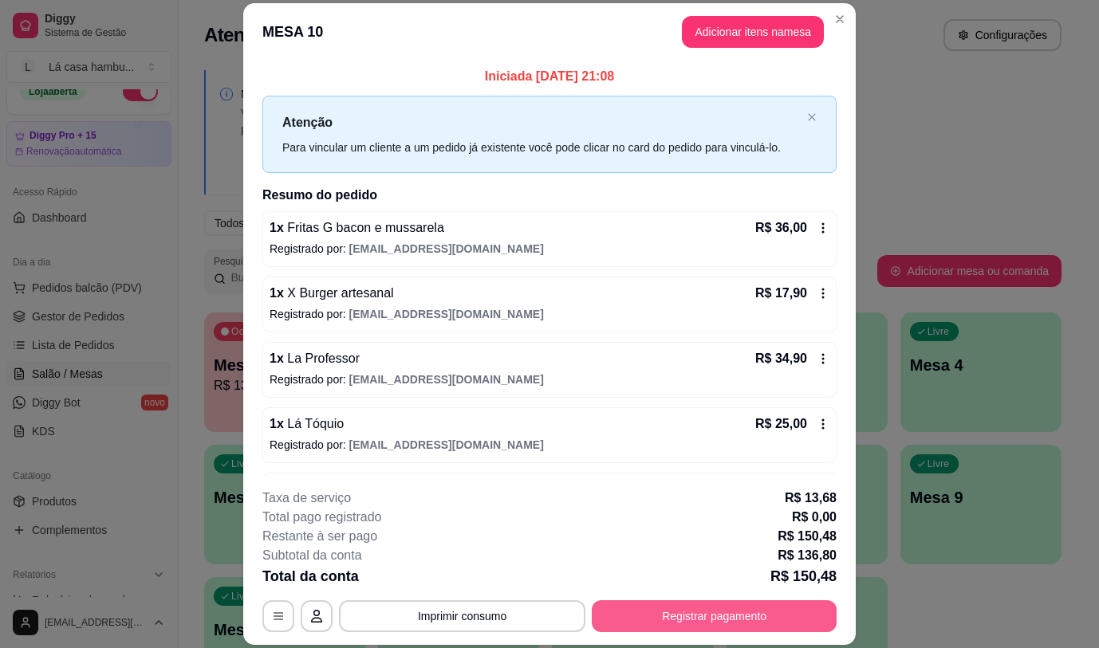
click at [718, 628] on button "Registrar pagamento" at bounding box center [714, 616] width 245 height 32
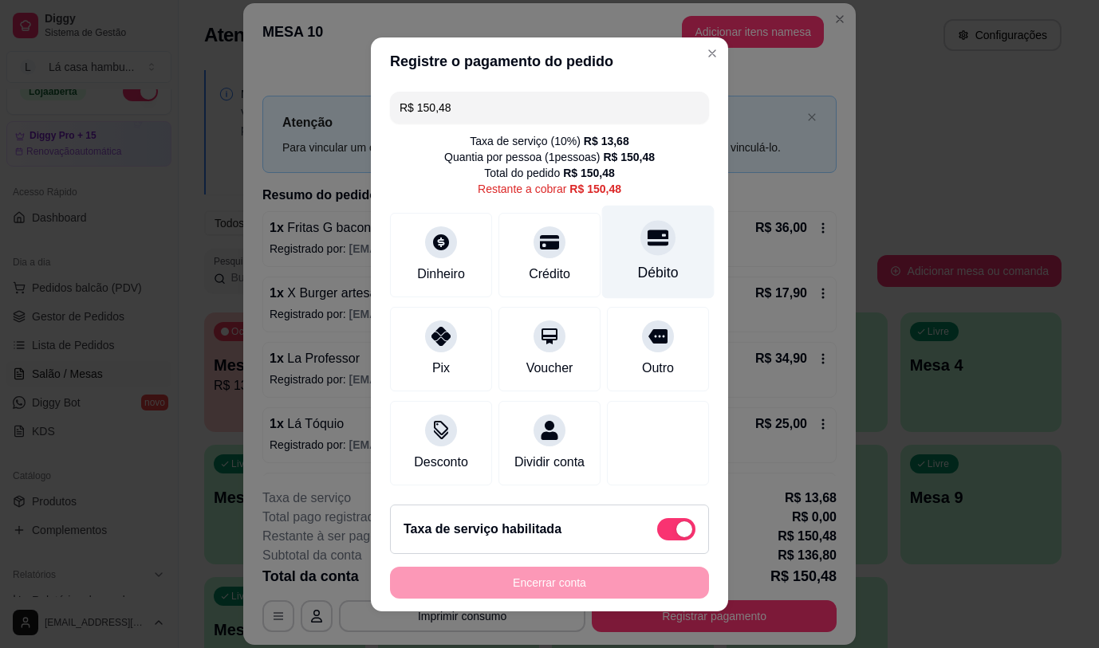
click at [628, 254] on div "Débito" at bounding box center [658, 251] width 112 height 93
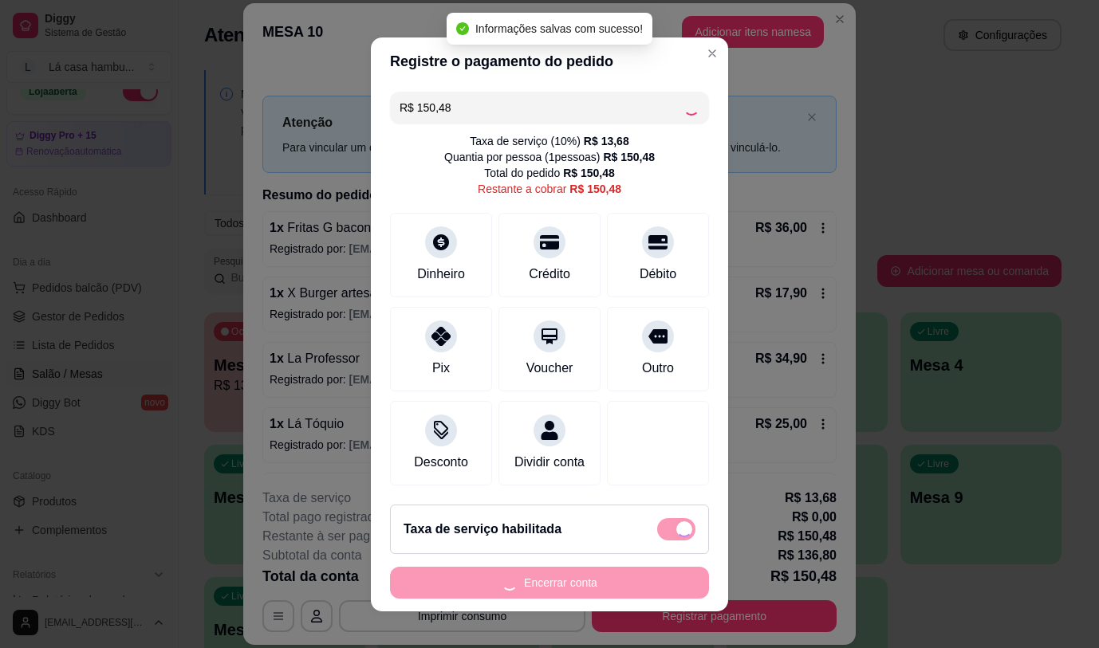
type input "R$ 0,00"
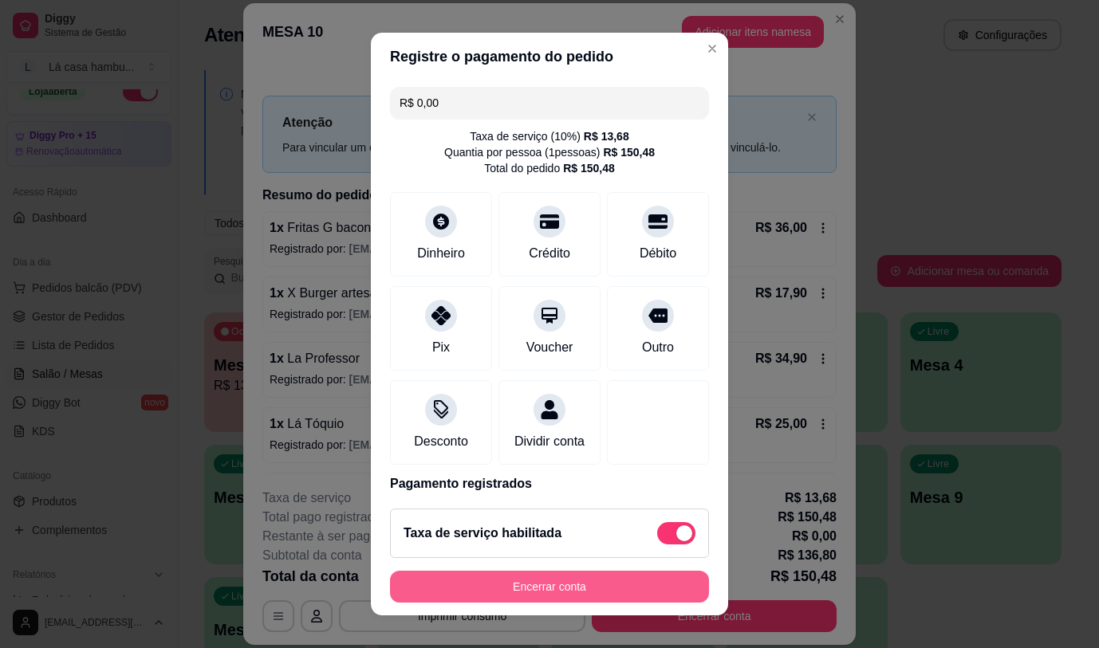
click at [571, 592] on button "Encerrar conta" at bounding box center [549, 587] width 319 height 32
